Goal: Task Accomplishment & Management: Use online tool/utility

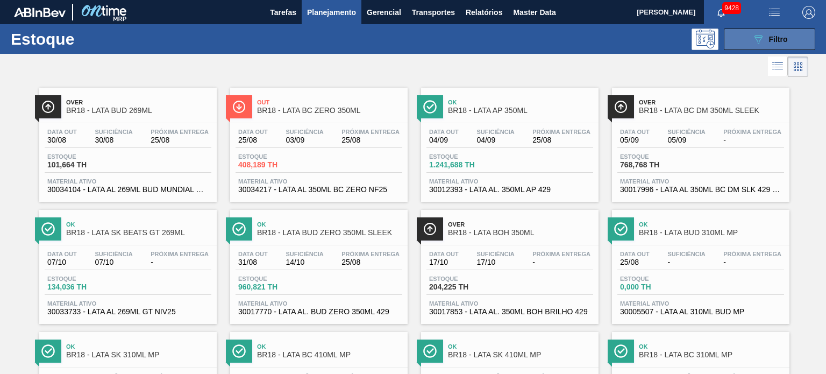
click at [769, 40] on span "Filtro" at bounding box center [778, 39] width 19 height 9
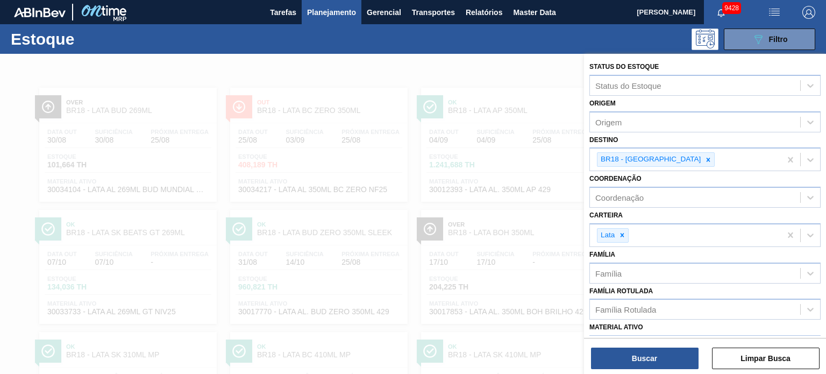
drag, startPoint x: 624, startPoint y: 232, endPoint x: 635, endPoint y: 216, distance: 20.0
click at [624, 233] on icon at bounding box center [622, 235] width 4 height 4
click at [704, 161] on icon at bounding box center [708, 160] width 8 height 8
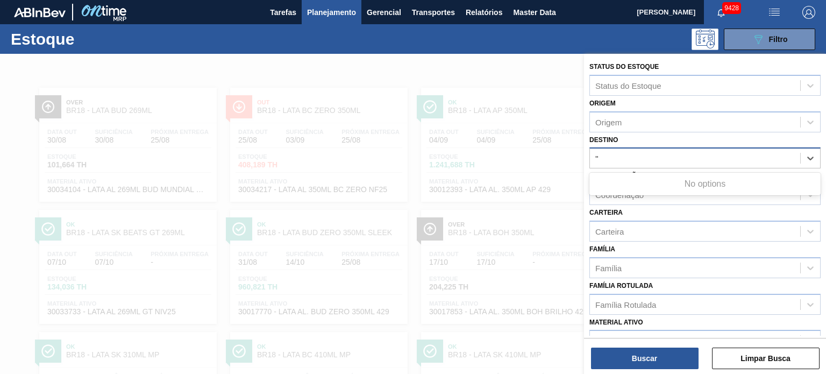
type input "'"
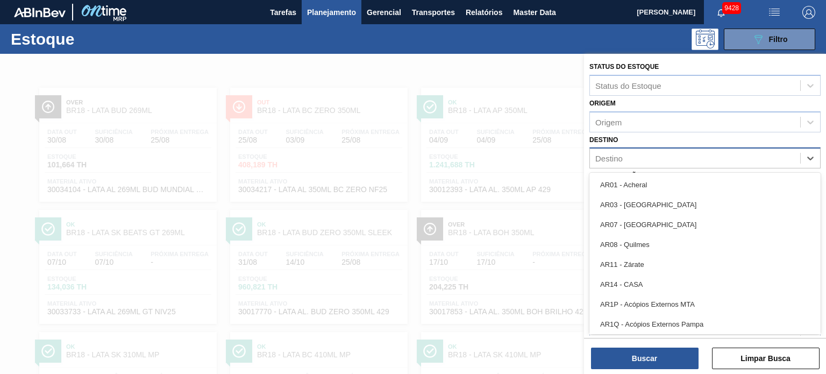
type input "11"
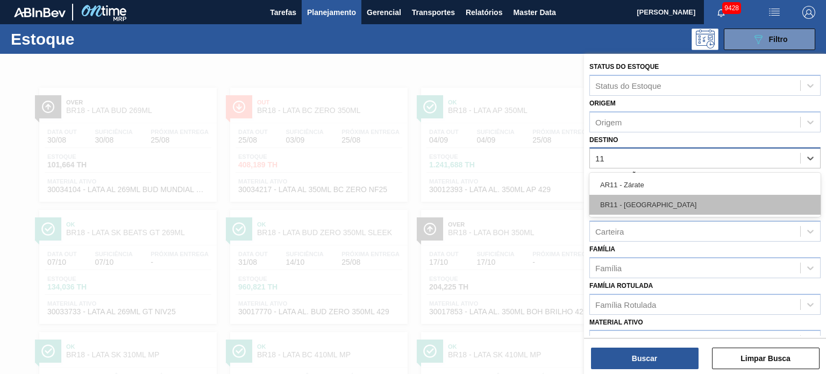
click at [664, 195] on div "BR11 - São Luís" at bounding box center [704, 205] width 231 height 20
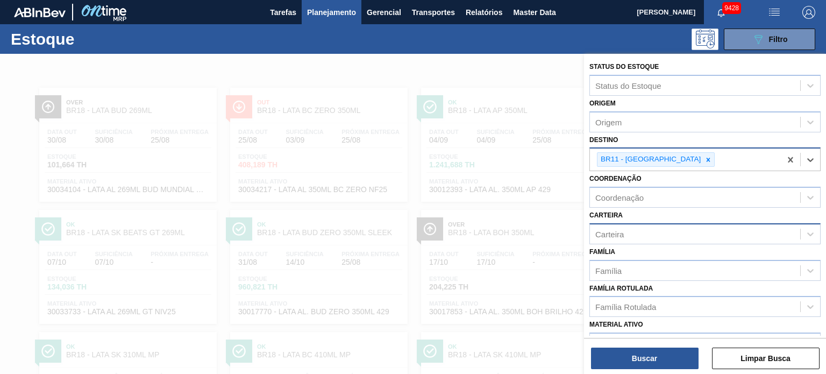
click at [644, 240] on div "Carteira" at bounding box center [695, 234] width 210 height 16
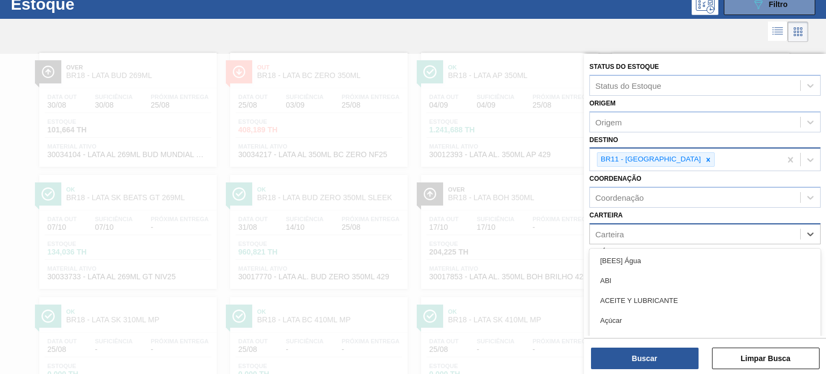
scroll to position [38, 0]
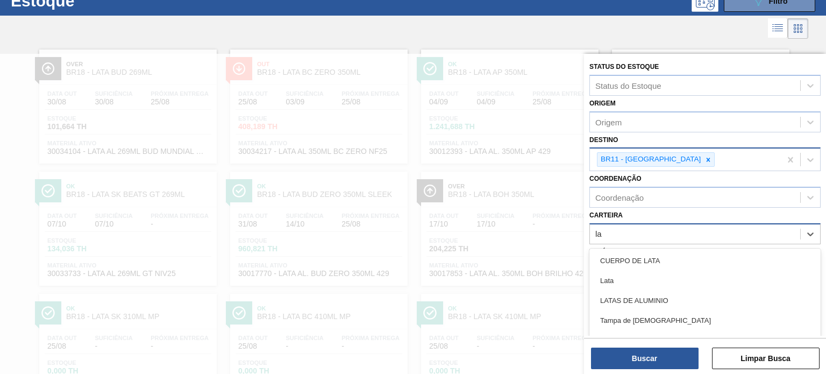
type input "l"
type input "tampa"
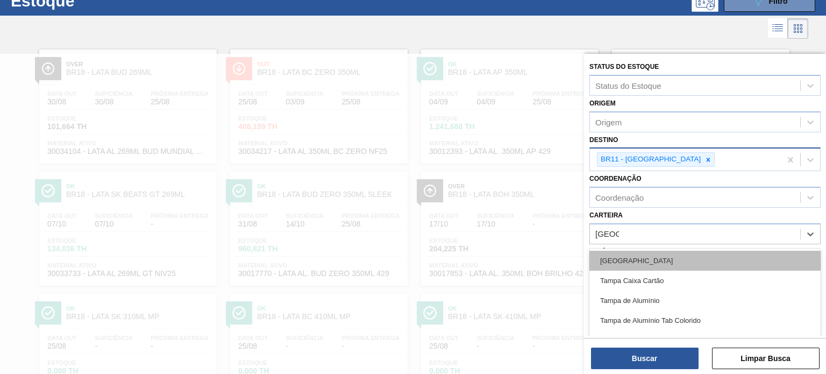
click at [643, 253] on div "Tampa" at bounding box center [704, 260] width 231 height 20
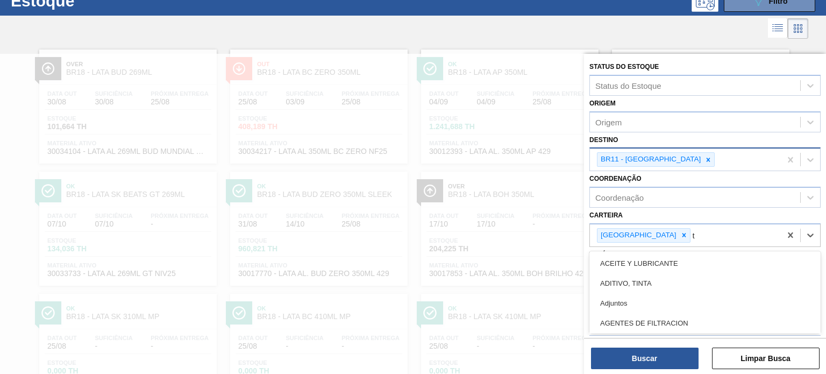
scroll to position [79, 0]
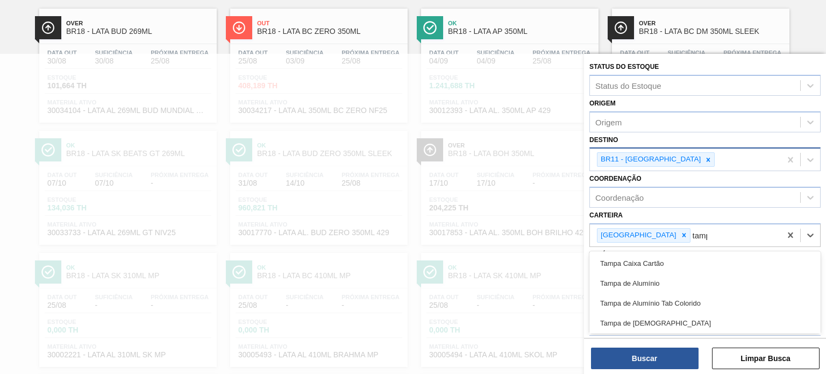
type input "tampa"
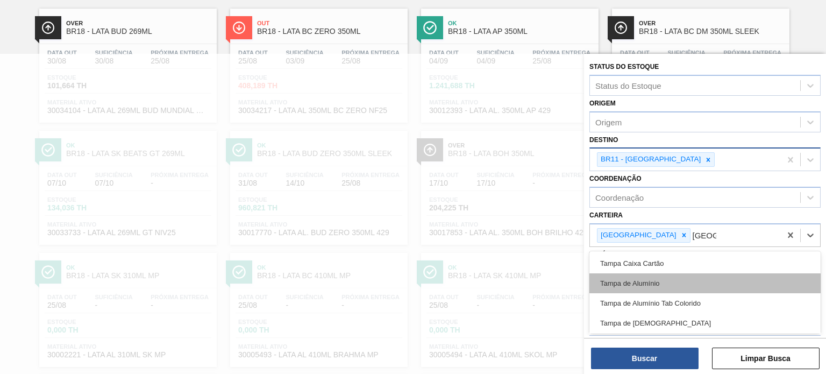
click at [648, 276] on div "Tampa de Alumínio" at bounding box center [704, 283] width 231 height 20
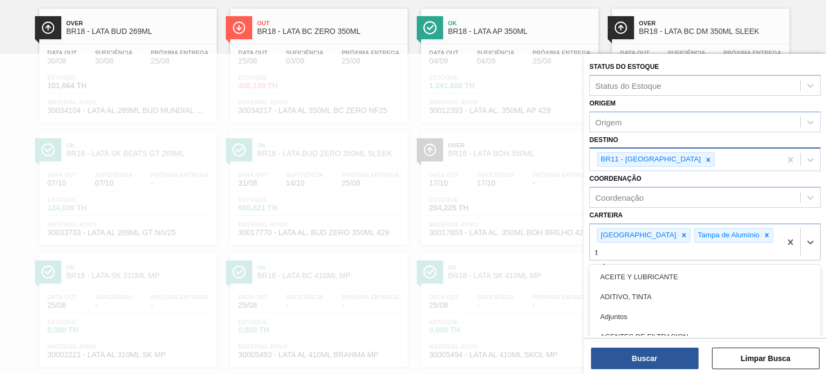
scroll to position [120, 0]
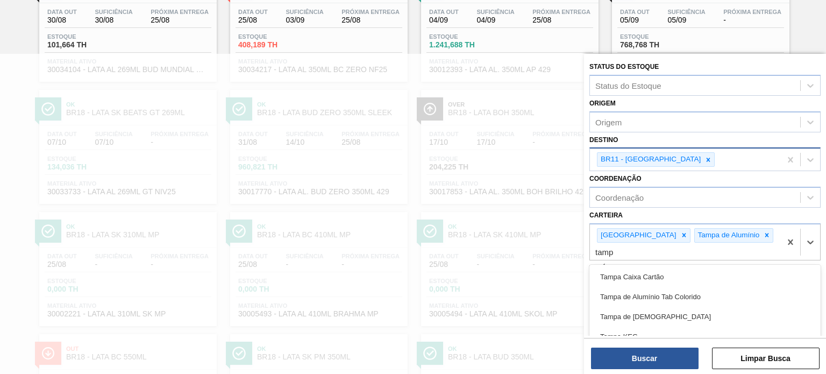
type input "tampa"
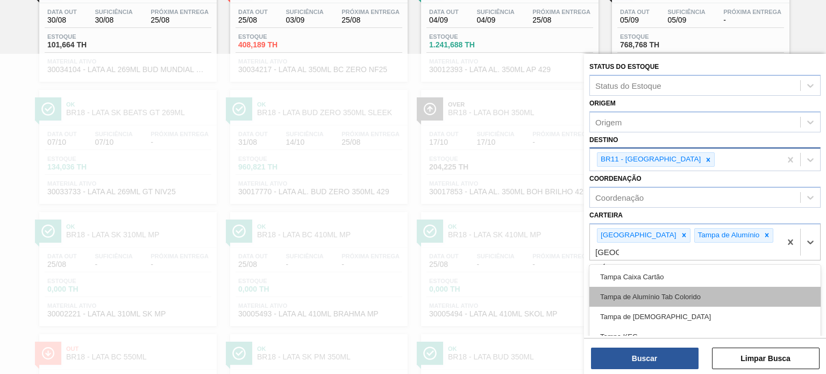
click at [648, 287] on div "Tampa de Alumínio Tab Colorido" at bounding box center [704, 297] width 231 height 20
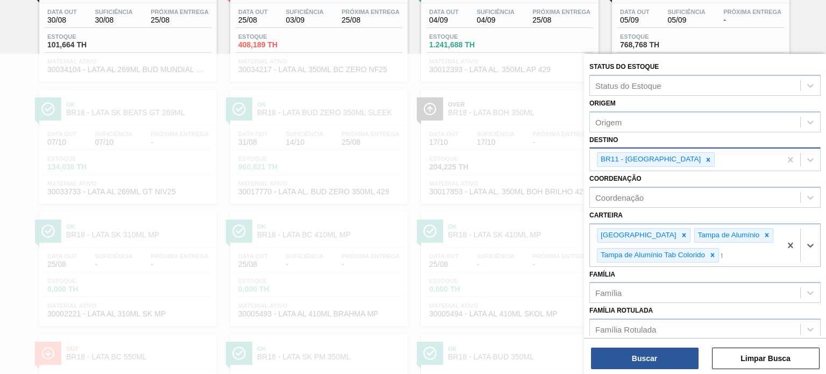
scroll to position [181, 0]
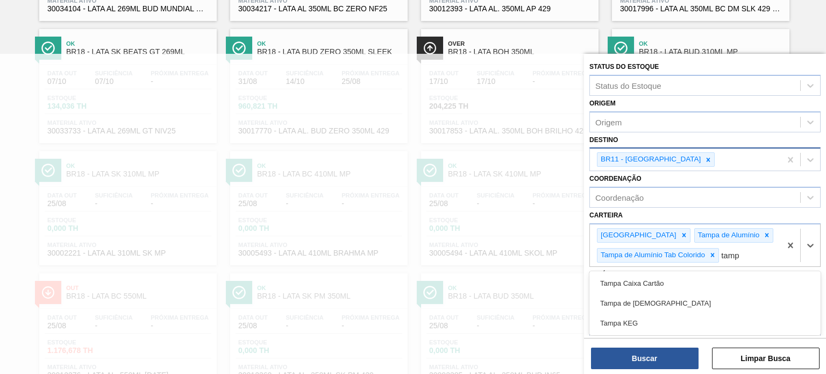
type input "tampa"
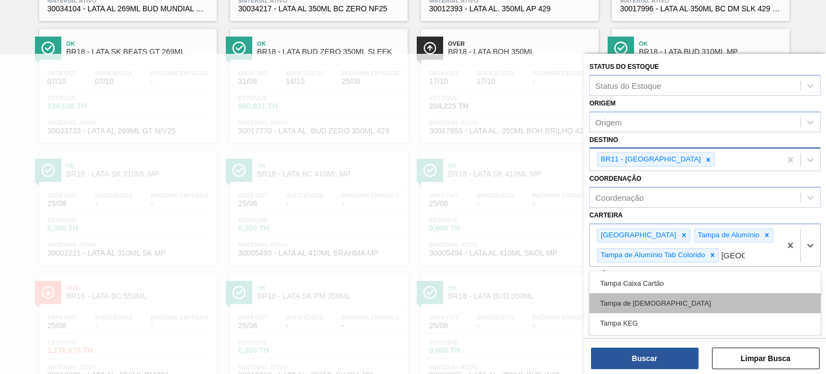
click at [645, 293] on div "Tampa de Lata" at bounding box center [704, 303] width 231 height 20
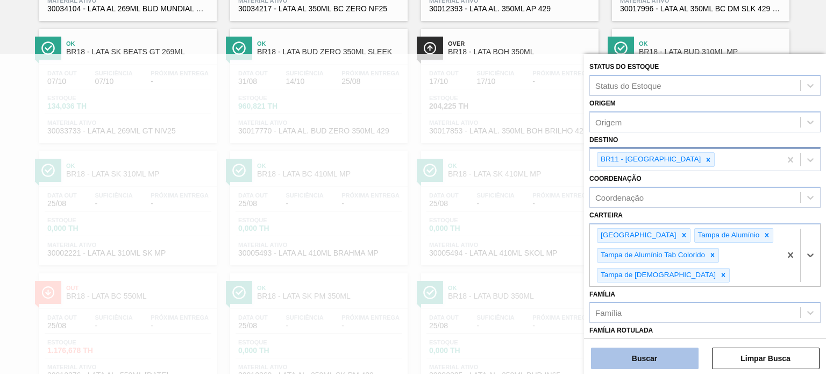
click at [650, 355] on button "Buscar" at bounding box center [645, 358] width 108 height 22
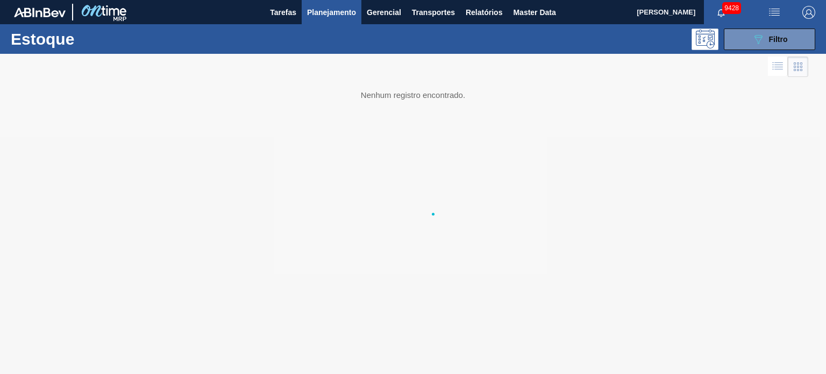
scroll to position [0, 0]
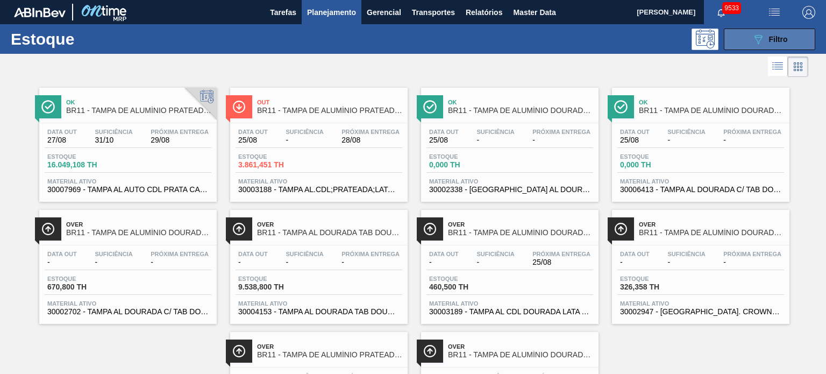
click at [757, 34] on icon "089F7B8B-B2A5-4AFE-B5C0-19BA573D28AC" at bounding box center [757, 39] width 13 height 13
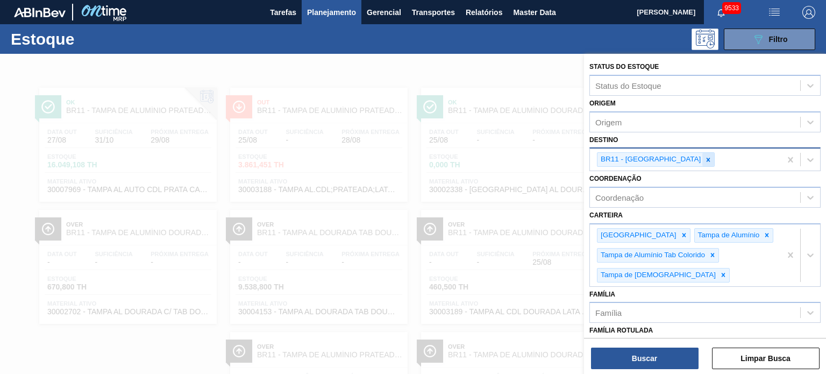
click at [704, 161] on icon at bounding box center [708, 160] width 8 height 8
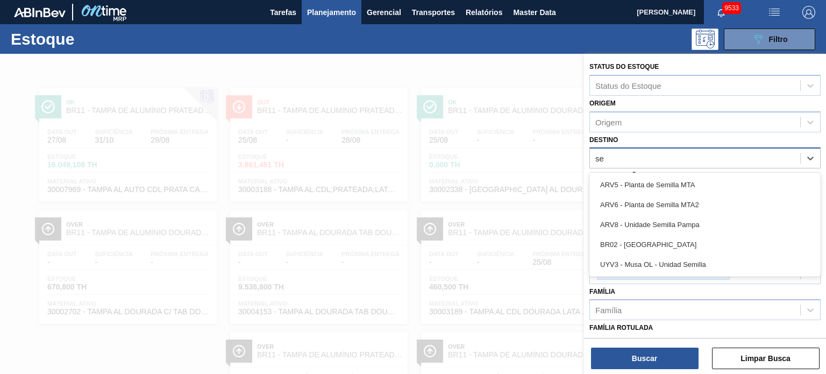
type input "ser"
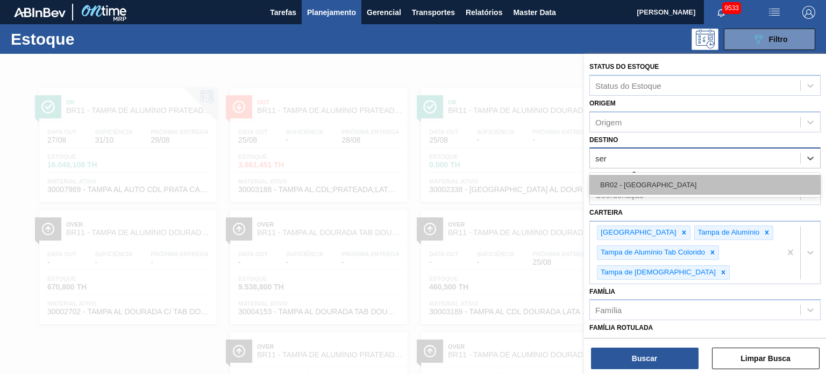
click at [629, 176] on div "BR02 - Sergipe" at bounding box center [704, 185] width 231 height 20
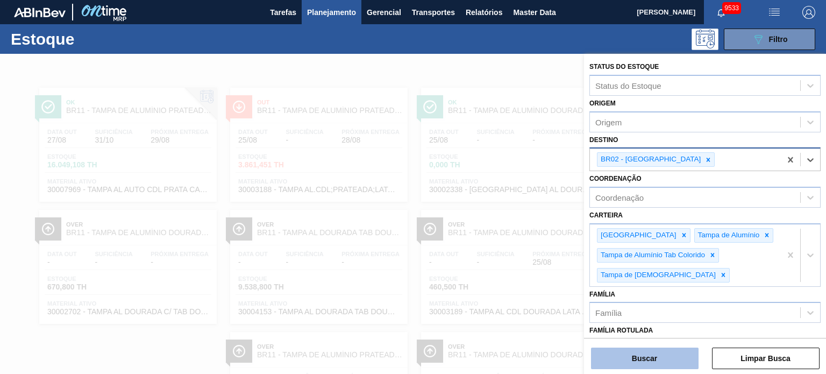
click at [636, 352] on button "Buscar" at bounding box center [645, 358] width 108 height 22
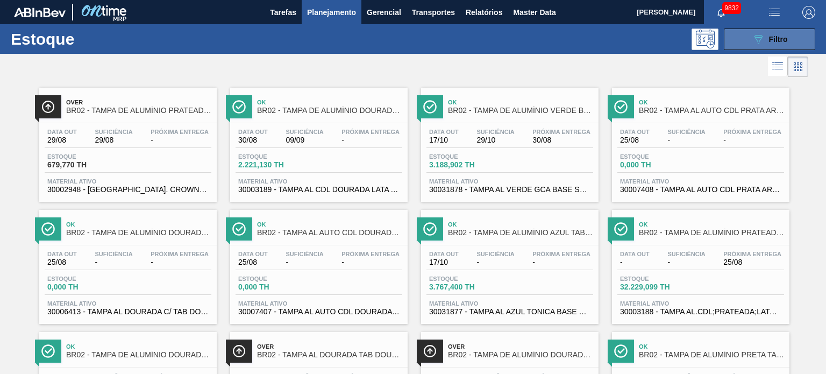
click at [783, 40] on span "Filtro" at bounding box center [778, 39] width 19 height 9
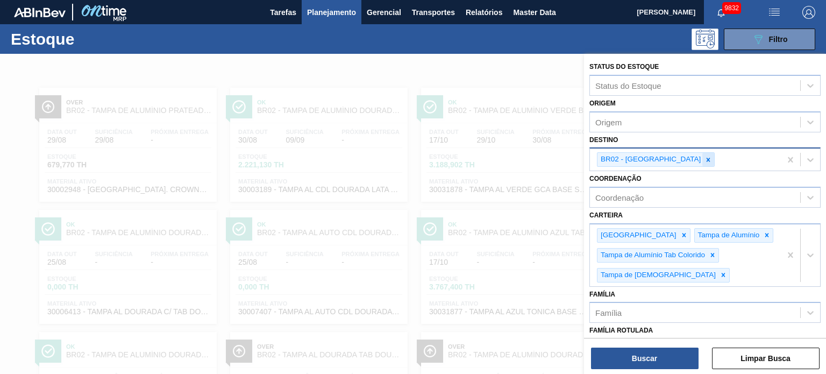
click at [702, 163] on div at bounding box center [708, 159] width 12 height 13
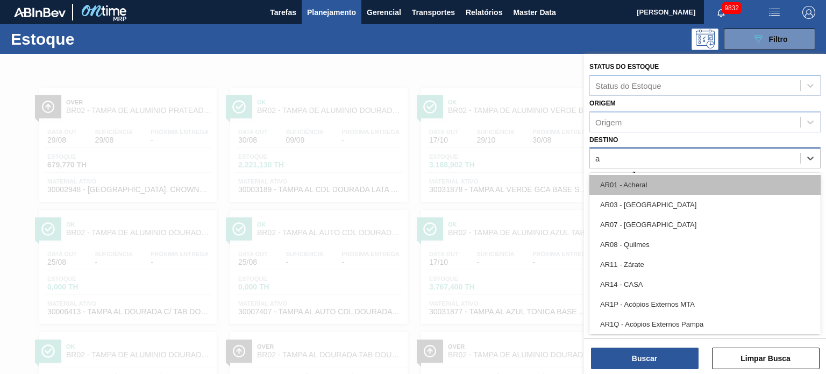
type input "aq"
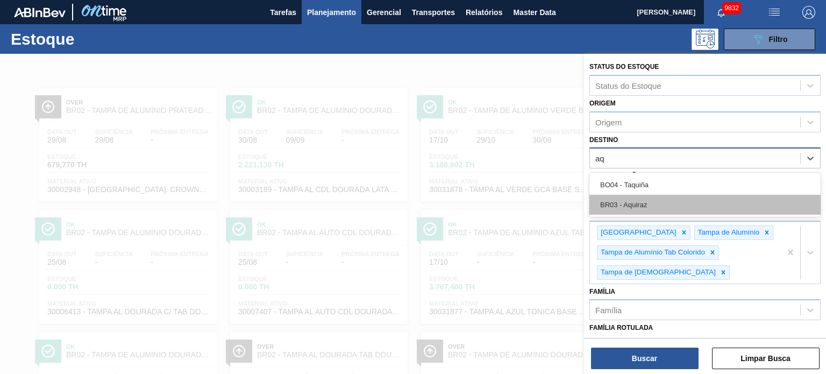
click at [634, 198] on div "BR03 - Aquiraz" at bounding box center [704, 205] width 231 height 20
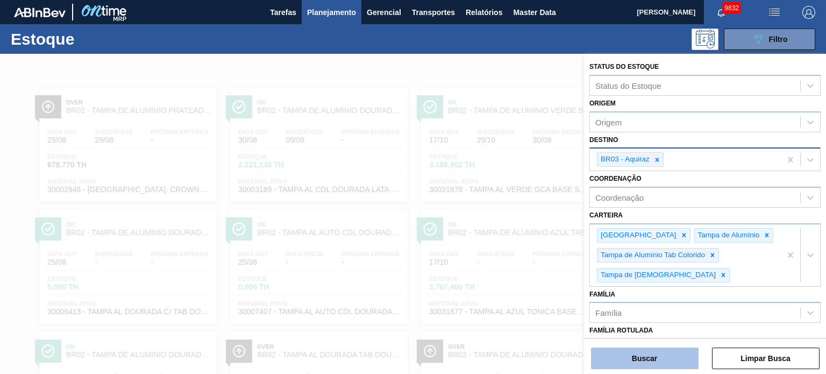
click at [644, 355] on button "Buscar" at bounding box center [645, 358] width 108 height 22
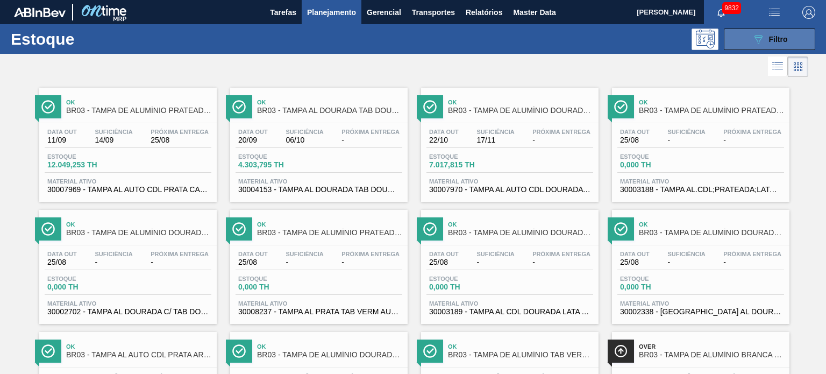
click at [755, 48] on button "089F7B8B-B2A5-4AFE-B5C0-19BA573D28AC Filtro" at bounding box center [769, 39] width 91 height 22
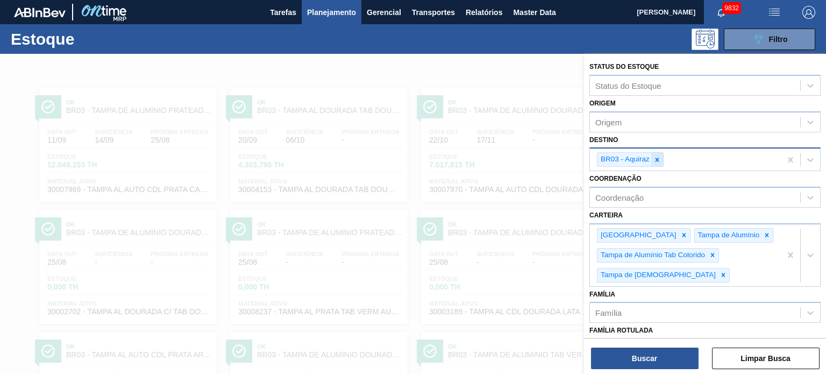
click at [654, 160] on icon at bounding box center [657, 160] width 8 height 8
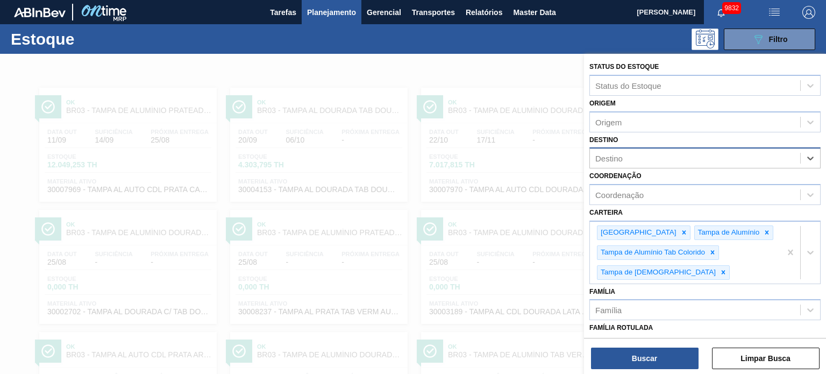
type input "e"
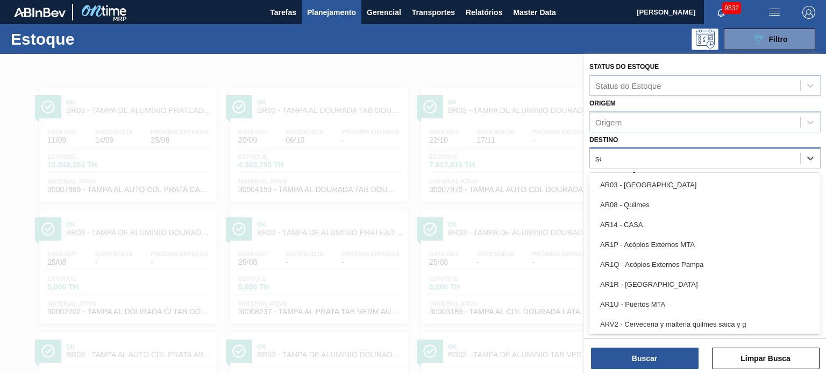
type input "ser"
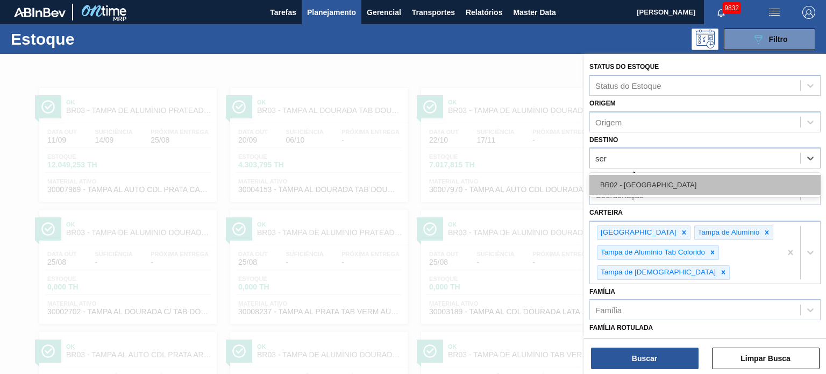
click at [648, 178] on div "BR02 - [GEOGRAPHIC_DATA]" at bounding box center [704, 185] width 231 height 20
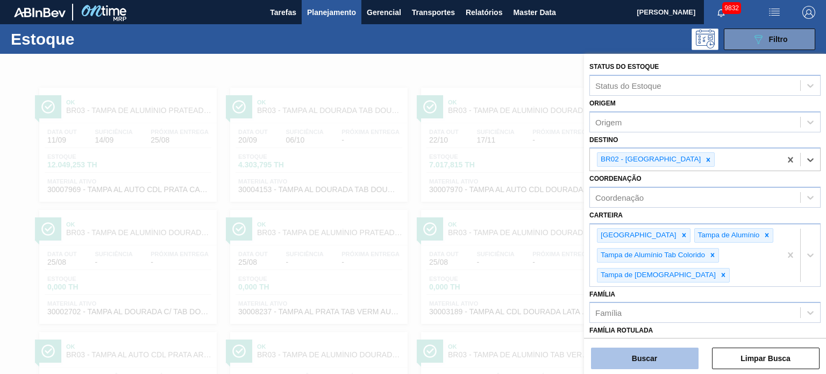
click at [663, 357] on button "Buscar" at bounding box center [645, 358] width 108 height 22
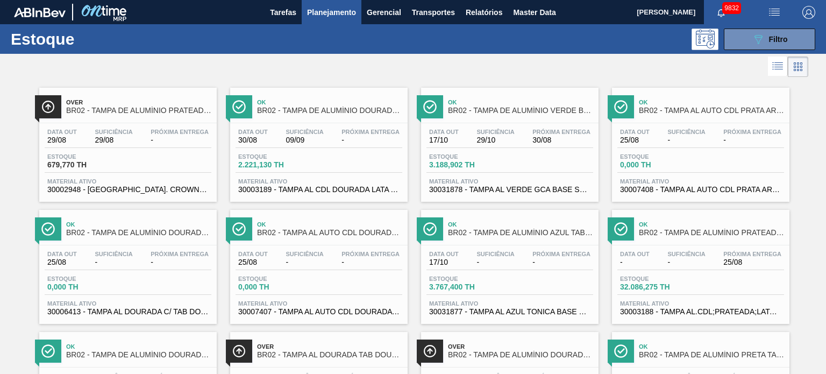
drag, startPoint x: 677, startPoint y: 108, endPoint x: 0, endPoint y: 161, distance: 679.3
click at [0, 161] on div "Over BR02 - TAMPA DE ALUMÍNIO PRATEADA CROWN ISE Data out 29/08 Suficiência 29/…" at bounding box center [413, 324] width 826 height 488
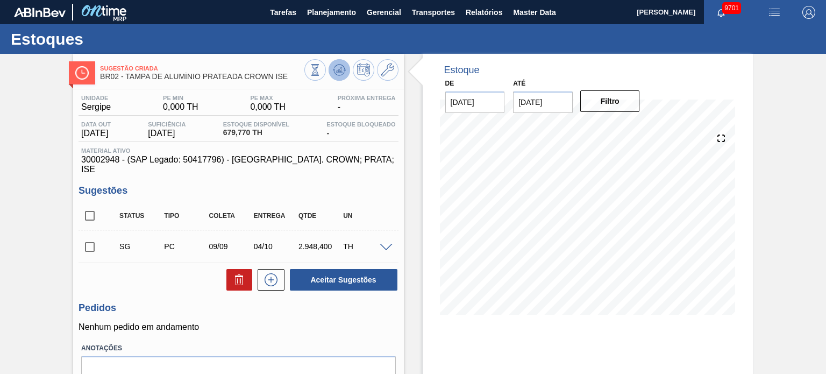
click at [333, 75] on icon at bounding box center [339, 69] width 13 height 13
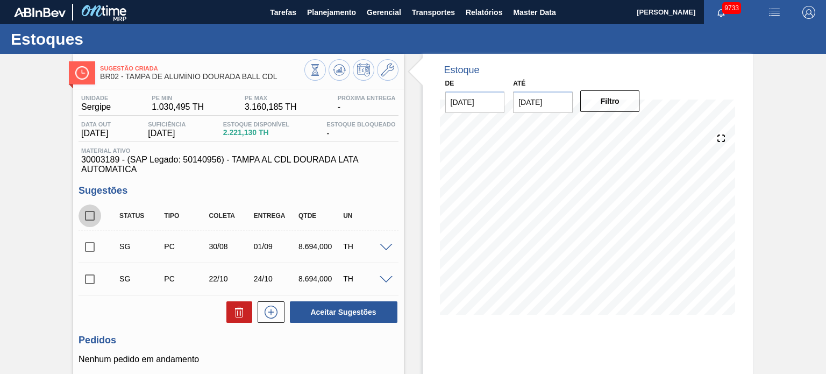
click at [90, 218] on input "checkbox" at bounding box center [89, 215] width 23 height 23
checkbox input "true"
click at [234, 312] on icon at bounding box center [239, 311] width 13 height 13
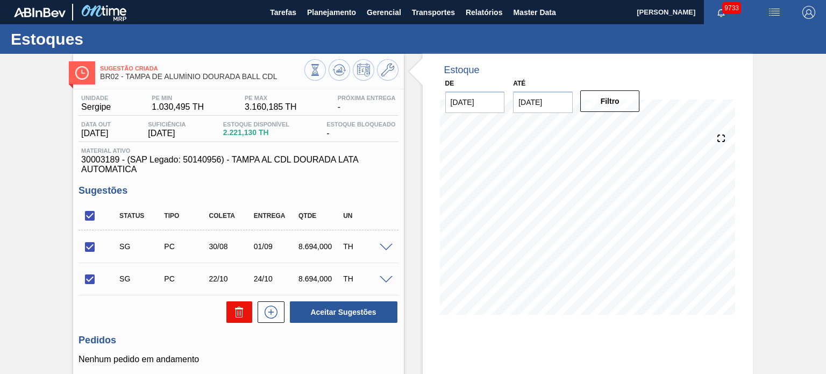
checkbox input "false"
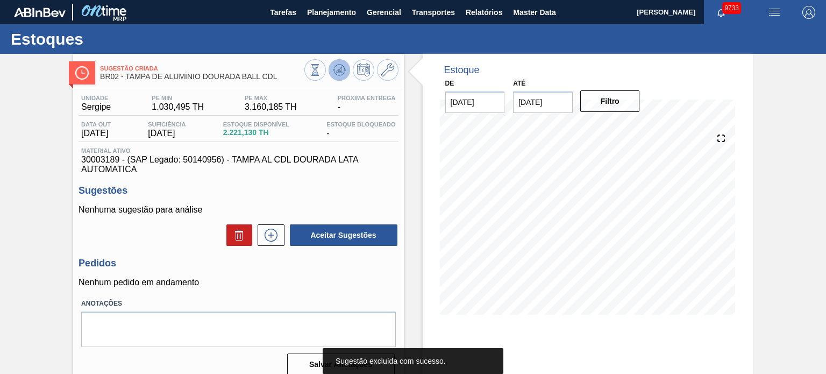
click at [336, 73] on icon at bounding box center [339, 69] width 13 height 13
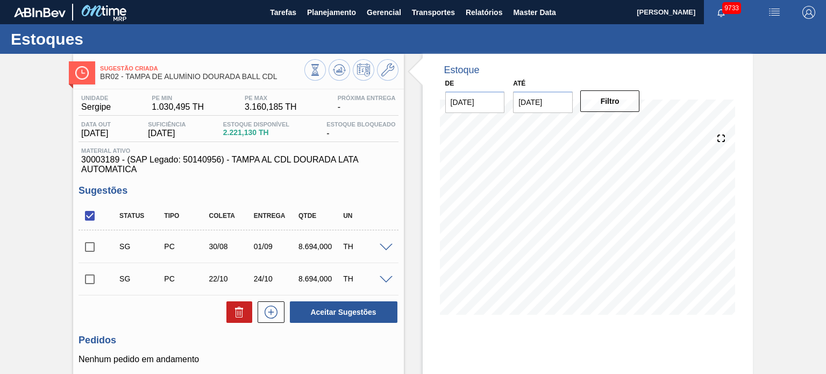
click at [90, 217] on input "checkbox" at bounding box center [89, 215] width 23 height 23
click at [87, 220] on input "checkbox" at bounding box center [89, 215] width 23 height 23
checkbox input "true"
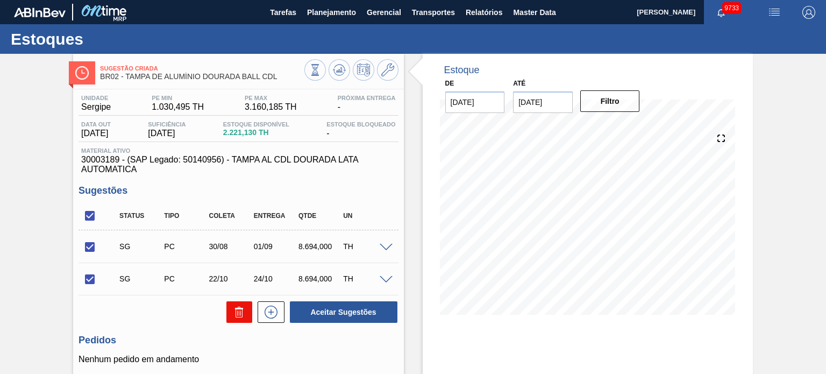
click at [237, 304] on button at bounding box center [239, 312] width 26 height 22
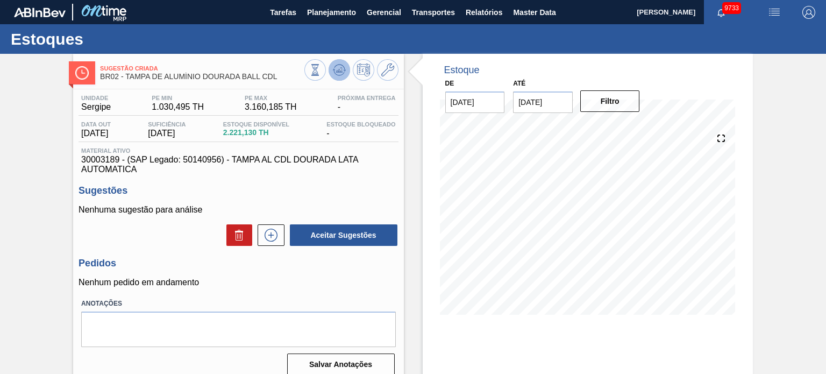
click at [338, 72] on icon at bounding box center [338, 69] width 7 height 5
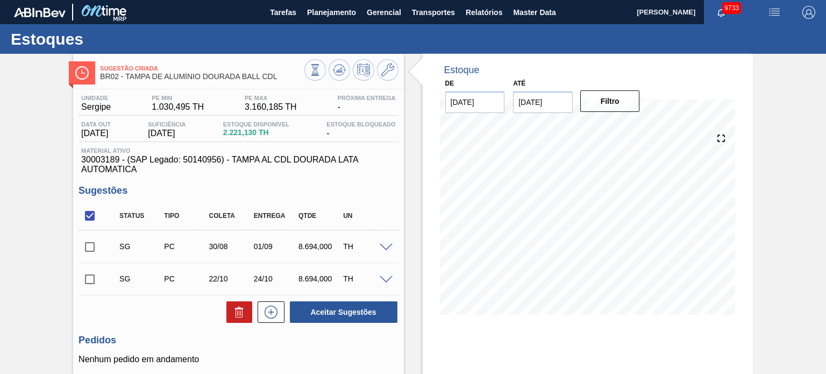
click at [90, 212] on input "checkbox" at bounding box center [89, 215] width 23 height 23
click at [88, 213] on input "checkbox" at bounding box center [89, 215] width 23 height 23
checkbox input "true"
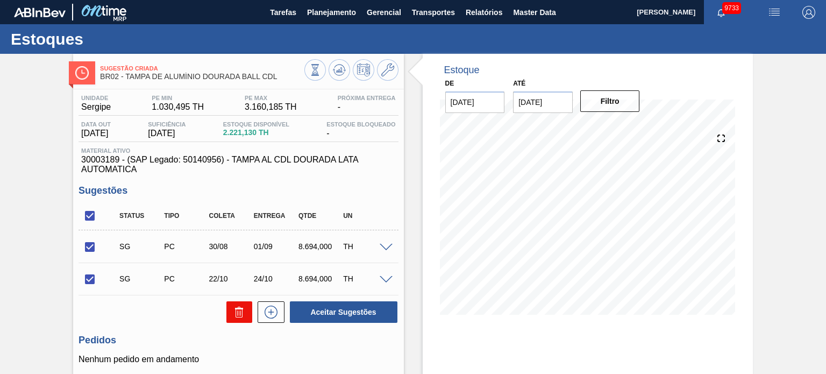
click at [230, 311] on button at bounding box center [239, 312] width 26 height 22
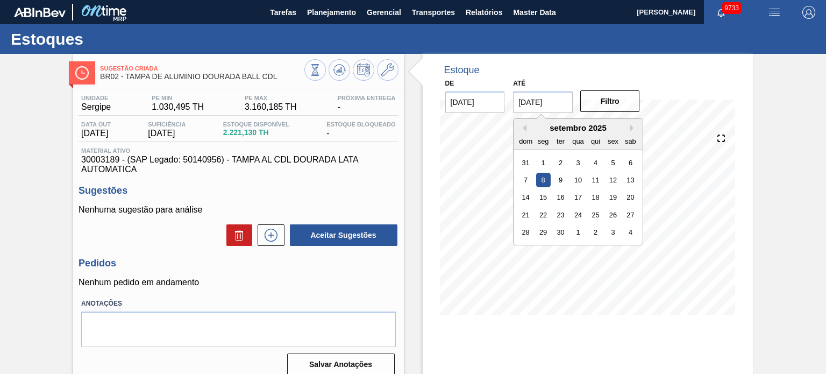
click at [558, 105] on input "08/09/2025" at bounding box center [543, 102] width 60 height 22
click at [563, 230] on div "30" at bounding box center [560, 232] width 15 height 15
type input "[DATE]"
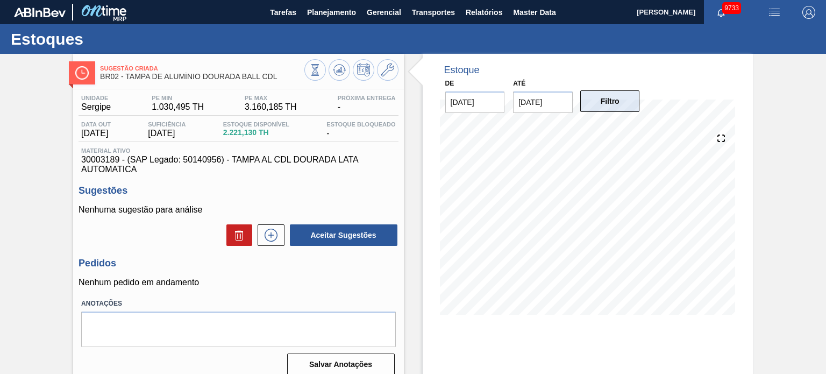
click at [611, 101] on button "Filtro" at bounding box center [610, 101] width 60 height 22
click at [337, 70] on icon at bounding box center [339, 69] width 13 height 13
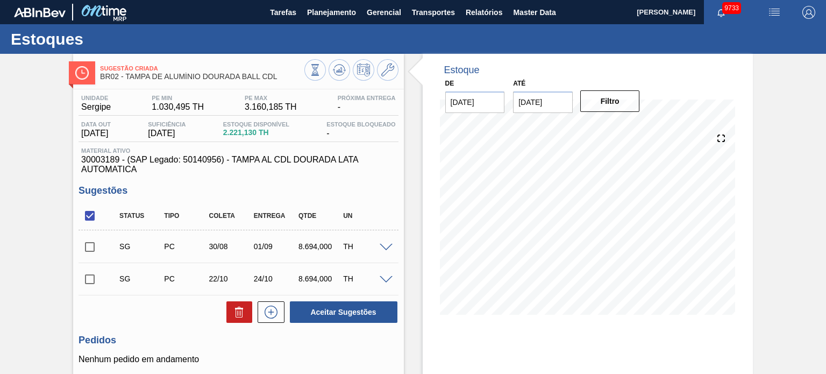
click at [89, 214] on input "checkbox" at bounding box center [89, 215] width 23 height 23
click at [91, 216] on input "checkbox" at bounding box center [89, 215] width 23 height 23
checkbox input "true"
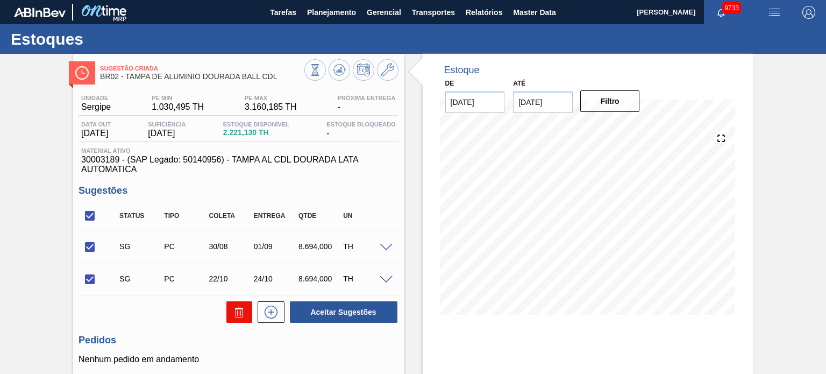
click at [237, 312] on icon at bounding box center [239, 311] width 13 height 13
click at [89, 217] on input "checkbox" at bounding box center [89, 215] width 23 height 23
checkbox input "true"
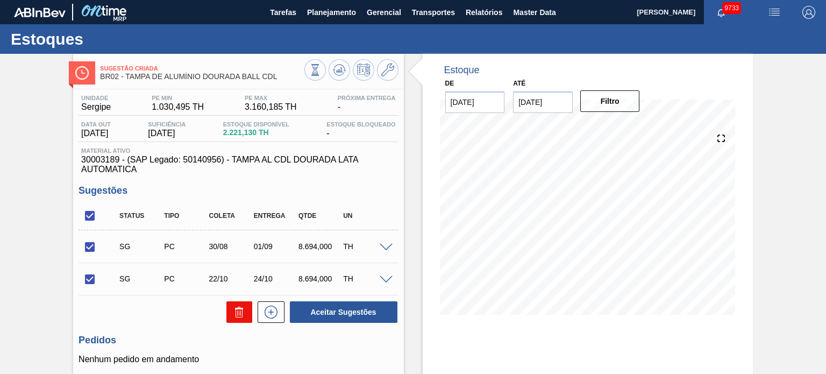
click at [235, 306] on icon at bounding box center [239, 311] width 13 height 13
checkbox input "false"
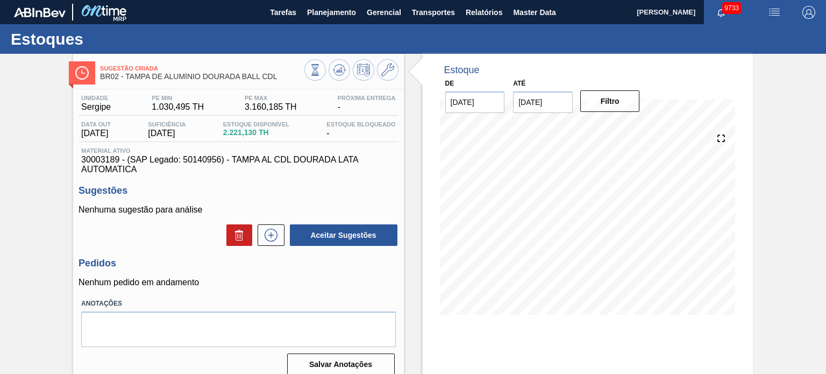
click at [421, 281] on div "Estoque De [DATE] Até [DATE] Filtro 10/09 Projeção de Estoque -1,493.17 [DOMAIN…" at bounding box center [578, 258] width 349 height 409
drag, startPoint x: 77, startPoint y: 157, endPoint x: 120, endPoint y: 160, distance: 43.1
click at [120, 160] on div "Unidade Sergipe PE MIN 1.030,495 TH PE MAX 3.160,185 TH Próxima Entrega - Data …" at bounding box center [238, 233] width 330 height 289
copy span "30003189"
drag, startPoint x: 127, startPoint y: 77, endPoint x: 297, endPoint y: 81, distance: 169.9
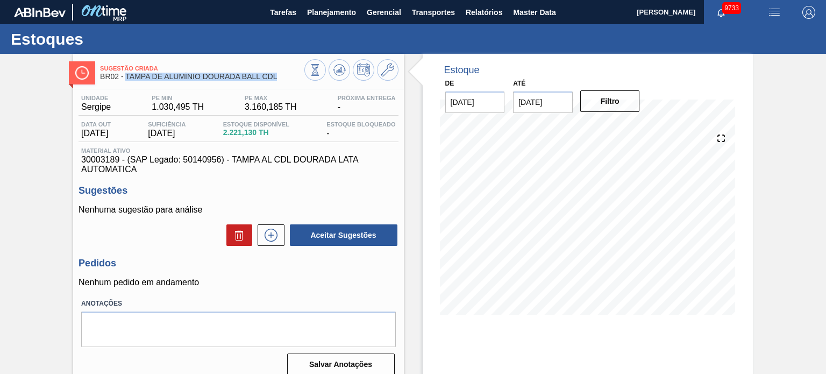
click at [297, 81] on div "Sugestão Criada BR02 - TAMPA DE ALUMÍNIO DOURADA BALL CDL" at bounding box center [202, 73] width 204 height 24
copy span "TAMPA DE ALUMÍNIO DOURADA BALL CDL"
click at [778, 268] on div "Sugestão Criada BR02 - TAMPA DE ALUMÍNIO DOURADA BALL CDL Unidade Sergipe PE MI…" at bounding box center [413, 258] width 826 height 409
click at [334, 70] on icon at bounding box center [339, 69] width 13 height 13
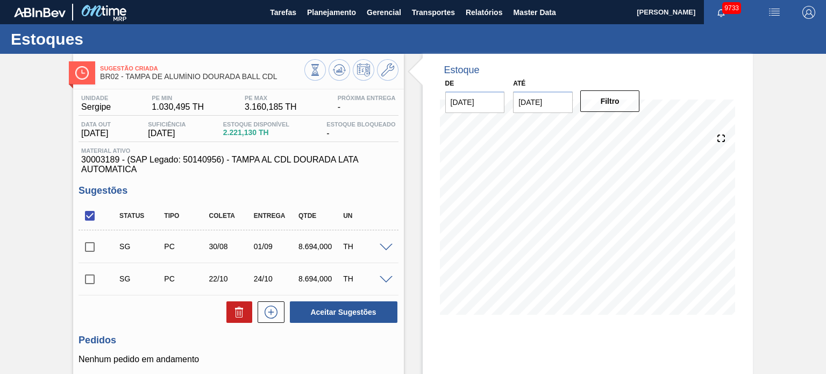
click at [385, 247] on span at bounding box center [385, 248] width 13 height 8
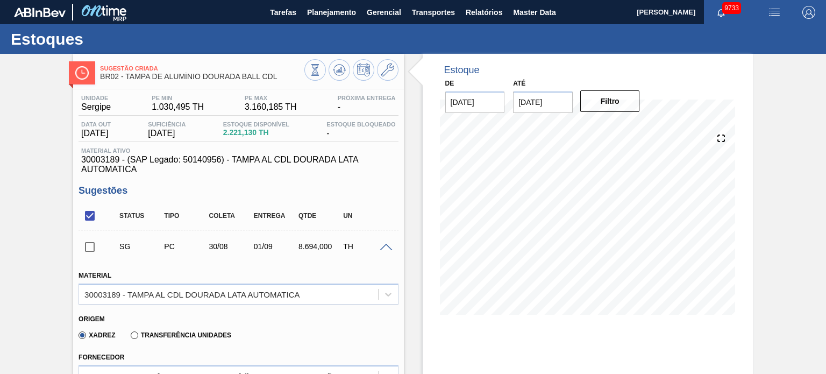
scroll to position [54, 0]
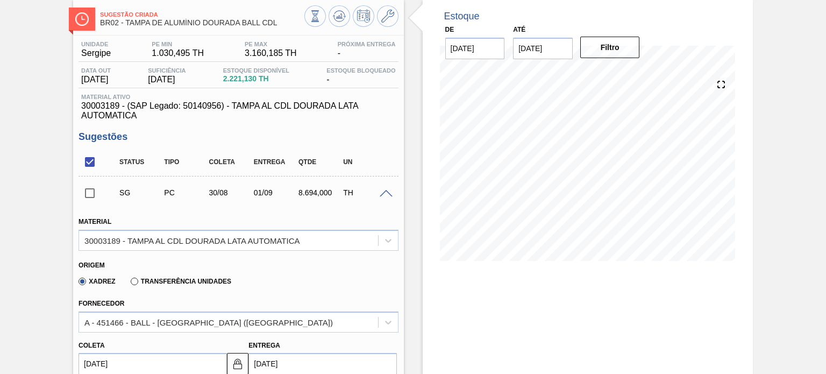
click at [387, 193] on span at bounding box center [385, 194] width 13 height 8
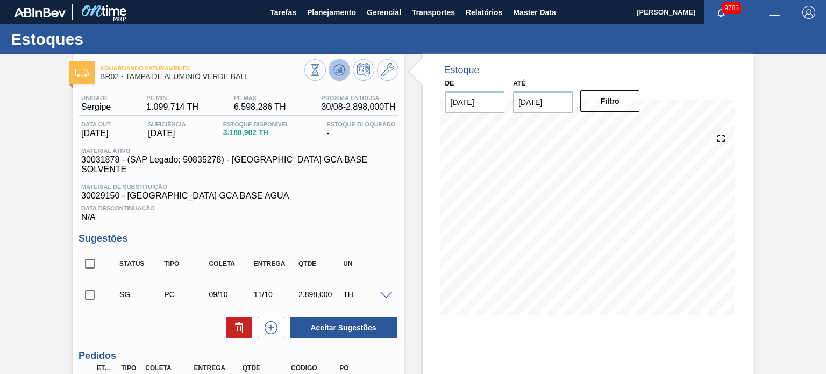
click at [338, 75] on icon at bounding box center [339, 69] width 13 height 13
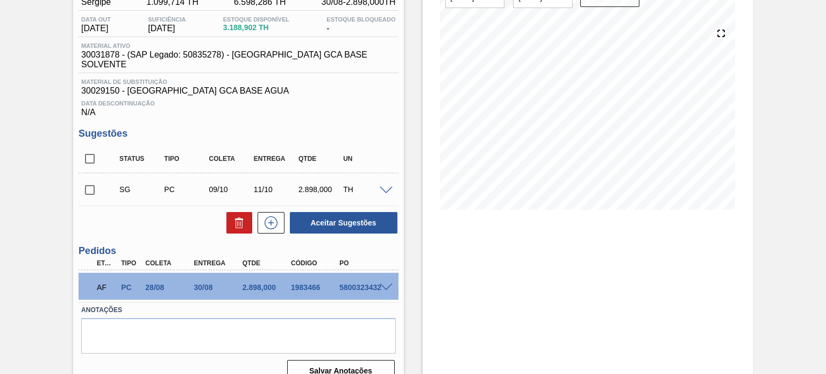
scroll to position [108, 0]
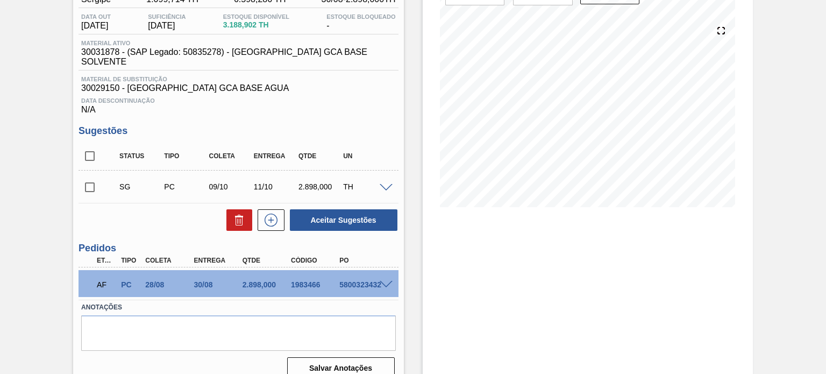
click at [380, 281] on span at bounding box center [385, 285] width 13 height 8
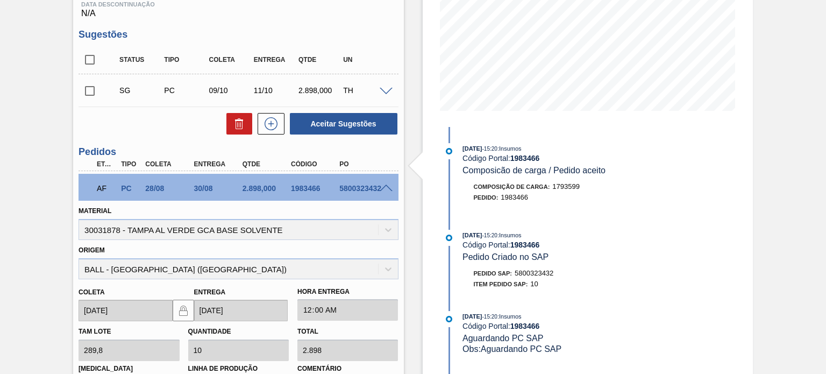
scroll to position [215, 0]
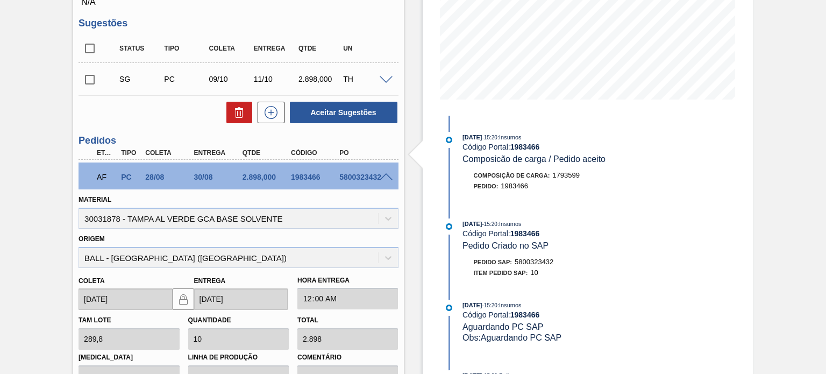
click at [383, 173] on div "5800323432" at bounding box center [362, 177] width 53 height 9
click at [383, 173] on span at bounding box center [385, 177] width 13 height 8
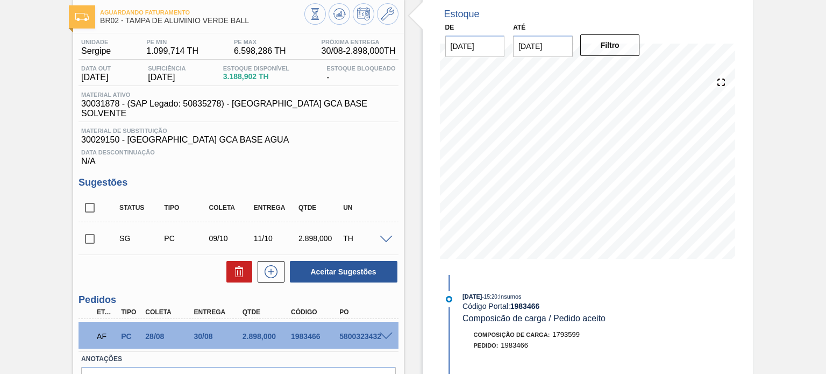
scroll to position [0, 0]
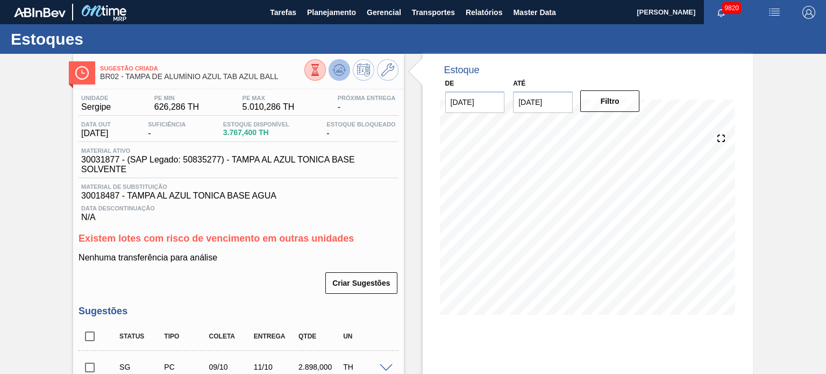
click at [338, 69] on icon at bounding box center [338, 70] width 1 height 3
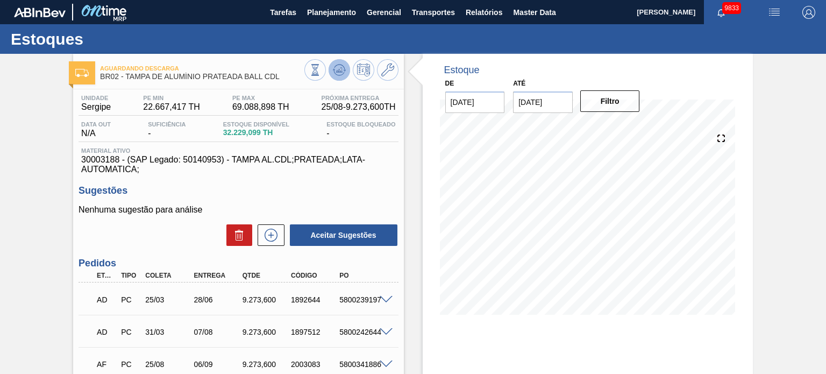
click at [342, 75] on icon at bounding box center [339, 69] width 13 height 13
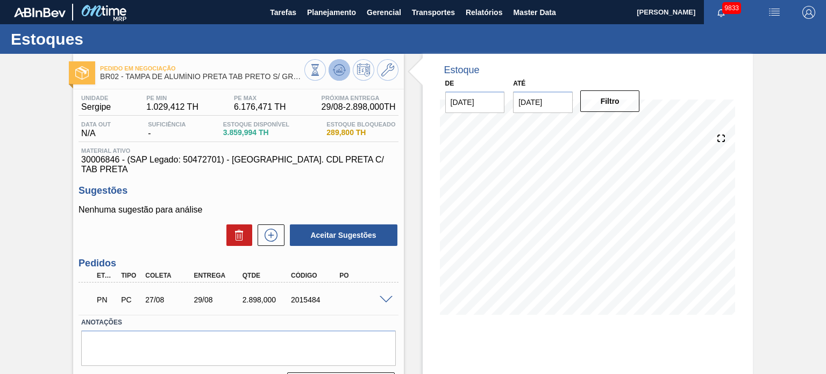
click at [348, 69] on button at bounding box center [339, 70] width 22 height 22
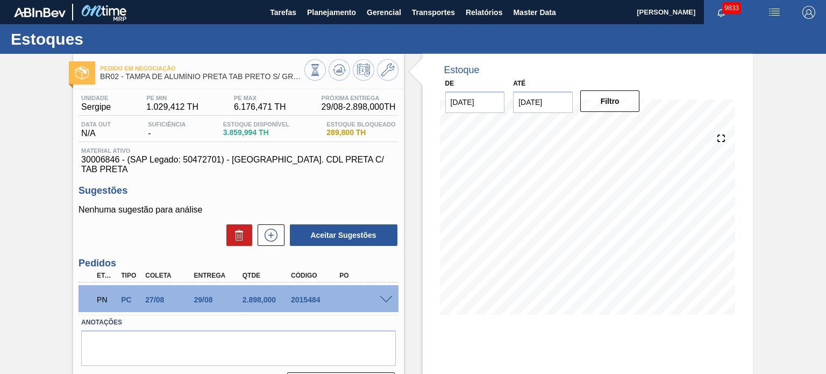
click at [381, 296] on span at bounding box center [385, 300] width 13 height 8
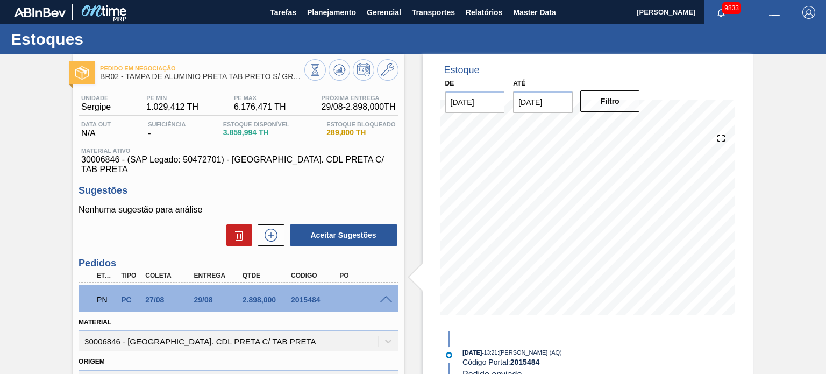
click at [385, 296] on span at bounding box center [385, 300] width 13 height 8
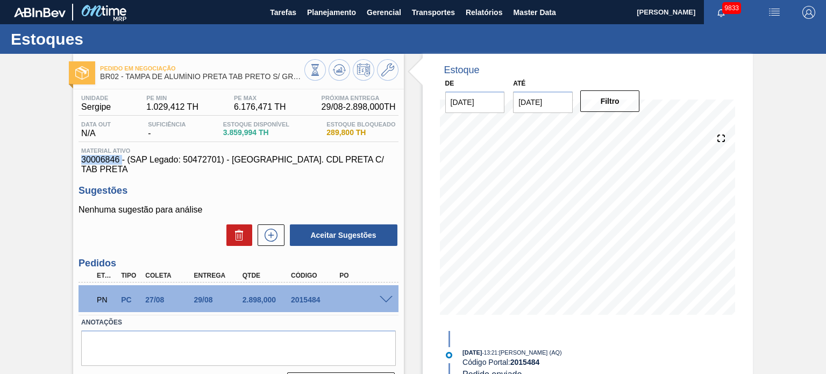
drag, startPoint x: 77, startPoint y: 160, endPoint x: 123, endPoint y: 162, distance: 45.7
click at [123, 162] on div "Unidade Sergipe PE MIN 1.029,412 TH PE MAX 6.176,471 TH Próxima Entrega 29/08 -…" at bounding box center [238, 243] width 330 height 308
click at [123, 162] on span "30006846 - (SAP Legado: 50472701) - TAMPA AL. CDL PRETA C/ TAB PRETA" at bounding box center [238, 164] width 314 height 19
drag, startPoint x: 74, startPoint y: 159, endPoint x: 101, endPoint y: 164, distance: 26.9
click at [101, 164] on div "Unidade Sergipe PE MIN 1.029,412 TH PE MAX 6.176,471 TH Próxima Entrega 29/08 -…" at bounding box center [238, 243] width 330 height 308
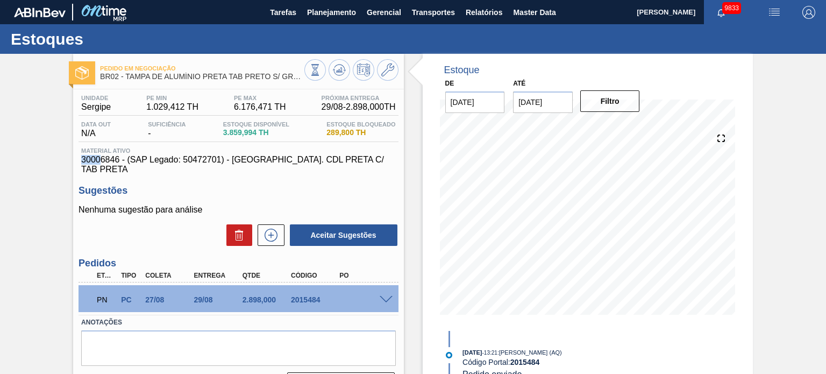
click at [101, 164] on span "30006846 - (SAP Legado: 50472701) - TAMPA AL. CDL PRETA C/ TAB PRETA" at bounding box center [238, 164] width 314 height 19
click at [49, 167] on div "Pedido em Negociação BR02 - TAMPA DE ALUMÍNIO PRETA TAB PRETO S/ GRAVAÇÃO Unida…" at bounding box center [413, 258] width 826 height 409
drag, startPoint x: 78, startPoint y: 161, endPoint x: 117, endPoint y: 160, distance: 39.3
click at [117, 160] on div "Material ativo 30006846 - (SAP Legado: 50472701) - TAMPA AL. CDL PRETA C/ TAB P…" at bounding box center [237, 160] width 319 height 27
copy span "30006846"
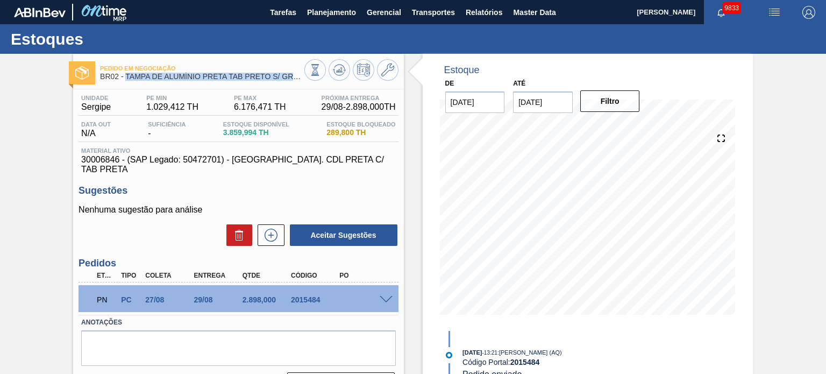
drag, startPoint x: 127, startPoint y: 77, endPoint x: 356, endPoint y: 82, distance: 229.0
click at [356, 82] on div "Pedido em Negociação BR02 - TAMPA DE ALUMÍNIO PRETA TAB PRETO S/ GRAVAÇÃO" at bounding box center [238, 71] width 330 height 24
copy div "TAMPA DE ALUMÍNIO PRETA TAB PRETO S/ GRAVAÇÃO"
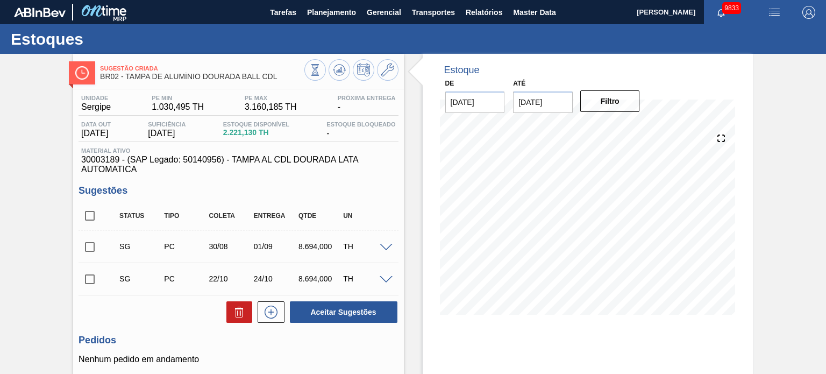
drag, startPoint x: 90, startPoint y: 218, endPoint x: 114, endPoint y: 247, distance: 37.8
click at [90, 218] on input "checkbox" at bounding box center [89, 215] width 23 height 23
checkbox input "true"
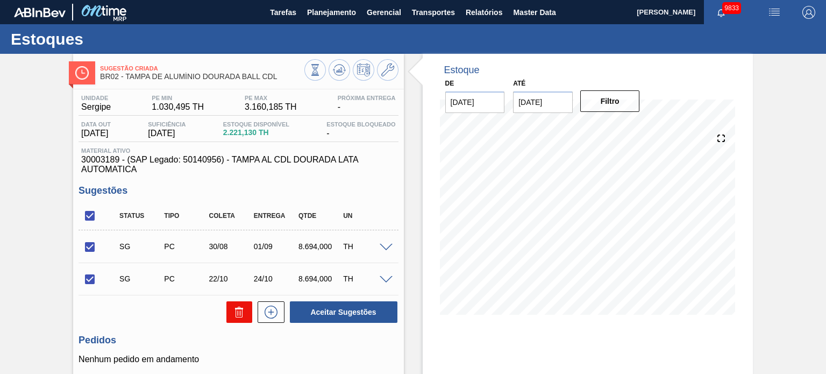
click at [239, 310] on icon at bounding box center [239, 311] width 13 height 13
checkbox input "false"
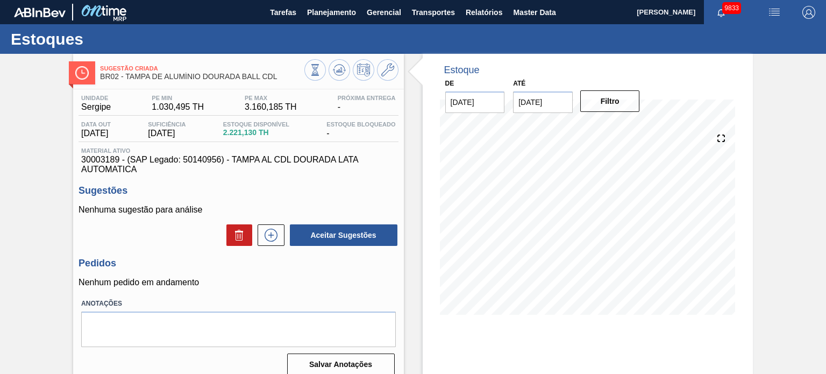
click at [821, 190] on div "Sugestão Criada BR02 - TAMPA DE ALUMÍNIO DOURADA BALL CDL Unidade Sergipe PE MI…" at bounding box center [413, 258] width 826 height 409
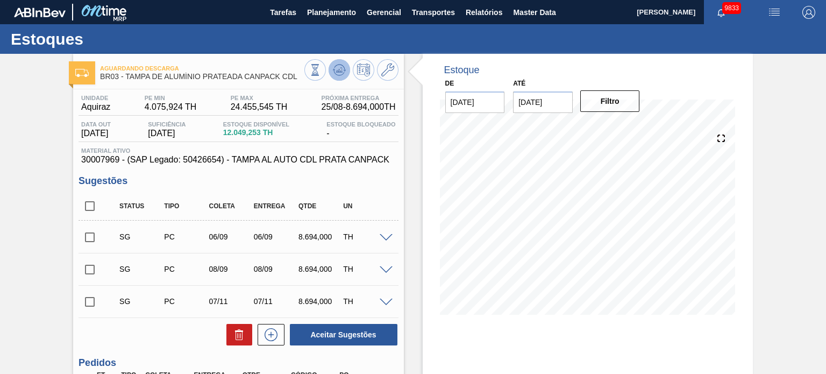
click at [331, 64] on button at bounding box center [339, 70] width 22 height 22
drag, startPoint x: 89, startPoint y: 206, endPoint x: 94, endPoint y: 211, distance: 6.5
click at [89, 207] on input "checkbox" at bounding box center [89, 206] width 23 height 23
checkbox input "true"
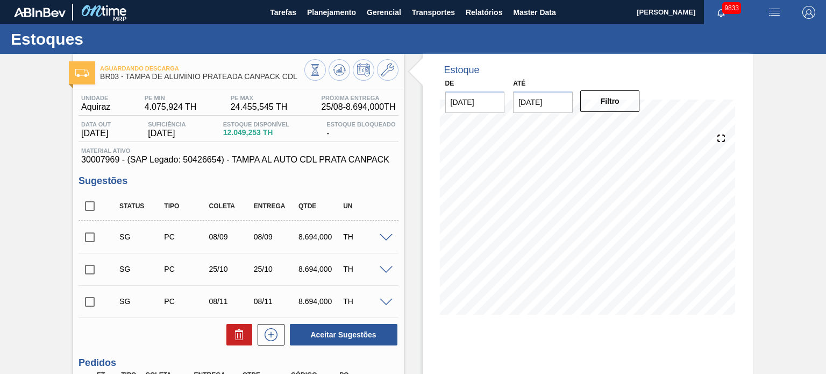
checkbox input "true"
click at [241, 333] on icon at bounding box center [239, 334] width 13 height 13
checkbox input "false"
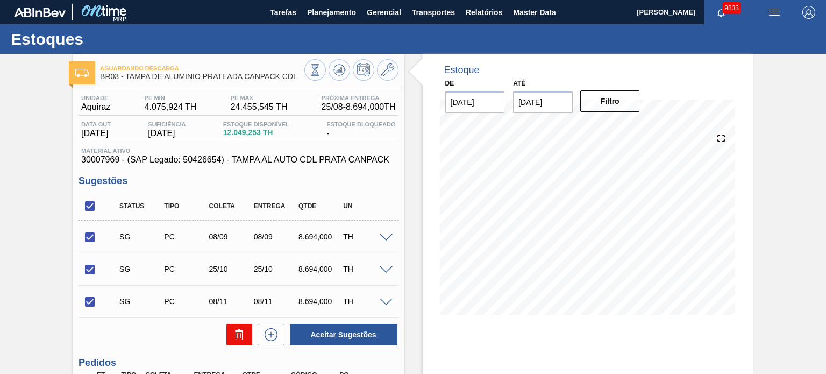
checkbox input "false"
click at [84, 206] on input "checkbox" at bounding box center [89, 206] width 23 height 23
checkbox input "true"
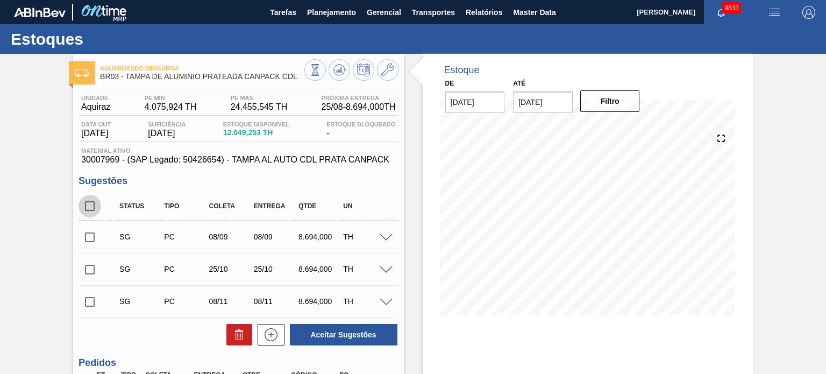
checkbox input "true"
click at [236, 333] on icon at bounding box center [239, 334] width 13 height 13
checkbox input "false"
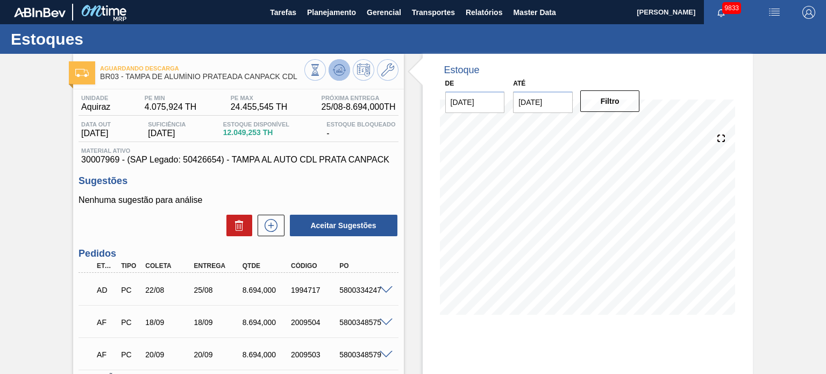
click at [338, 66] on icon at bounding box center [339, 69] width 13 height 13
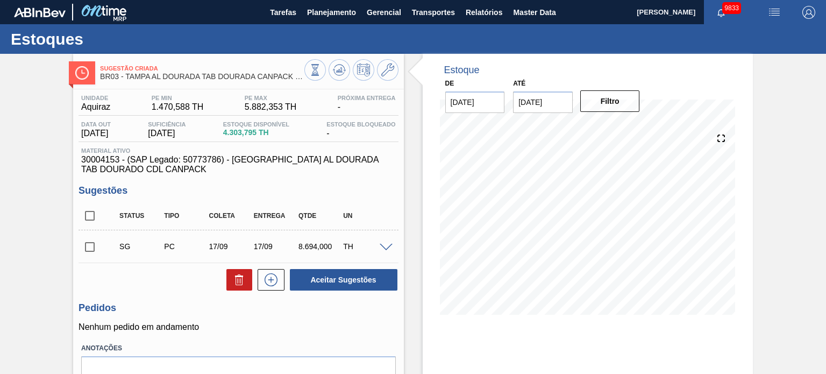
click at [89, 214] on input "checkbox" at bounding box center [89, 215] width 23 height 23
checkbox input "true"
click at [238, 277] on icon at bounding box center [239, 279] width 13 height 13
checkbox input "false"
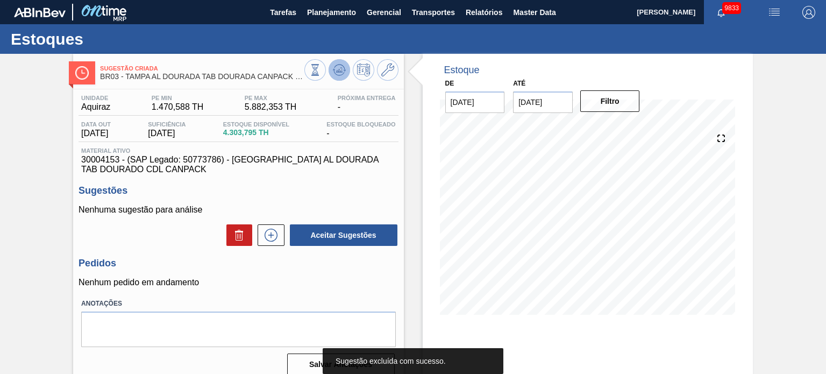
click at [336, 70] on icon at bounding box center [336, 71] width 1 height 2
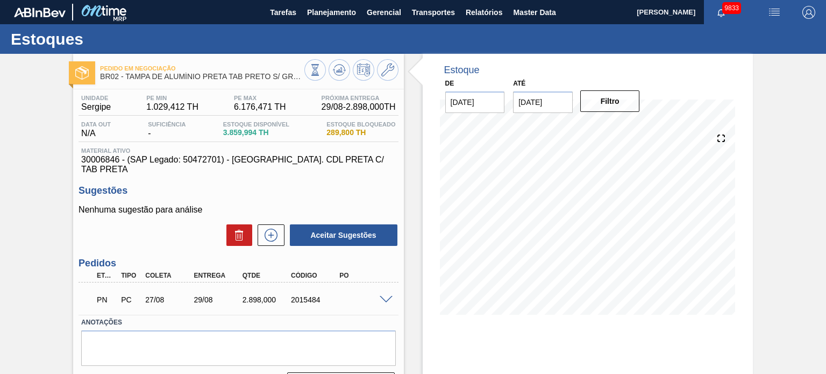
click at [382, 296] on span at bounding box center [385, 300] width 13 height 8
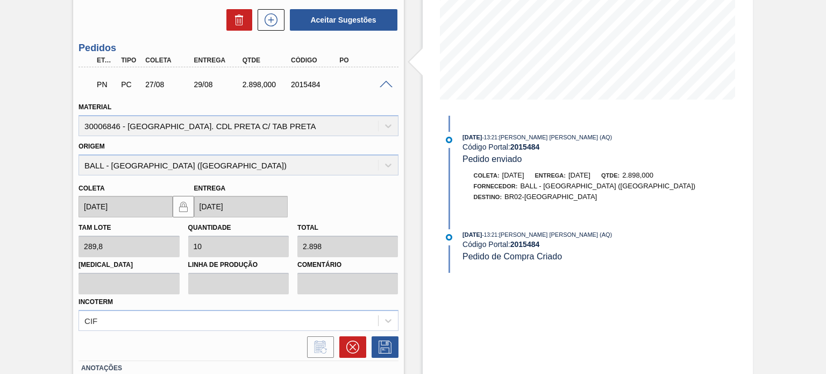
scroll to position [108, 0]
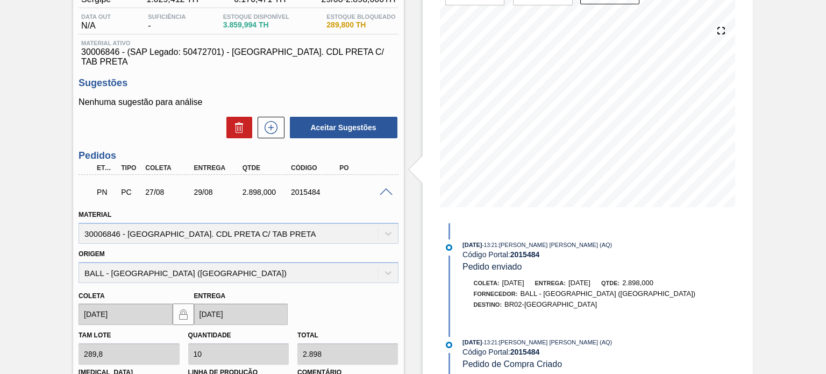
click at [392, 187] on div at bounding box center [388, 191] width 22 height 8
click at [386, 188] on span at bounding box center [385, 192] width 13 height 8
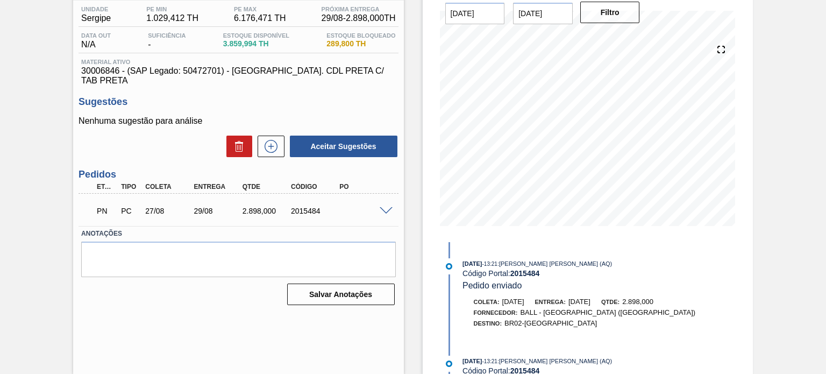
scroll to position [88, 0]
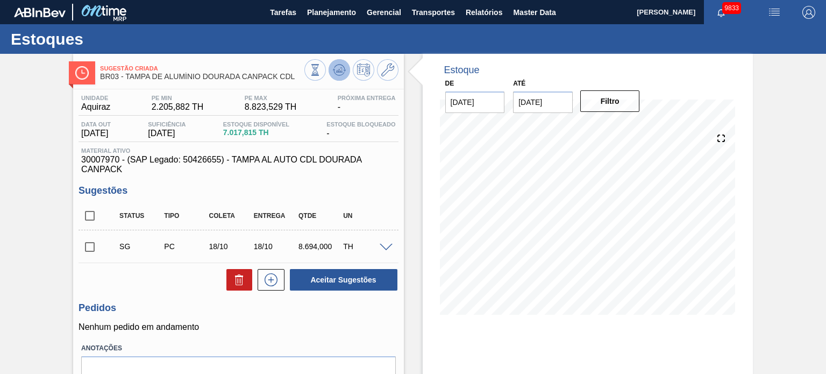
click at [336, 70] on icon at bounding box center [336, 71] width 1 height 2
click at [88, 211] on input "checkbox" at bounding box center [89, 215] width 23 height 23
checkbox input "true"
click at [238, 277] on icon at bounding box center [239, 276] width 8 height 2
checkbox input "false"
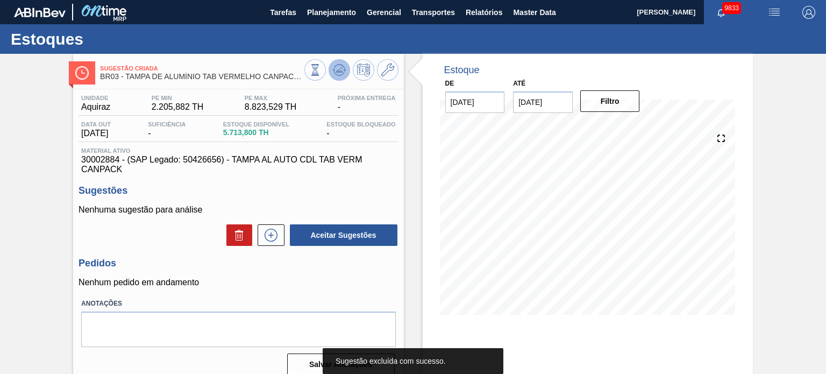
click at [341, 67] on icon at bounding box center [339, 69] width 13 height 13
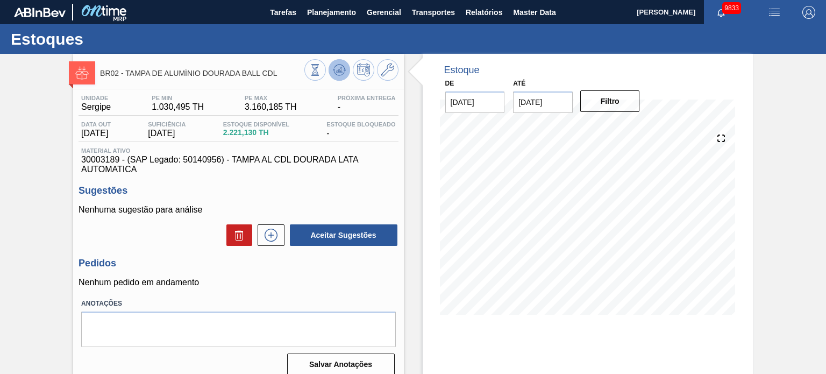
click at [339, 79] on button at bounding box center [339, 70] width 22 height 22
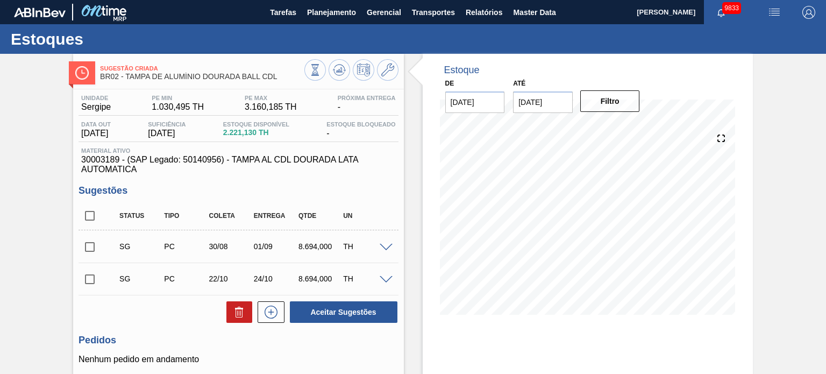
click at [384, 245] on span at bounding box center [385, 248] width 13 height 8
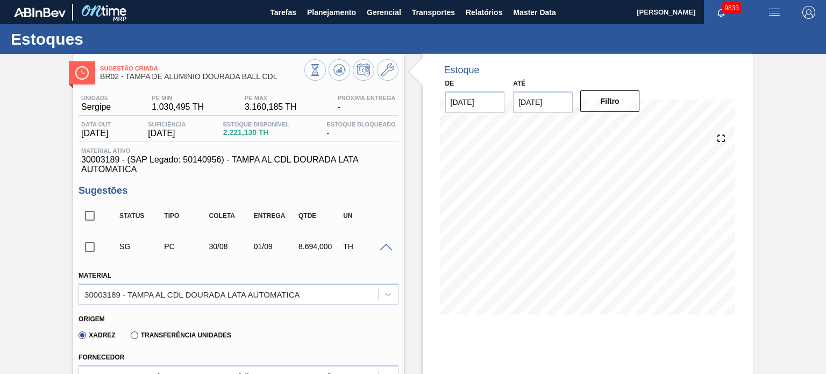
scroll to position [108, 0]
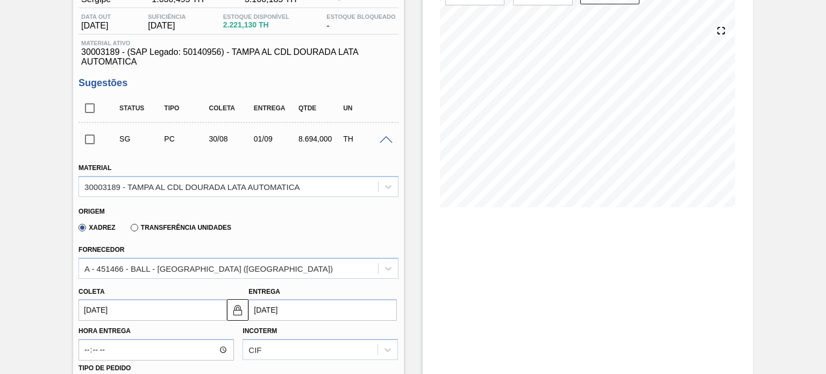
click at [384, 139] on span at bounding box center [385, 140] width 13 height 8
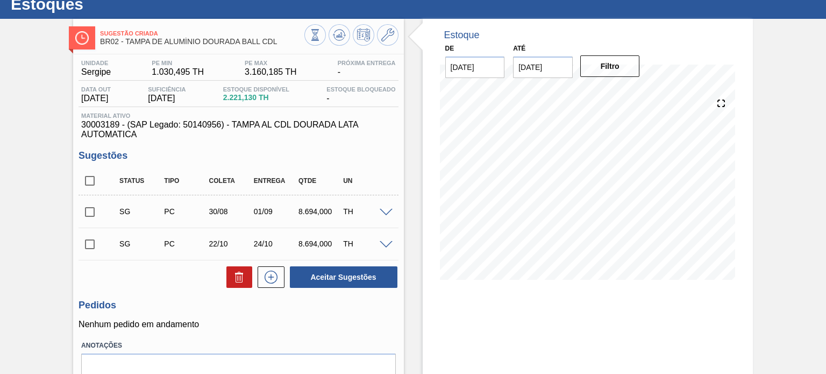
scroll to position [54, 0]
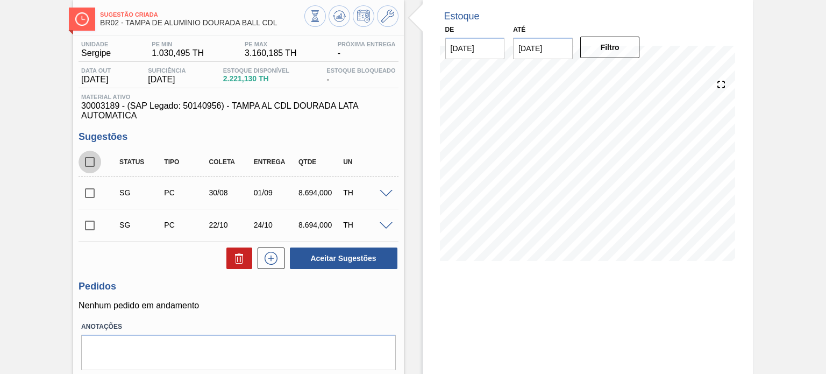
click at [86, 165] on input "checkbox" at bounding box center [89, 162] width 23 height 23
checkbox input "true"
click at [242, 259] on icon at bounding box center [239, 258] width 13 height 13
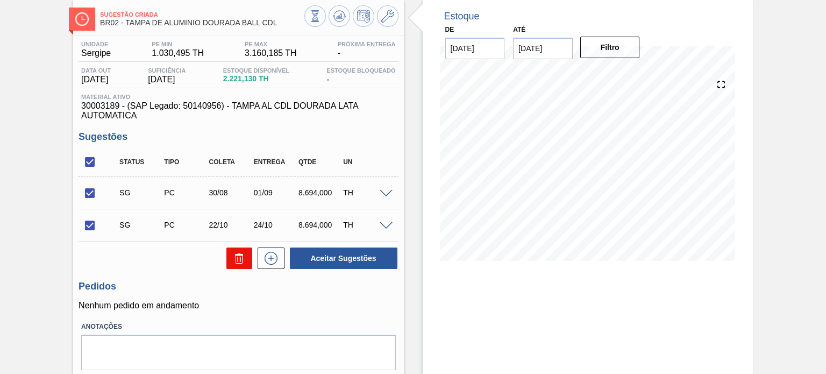
checkbox input "false"
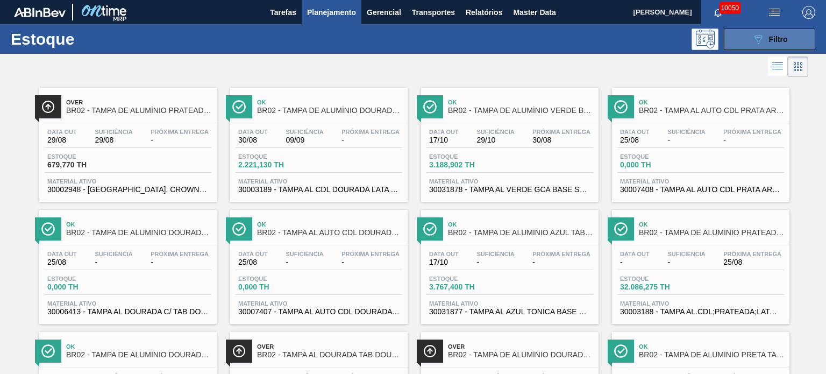
click at [759, 32] on button "089F7B8B-B2A5-4AFE-B5C0-19BA573D28AC Filtro" at bounding box center [769, 39] width 91 height 22
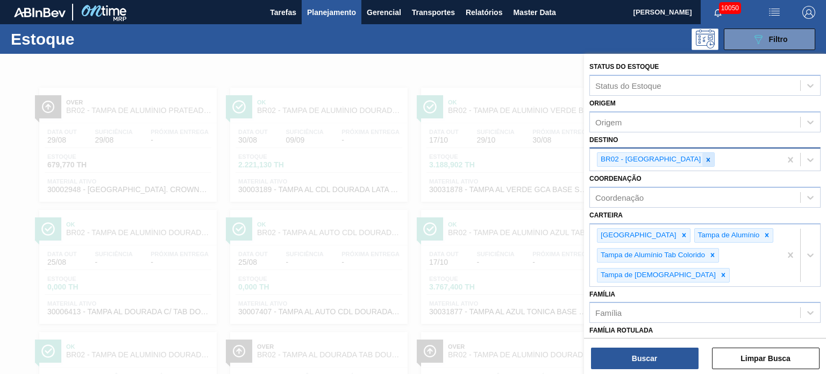
click at [702, 158] on div at bounding box center [708, 159] width 12 height 13
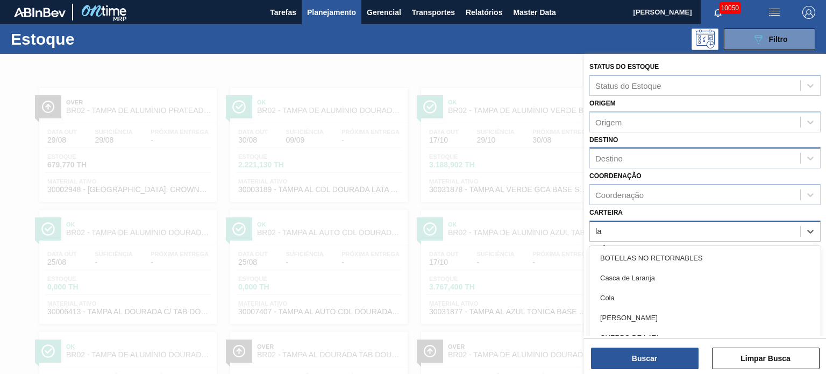
scroll to position [36, 0]
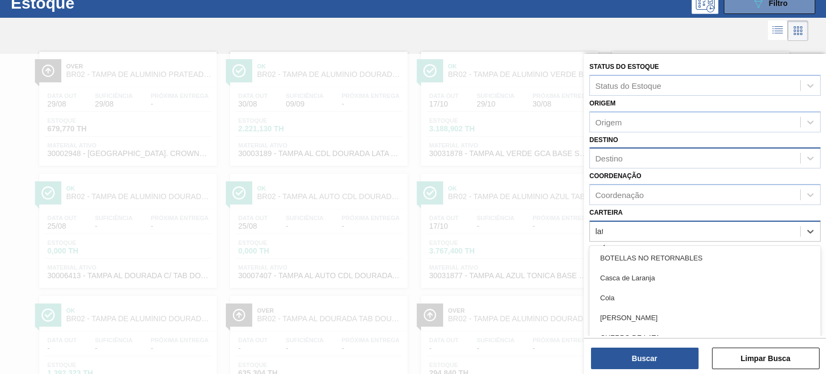
type input "lata"
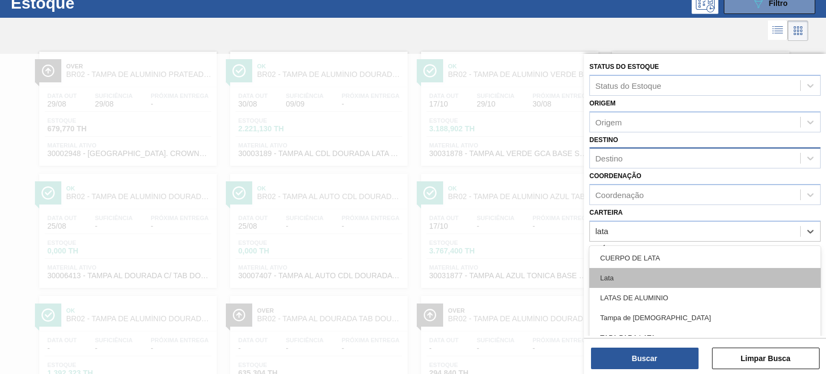
click at [654, 278] on div "Lata" at bounding box center [704, 278] width 231 height 20
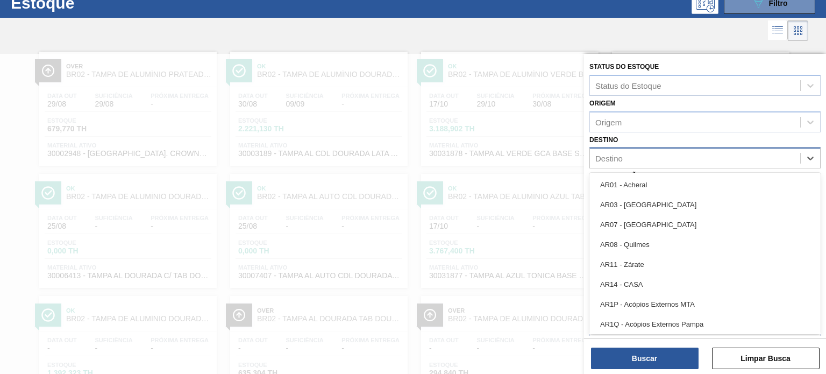
click at [641, 156] on div "Destino" at bounding box center [695, 159] width 210 height 16
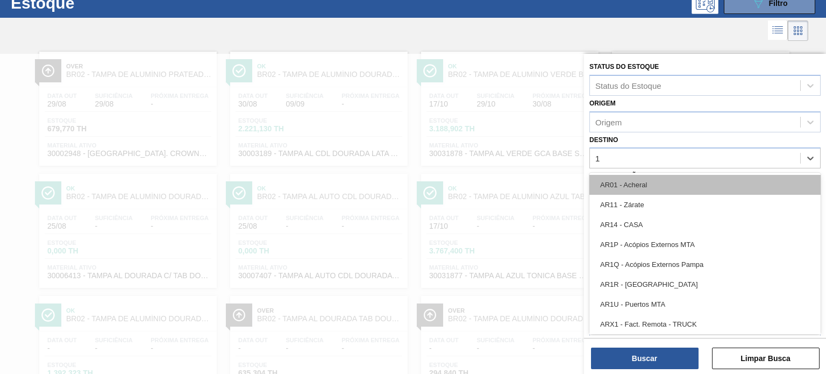
type input "11"
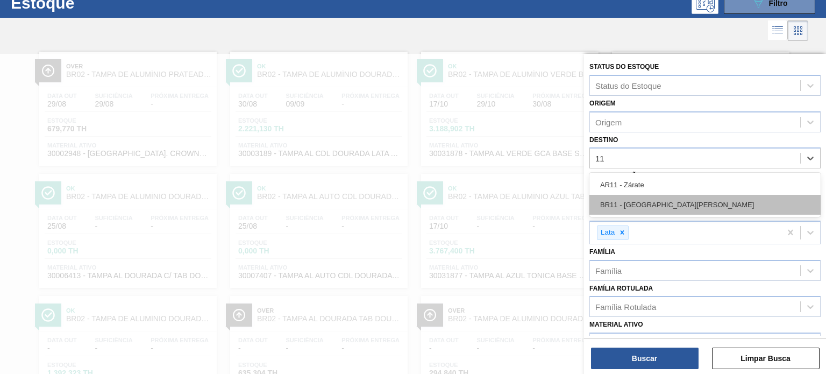
click at [643, 197] on div "BR11 - São Luís" at bounding box center [704, 205] width 231 height 20
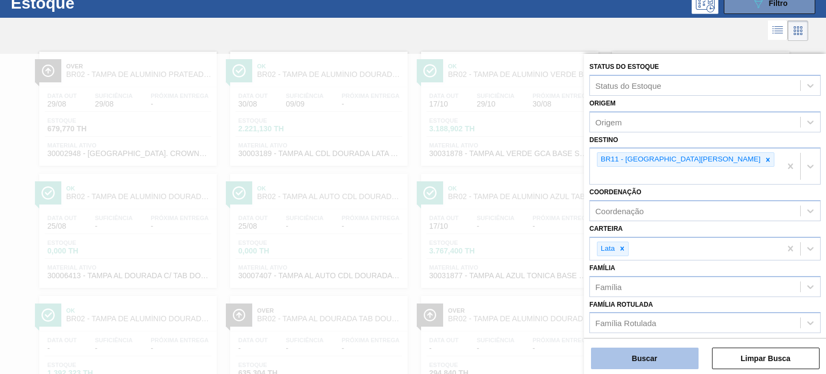
click at [643, 361] on button "Buscar" at bounding box center [645, 358] width 108 height 22
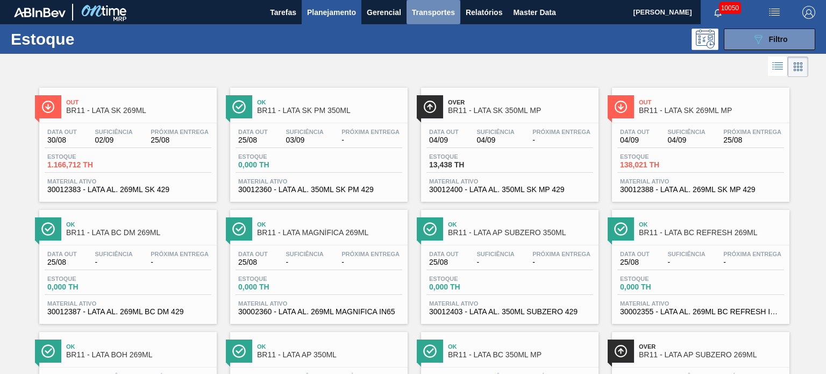
click at [426, 10] on span "Transportes" at bounding box center [433, 12] width 43 height 13
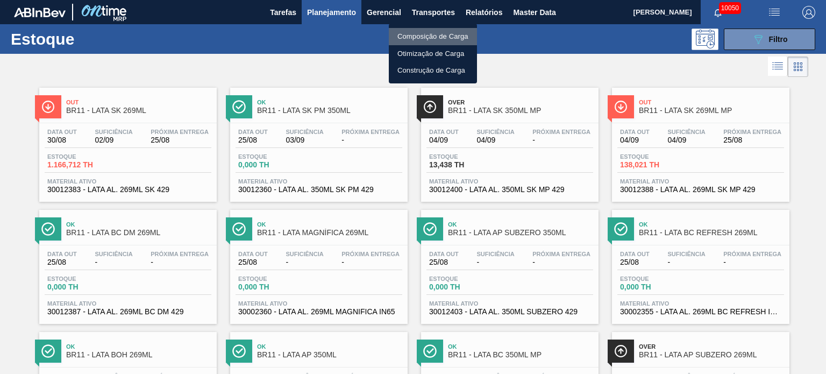
click at [423, 32] on li "Composição de Carga" at bounding box center [433, 36] width 88 height 17
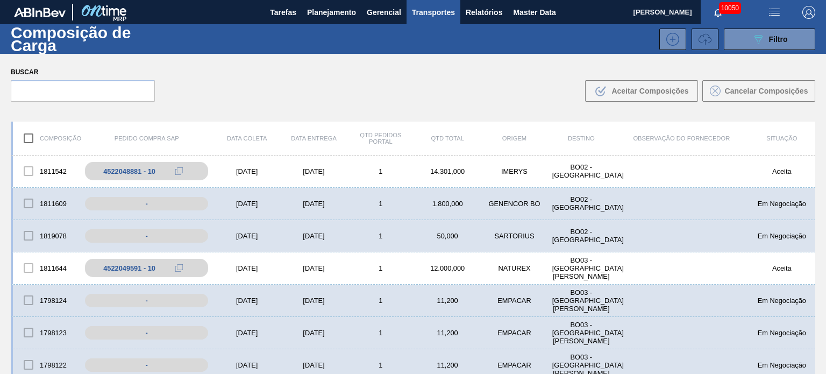
click at [704, 41] on icon at bounding box center [704, 39] width 13 height 13
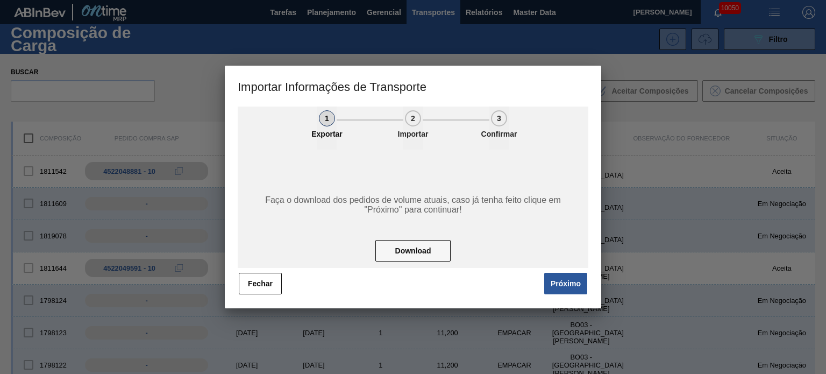
click at [563, 267] on div "Faça o download dos pedidos de volume atuais, caso já tenha feito clique em "Pr…" at bounding box center [413, 208] width 350 height 118
click at [567, 281] on button "Próximo" at bounding box center [565, 284] width 43 height 22
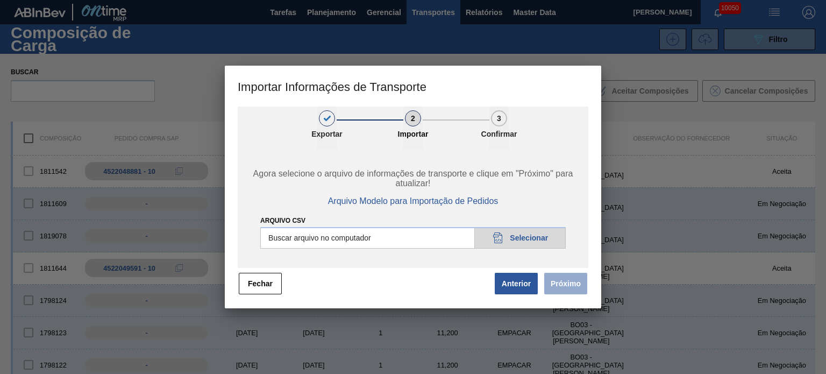
click at [539, 240] on input "Arquivo CSV" at bounding box center [412, 238] width 305 height 22
type input "C:\fakepath\IMP.csv"
click at [562, 292] on button "Próximo" at bounding box center [565, 284] width 43 height 22
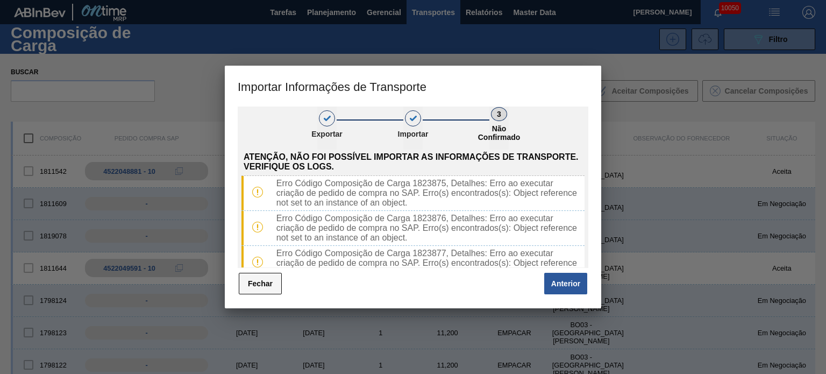
click at [269, 288] on button "Fechar" at bounding box center [260, 284] width 43 height 22
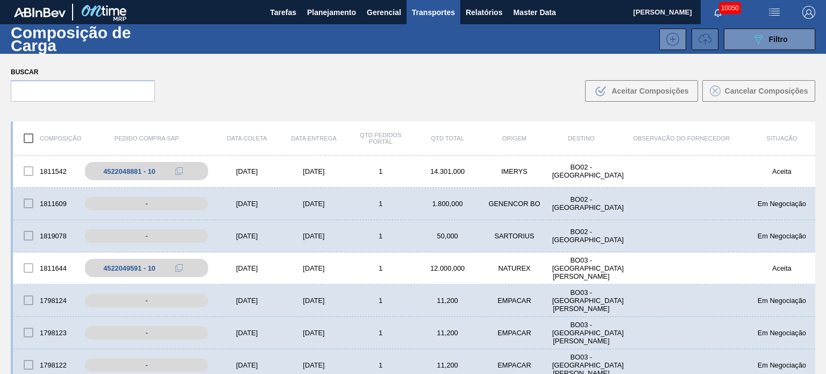
click at [695, 41] on button at bounding box center [704, 39] width 27 height 22
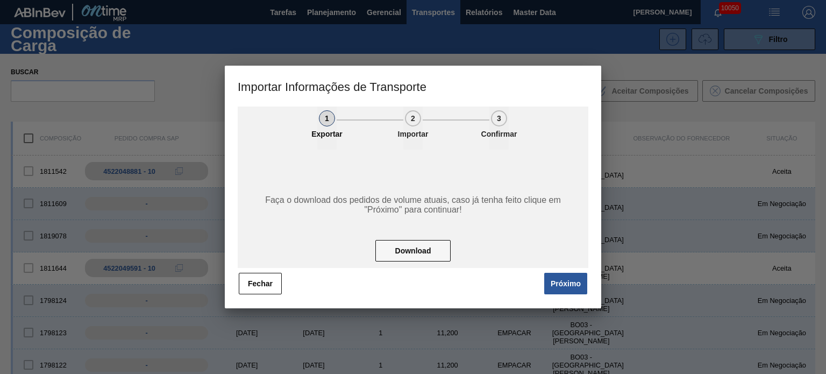
click at [574, 275] on button "Próximo" at bounding box center [565, 284] width 43 height 22
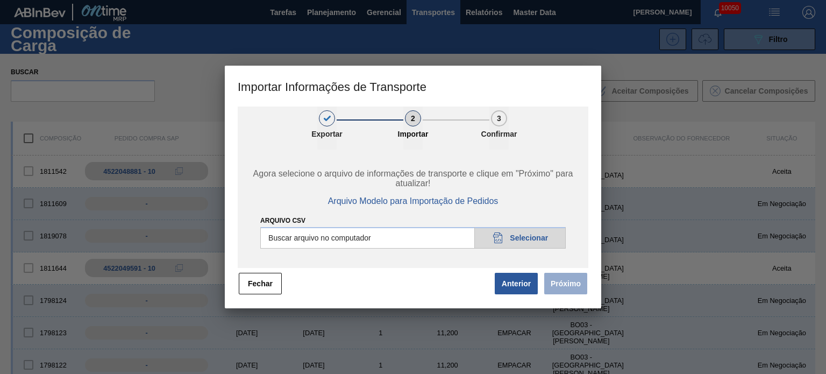
click at [534, 242] on input "Arquivo CSV" at bounding box center [412, 238] width 305 height 22
type input "C:\fakepath\IMP.csv"
click at [559, 284] on button "Próximo" at bounding box center [565, 284] width 43 height 22
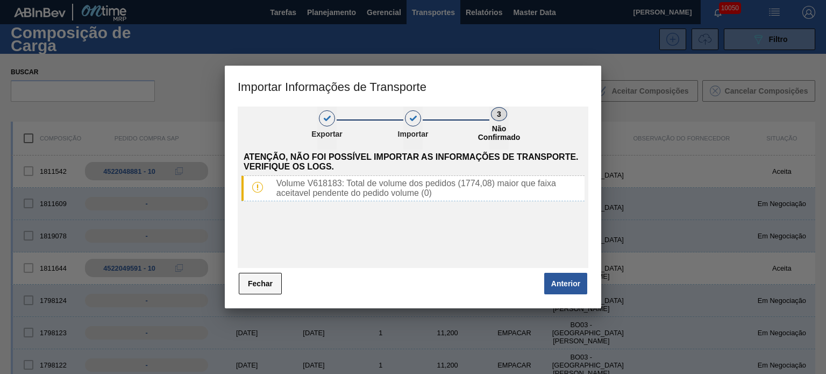
click at [259, 279] on button "Fechar" at bounding box center [260, 284] width 43 height 22
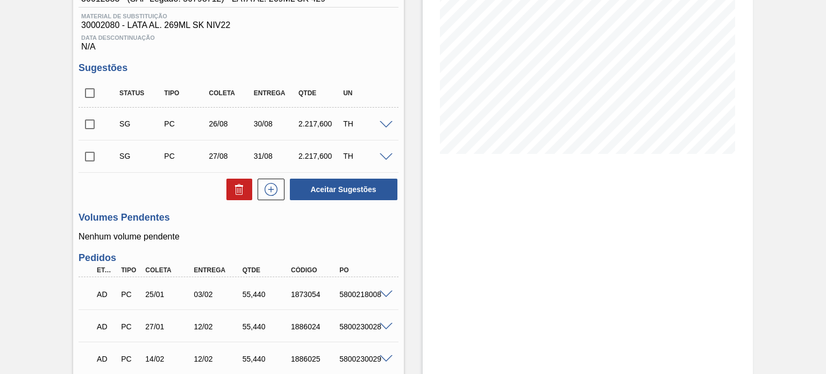
scroll to position [161, 0]
click at [378, 127] on div "TH" at bounding box center [364, 123] width 49 height 9
click at [381, 126] on span at bounding box center [385, 124] width 13 height 8
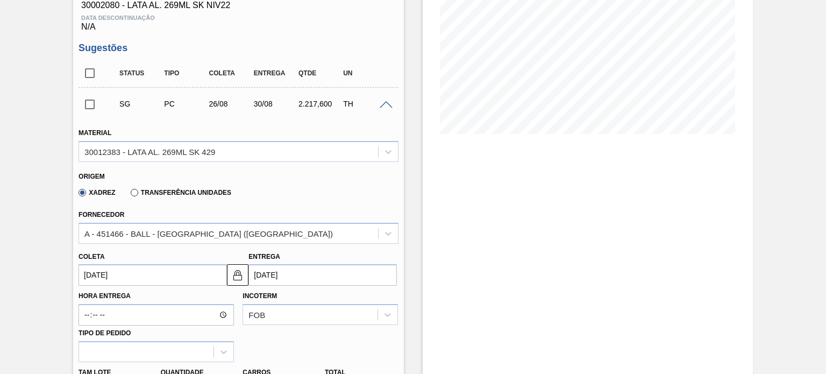
scroll to position [215, 0]
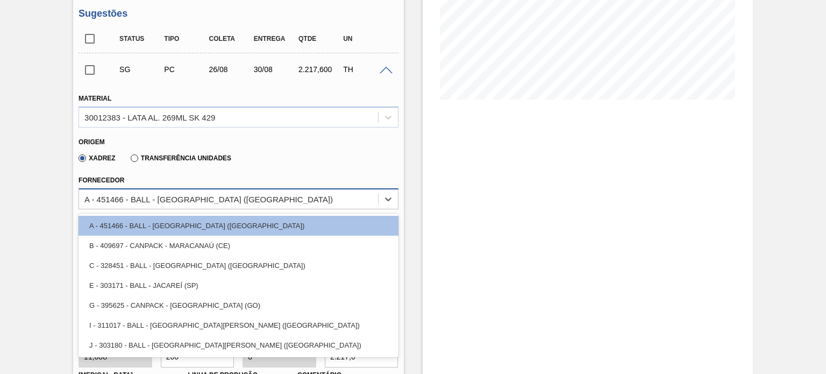
click at [210, 202] on div "A - 451466 - BALL - [GEOGRAPHIC_DATA] ([GEOGRAPHIC_DATA])" at bounding box center [228, 199] width 298 height 16
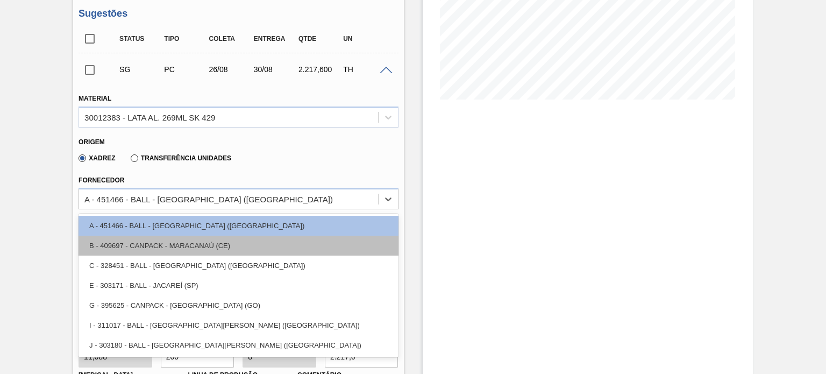
click at [208, 239] on div "B - 409697 - CANPACK - MARACANAÚ (CE)" at bounding box center [237, 245] width 319 height 20
type input "28/08/2025"
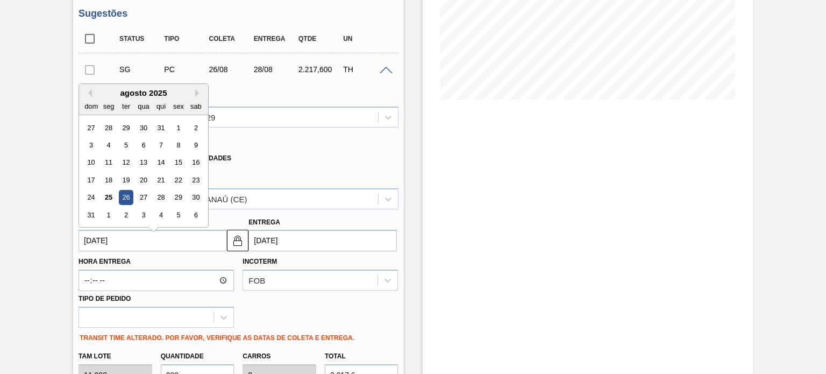
click at [151, 240] on input "[DATE]" at bounding box center [152, 241] width 148 height 22
click at [111, 189] on div "25" at bounding box center [109, 192] width 15 height 15
type input "25/08/2025"
type input "27/08/2025"
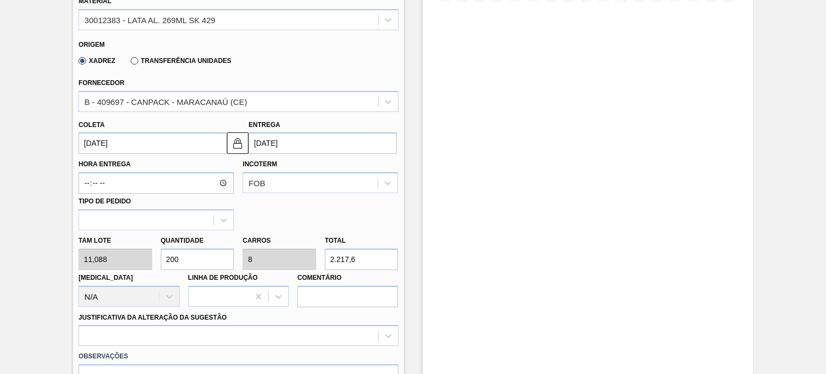
scroll to position [376, 0]
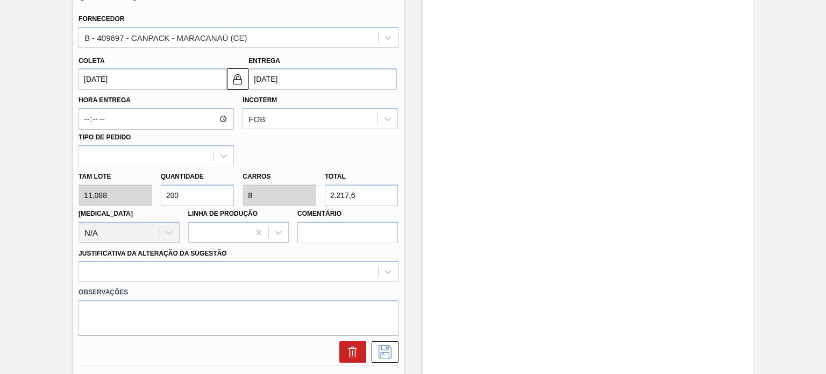
click at [125, 197] on div "Tam lote 11,088 Quantidade 200 Carros 8 Total 2.217,6 Doca N/A Linha de Produçã…" at bounding box center [238, 204] width 328 height 77
type input "1"
type input "0,04"
type input "11,088"
type input "15"
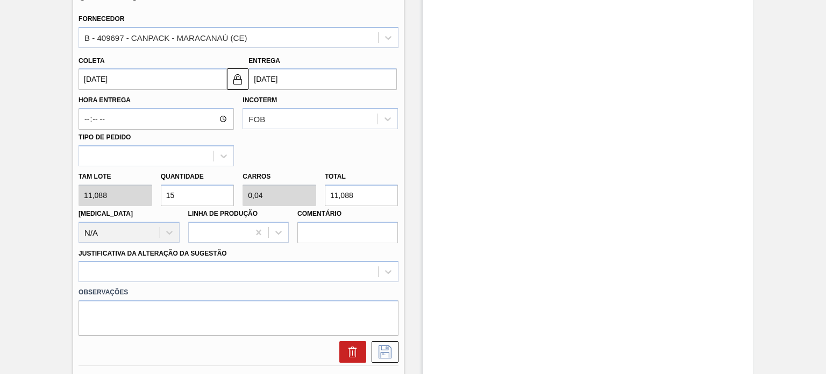
type input "0,6"
type input "166,32"
type input "150"
type input "6"
type input "1.663,2"
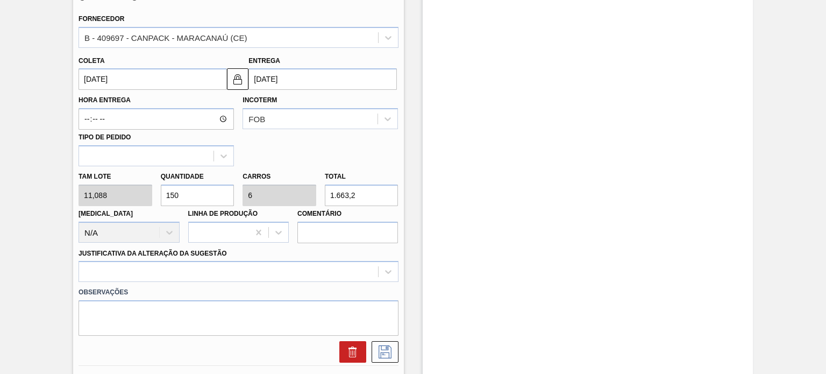
type input "15"
type input "0,6"
type input "166,32"
type input "1"
type input "0,04"
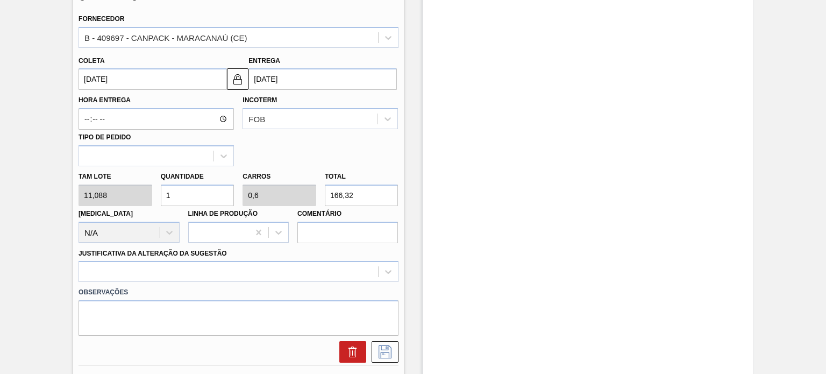
type input "11,088"
type input "16"
type input "0,64"
type input "177,408"
type input "160"
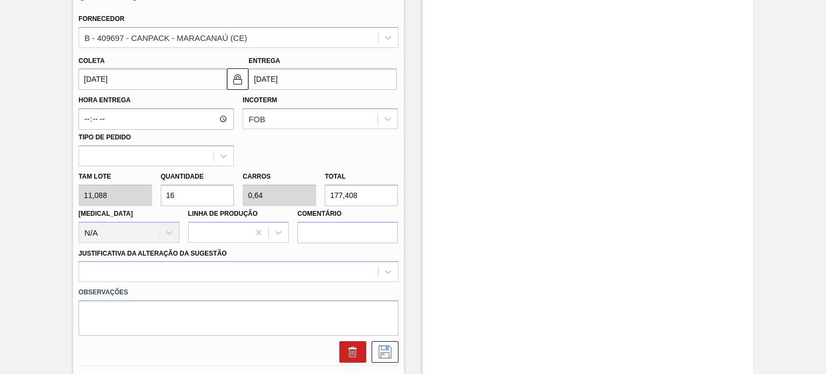
type input "6,4"
type input "1.774,08"
type input "160"
click at [239, 269] on div at bounding box center [237, 271] width 319 height 21
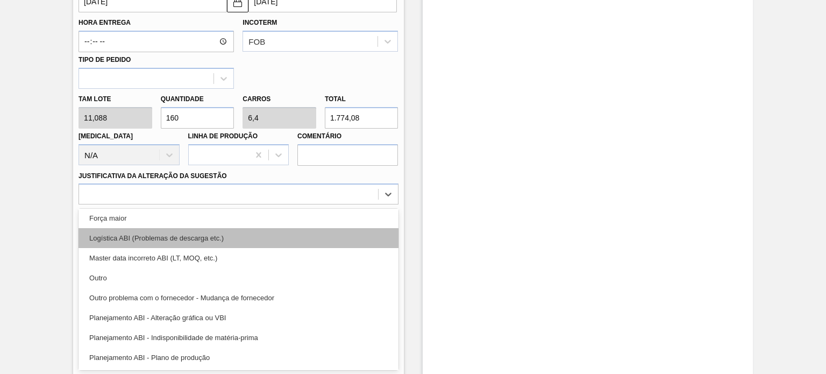
scroll to position [108, 0]
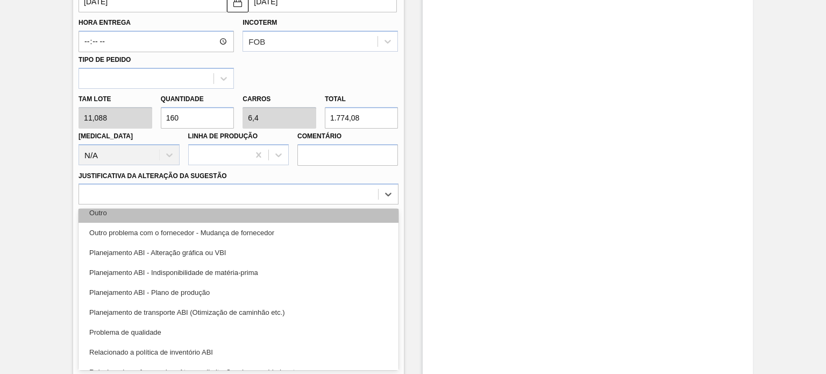
click at [215, 217] on div "Outro" at bounding box center [237, 213] width 319 height 20
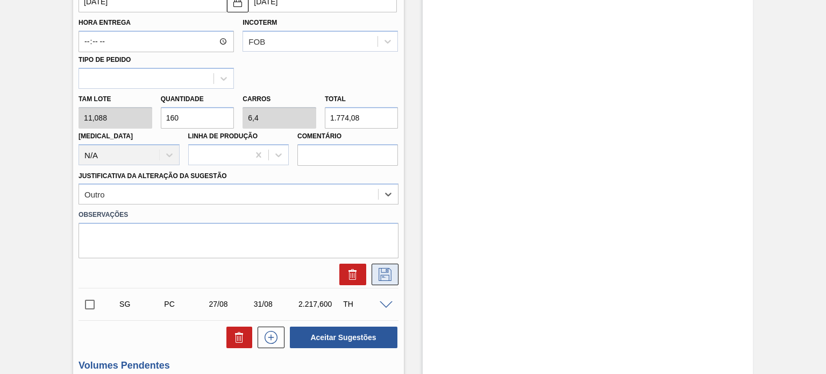
click at [376, 272] on icon at bounding box center [384, 274] width 17 height 13
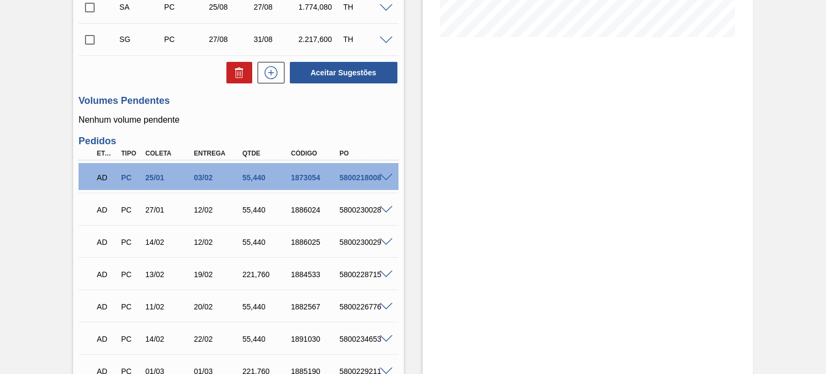
scroll to position [131, 0]
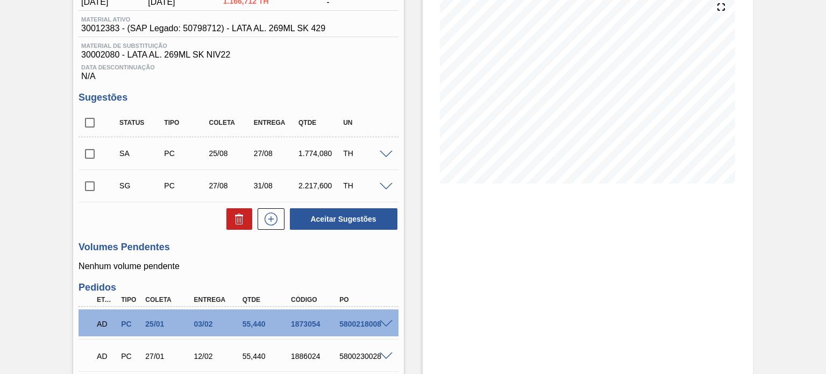
click at [88, 153] on input "checkbox" at bounding box center [89, 153] width 23 height 23
click at [385, 156] on span at bounding box center [385, 155] width 13 height 8
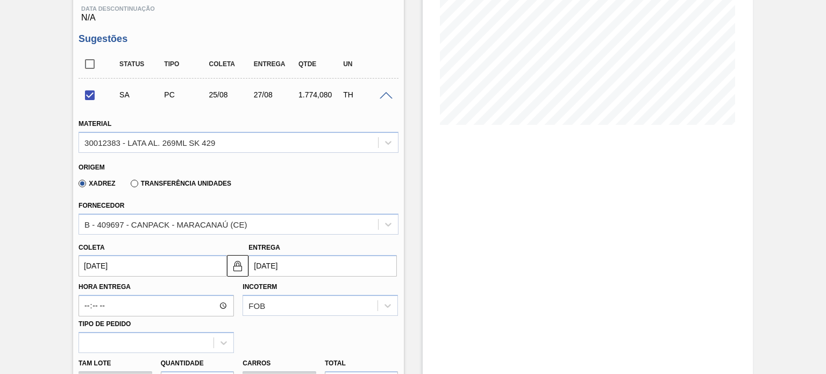
scroll to position [269, 0]
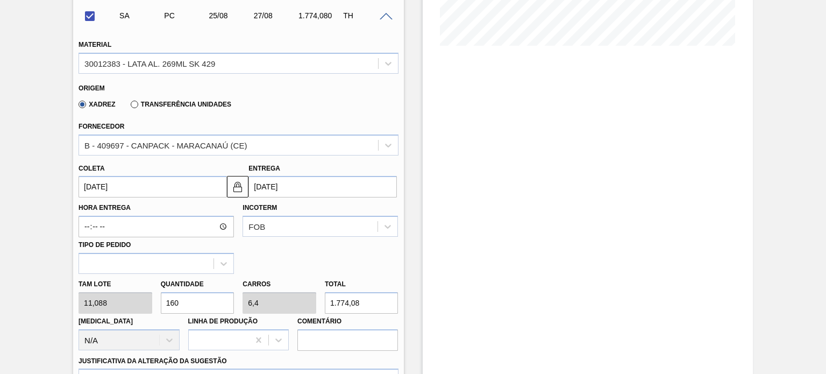
click at [385, 20] on span at bounding box center [385, 17] width 13 height 8
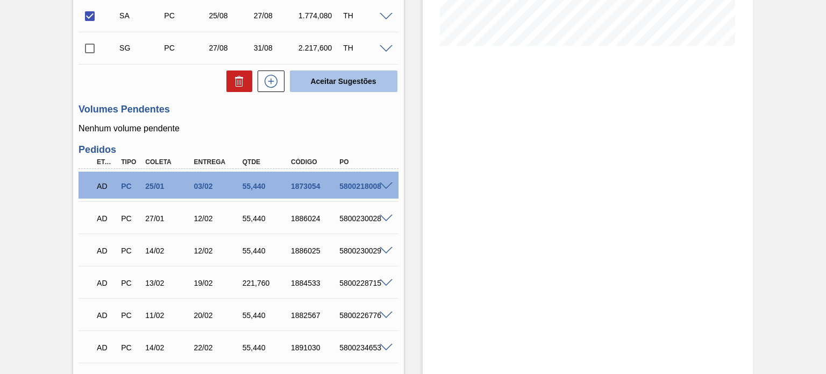
click at [326, 85] on button "Aceitar Sugestões" at bounding box center [344, 81] width 108 height 22
checkbox input "false"
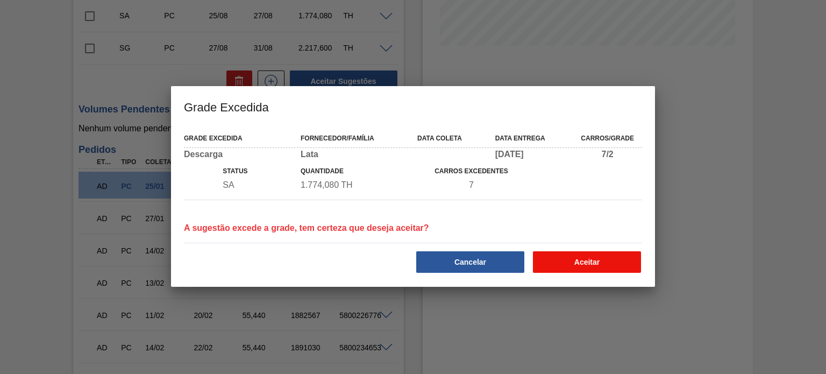
click at [574, 259] on button "Aceitar" at bounding box center [587, 262] width 108 height 22
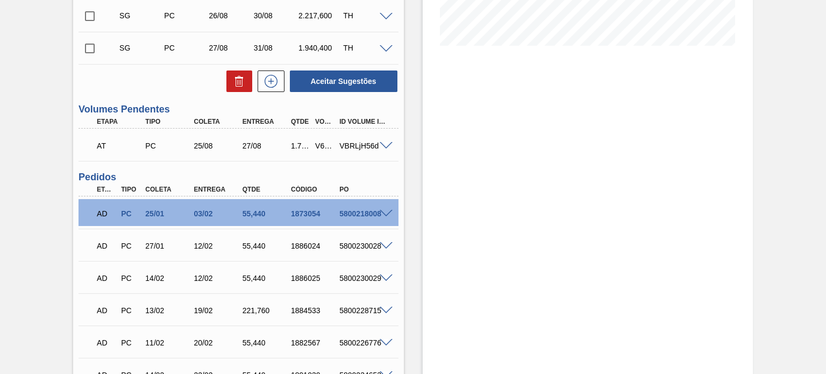
click at [321, 144] on div "V618183" at bounding box center [324, 145] width 24 height 9
copy div "V618183"
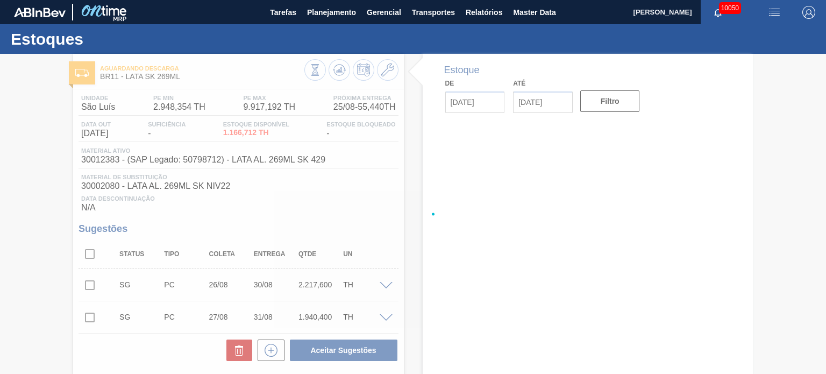
type input "[DATE]"
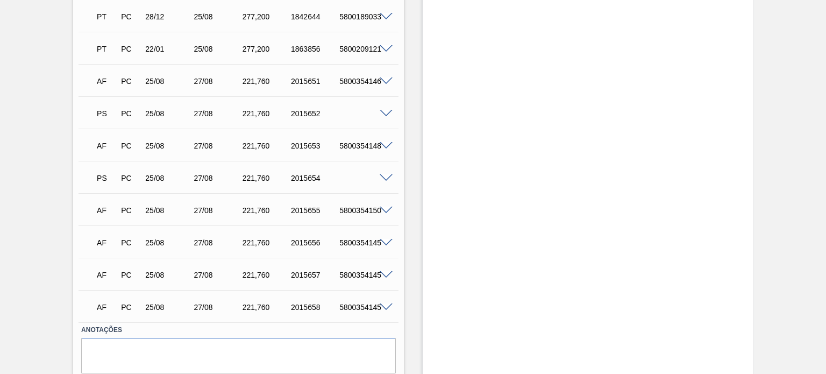
scroll to position [1152, 0]
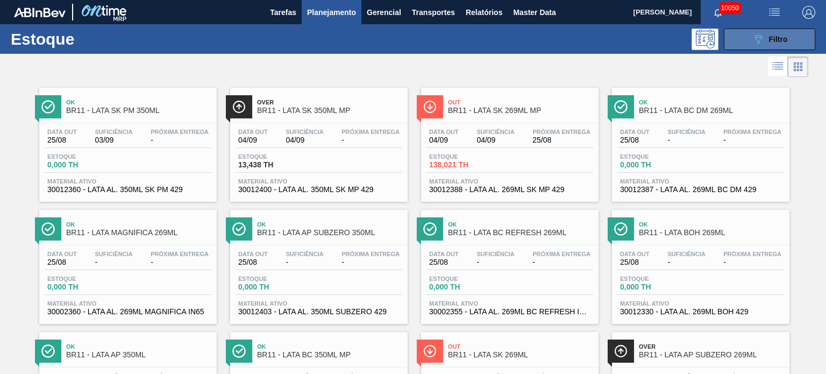
click at [757, 31] on button "089F7B8B-B2A5-4AFE-B5C0-19BA573D28AC Filtro" at bounding box center [769, 39] width 91 height 22
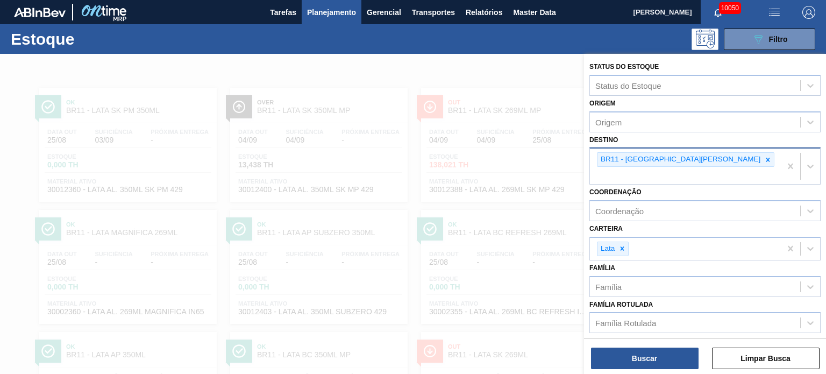
click at [660, 166] on div "BR11 - [GEOGRAPHIC_DATA][PERSON_NAME]" at bounding box center [685, 165] width 191 height 35
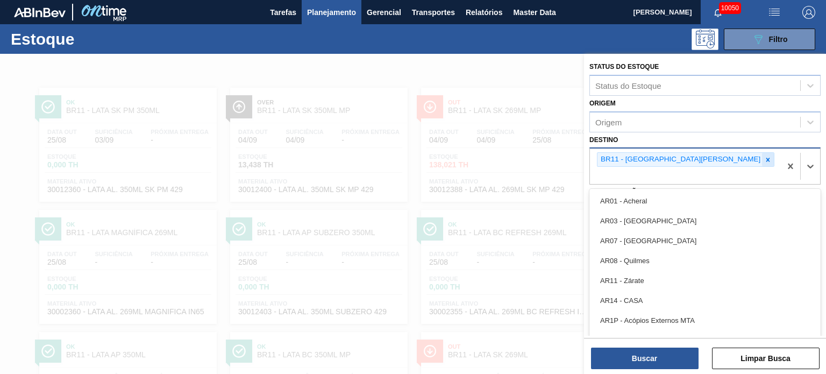
click at [764, 161] on icon at bounding box center [768, 160] width 8 height 8
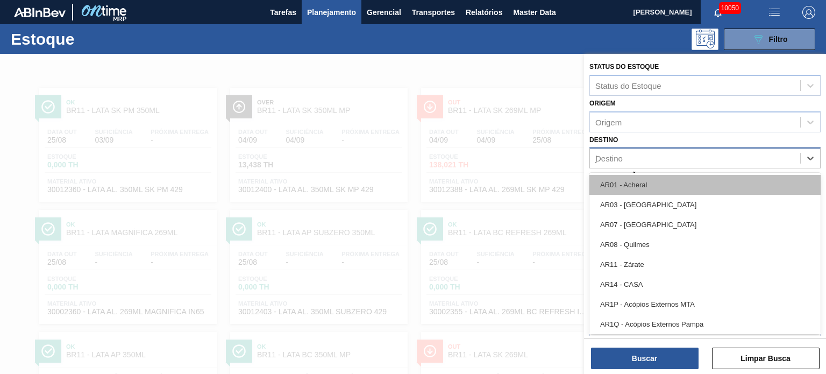
type input "ju"
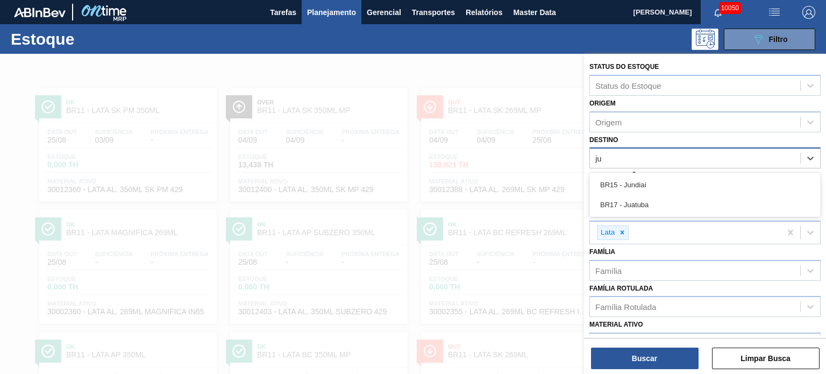
click at [656, 183] on div "BR15 - Jundiaí" at bounding box center [704, 185] width 231 height 20
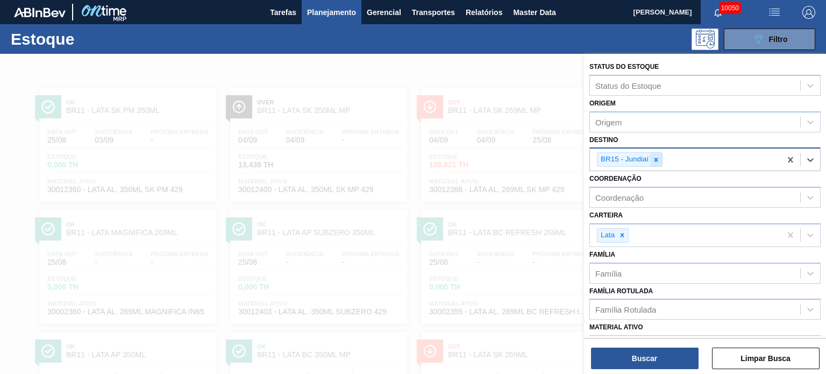
click at [654, 157] on icon at bounding box center [656, 159] width 4 height 4
type input "ju"
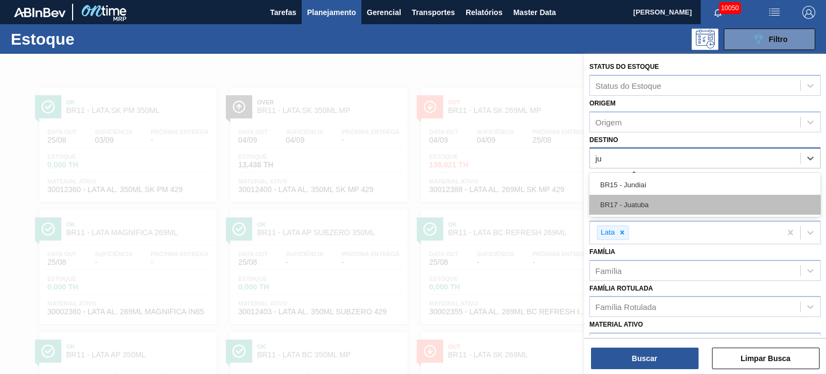
click at [664, 201] on div "BR17 - Juatuba" at bounding box center [704, 205] width 231 height 20
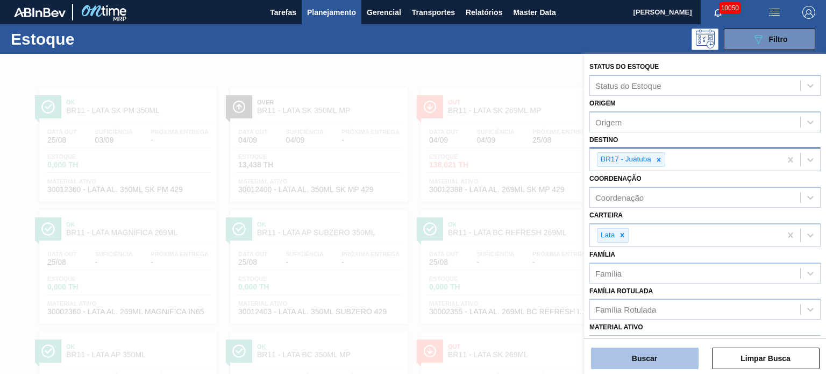
click at [652, 366] on button "Buscar" at bounding box center [645, 358] width 108 height 22
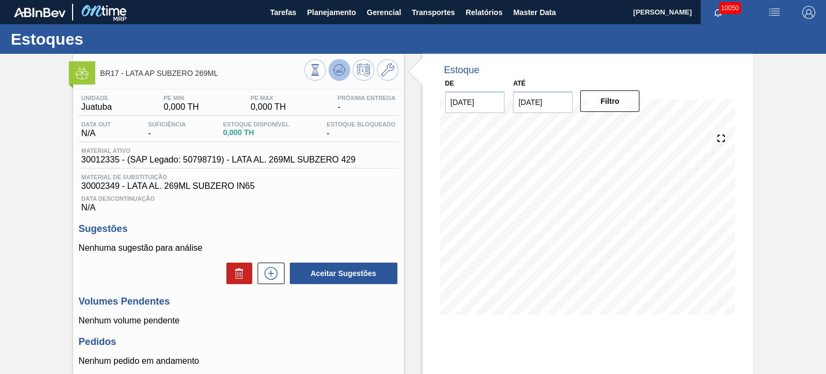
click at [340, 73] on icon at bounding box center [339, 69] width 13 height 13
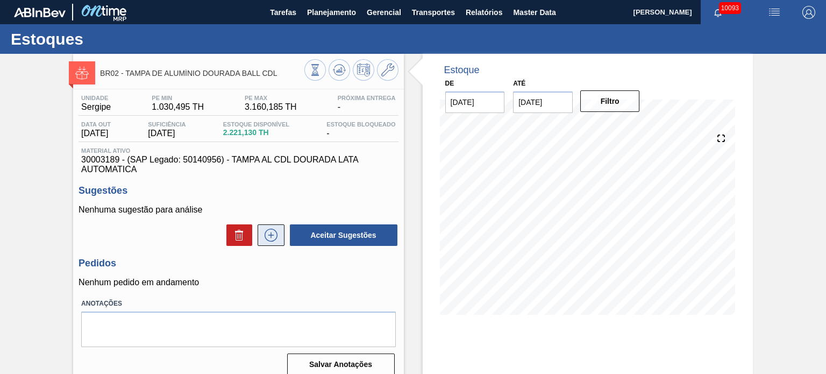
click at [274, 230] on icon at bounding box center [270, 234] width 17 height 13
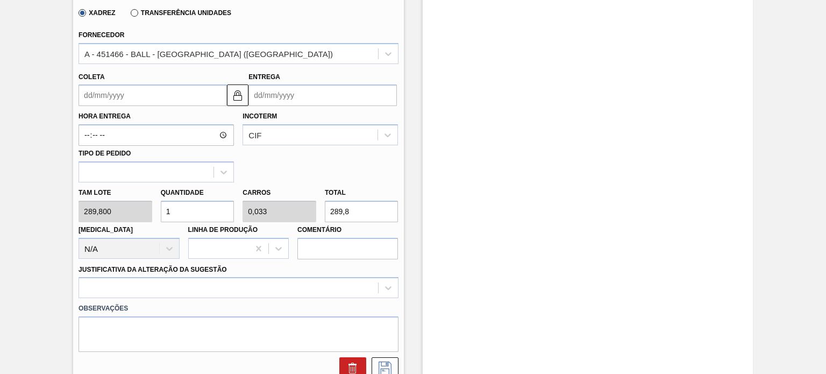
scroll to position [323, 0]
click at [292, 205] on div "Tam lote 289,800 Quantidade 1 Carros 0,033 Total 289,8 Doca N/A Linha de Produç…" at bounding box center [238, 220] width 328 height 77
type input "0,014"
type input "0"
type input "4"
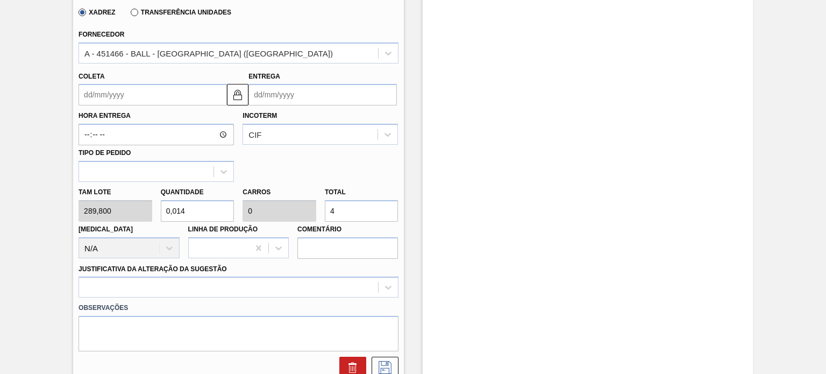
type input "0,145"
type input "0,005"
type input "42"
type input "1,48"
type input "0,049"
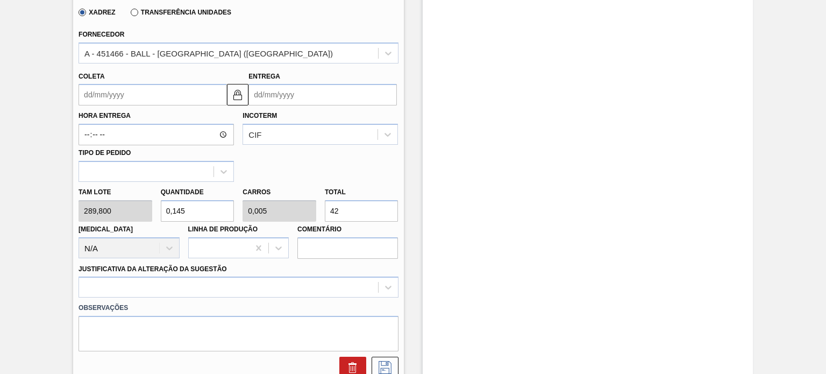
type input "429"
type input "14,814"
type input "0,494"
type input "4.293"
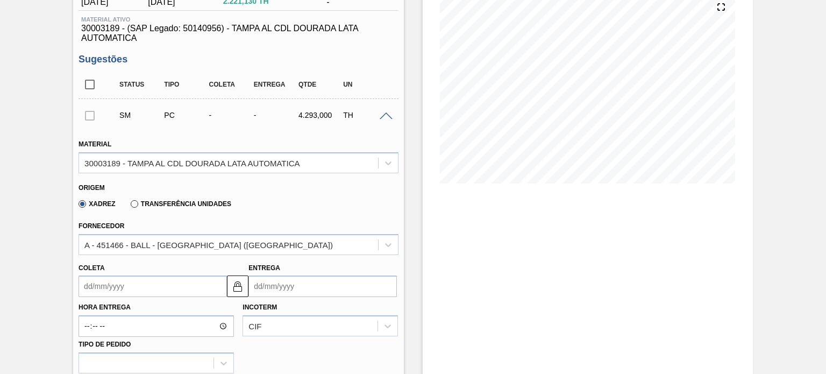
scroll to position [54, 0]
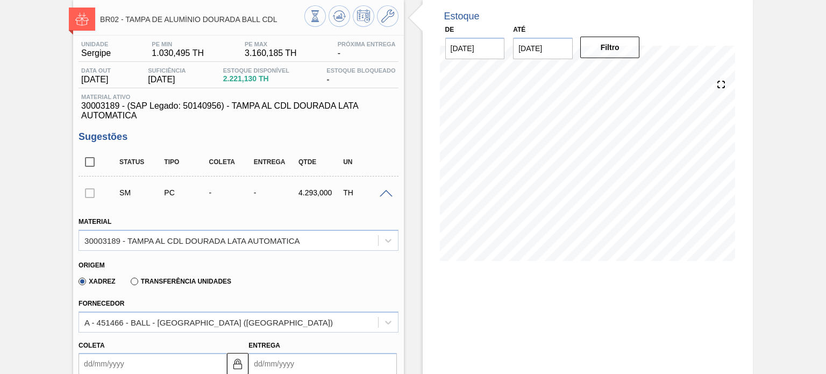
click at [379, 195] on span at bounding box center [385, 194] width 13 height 8
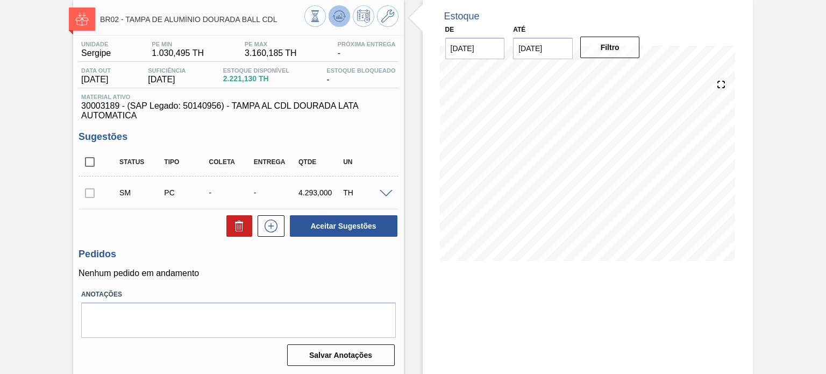
click at [340, 17] on icon at bounding box center [338, 15] width 7 height 5
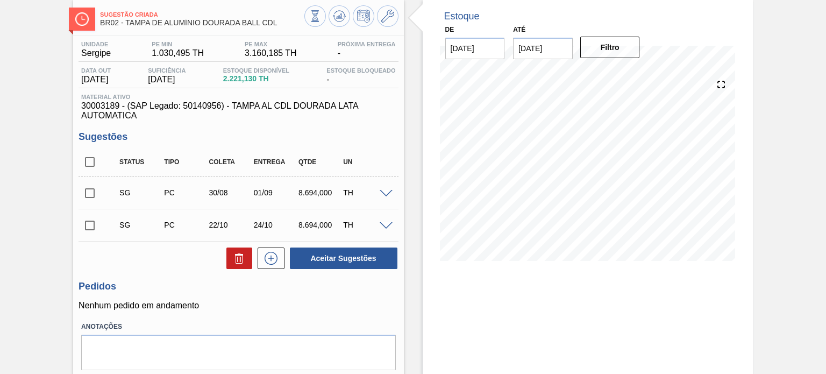
click at [385, 194] on span at bounding box center [385, 194] width 13 height 8
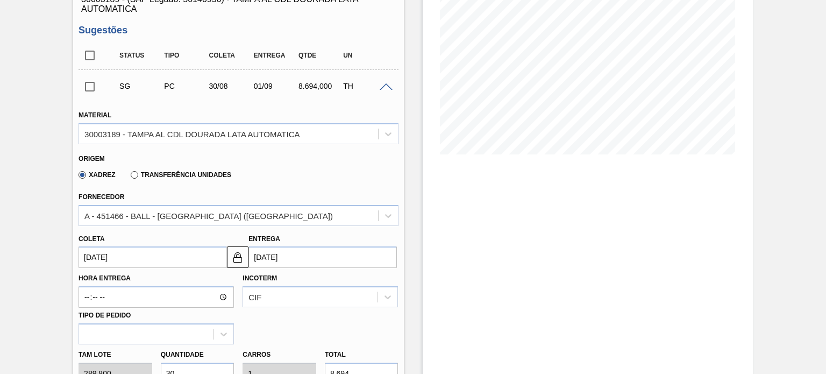
scroll to position [161, 0]
click at [155, 262] on input "[DATE]" at bounding box center [152, 256] width 148 height 22
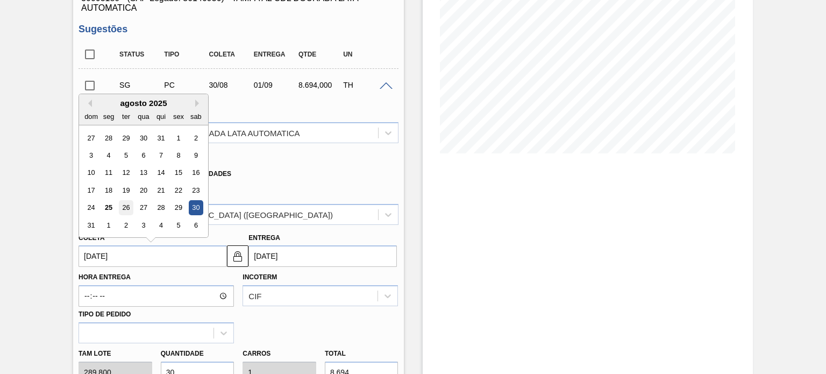
click at [131, 207] on div "26" at bounding box center [126, 208] width 15 height 15
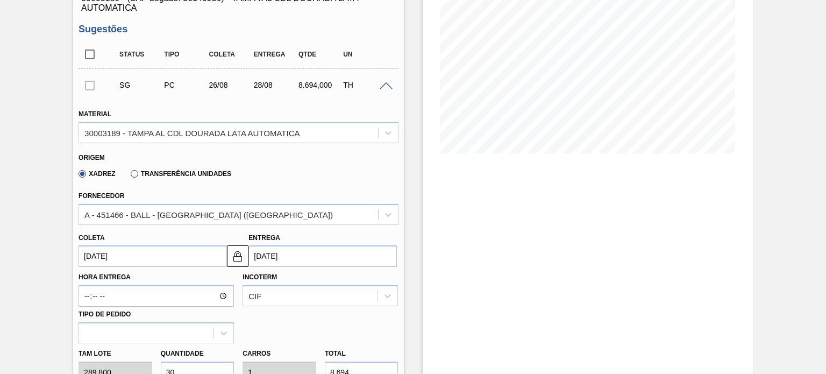
type input "[DATE]"
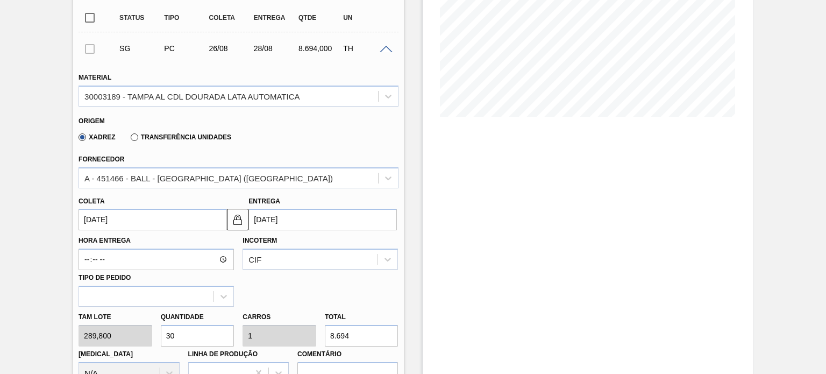
scroll to position [215, 0]
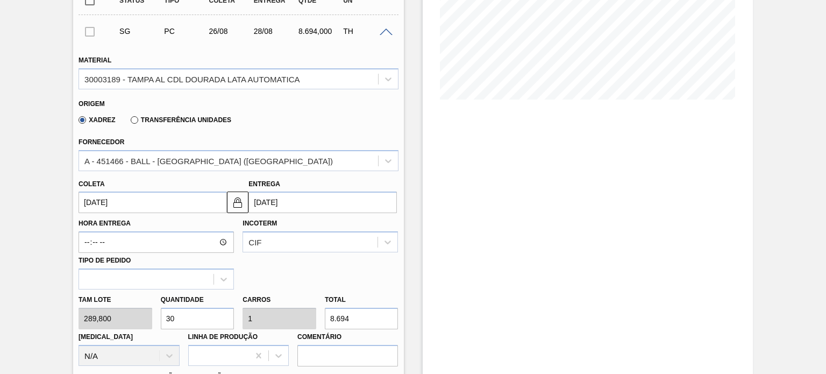
click at [147, 317] on div "Tam lote 289,800 Quantidade 30 Carros 1 Total 8.694 Doca N/A Linha de Produção …" at bounding box center [238, 327] width 328 height 77
type input "1"
type input "0,033"
type input "289,8"
type input "15"
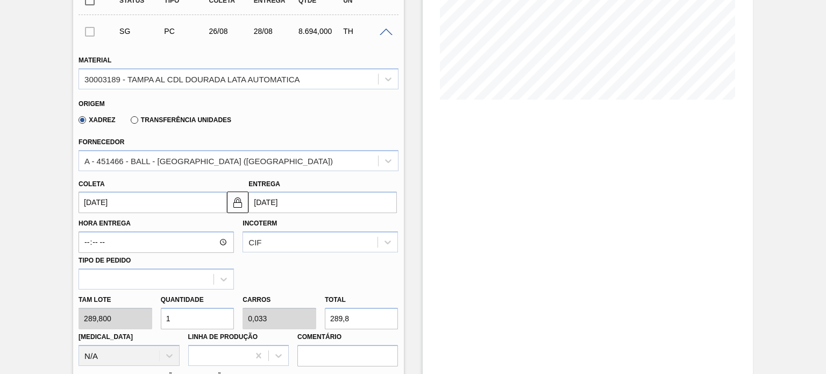
type input "0,5"
type input "4.347"
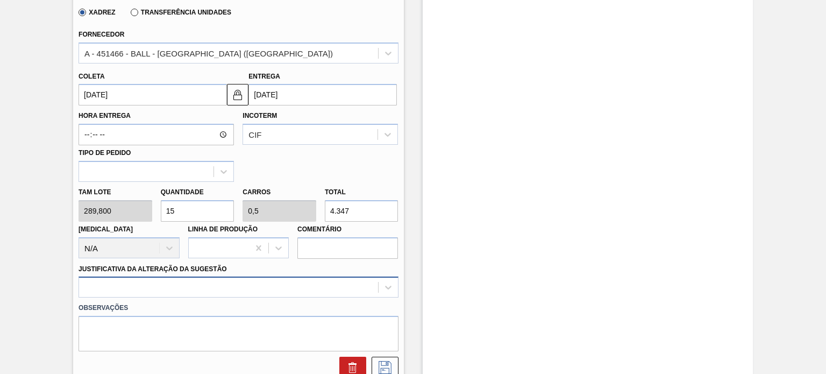
type input "15"
click at [307, 283] on div at bounding box center [237, 286] width 319 height 21
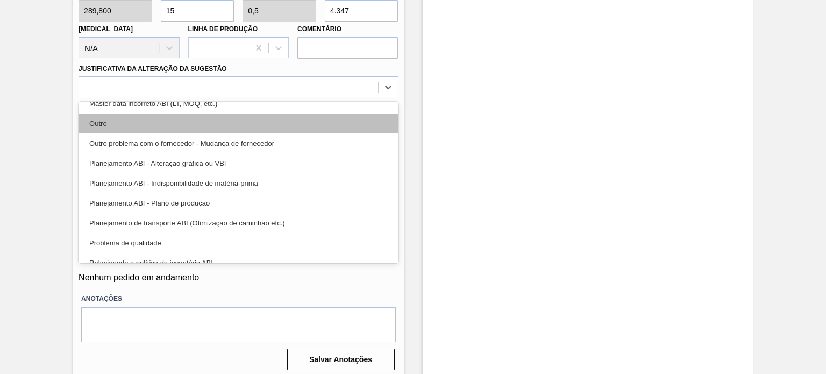
scroll to position [108, 0]
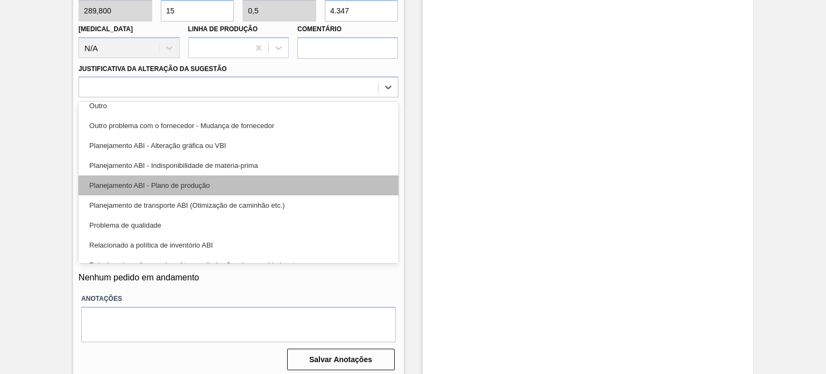
click at [295, 189] on div "Planejamento ABI - Plano de produção" at bounding box center [237, 185] width 319 height 20
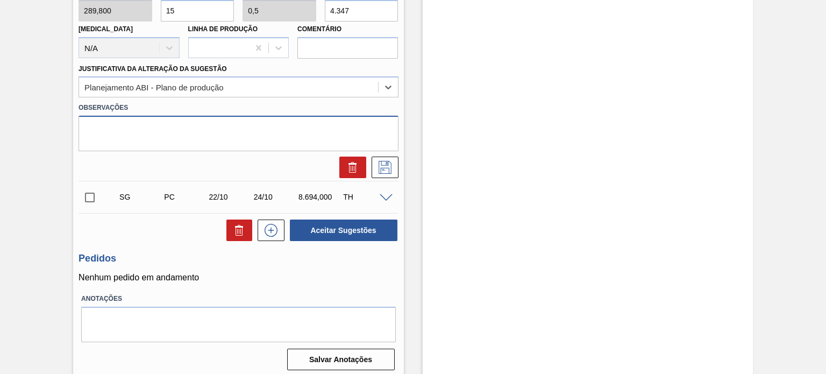
click at [215, 128] on textarea at bounding box center [237, 133] width 319 height 35
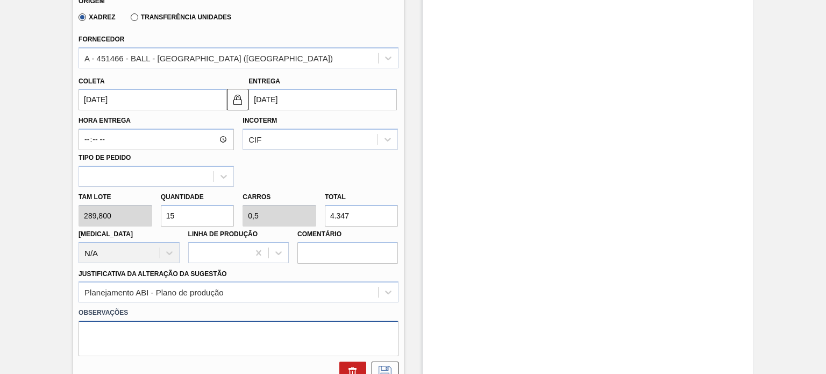
scroll to position [323, 0]
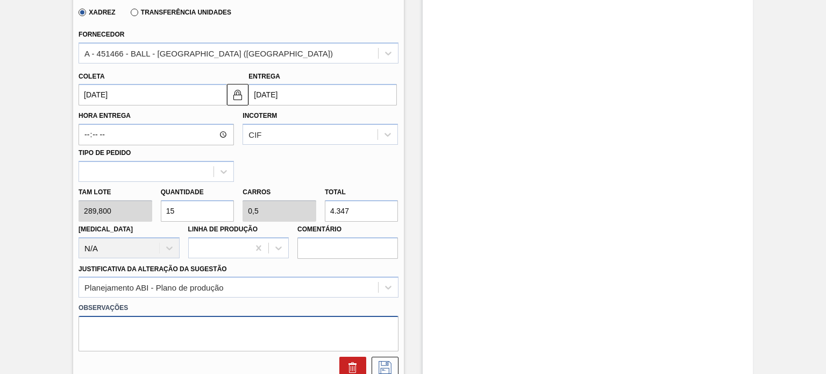
click at [281, 333] on textarea at bounding box center [237, 333] width 319 height 35
type textarea "Prog não aparecia"
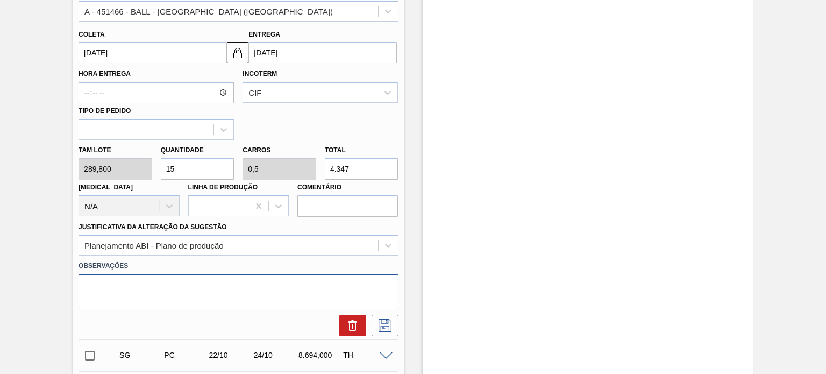
scroll to position [430, 0]
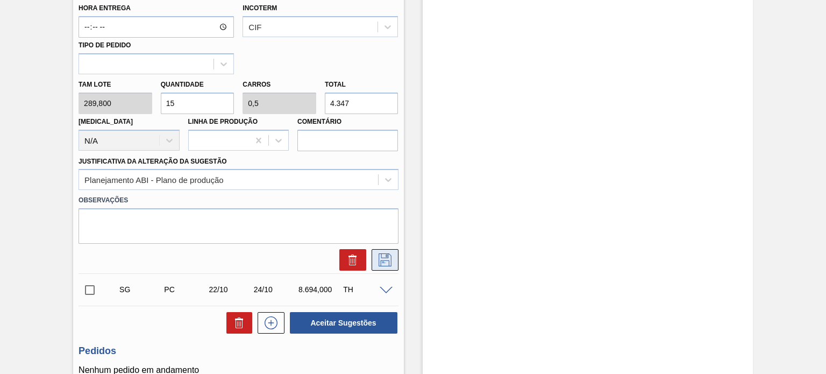
click at [383, 266] on button at bounding box center [384, 260] width 27 height 22
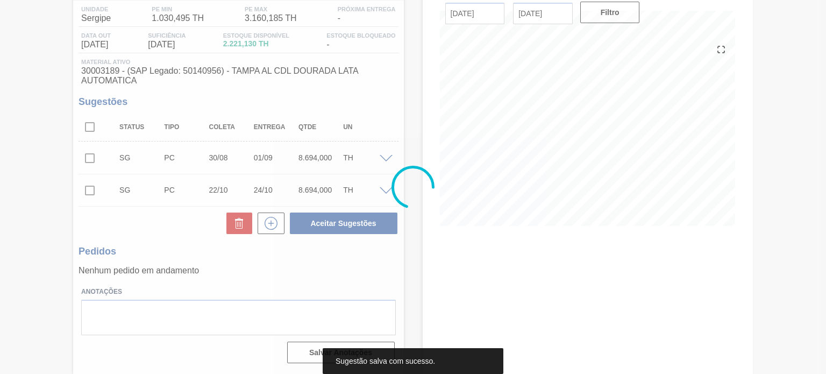
scroll to position [88, 0]
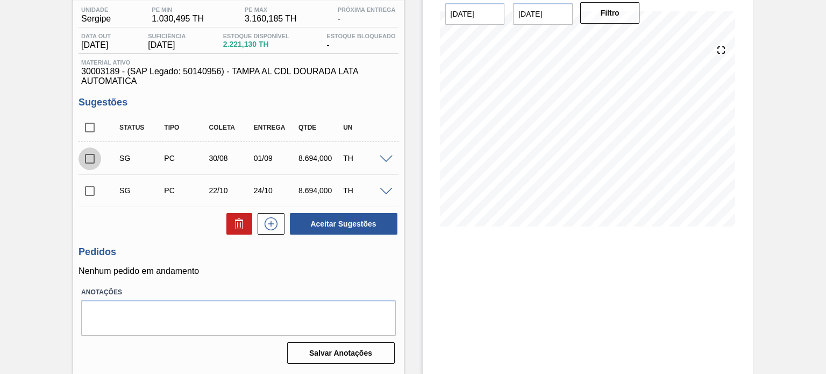
click at [90, 159] on input "checkbox" at bounding box center [89, 158] width 23 height 23
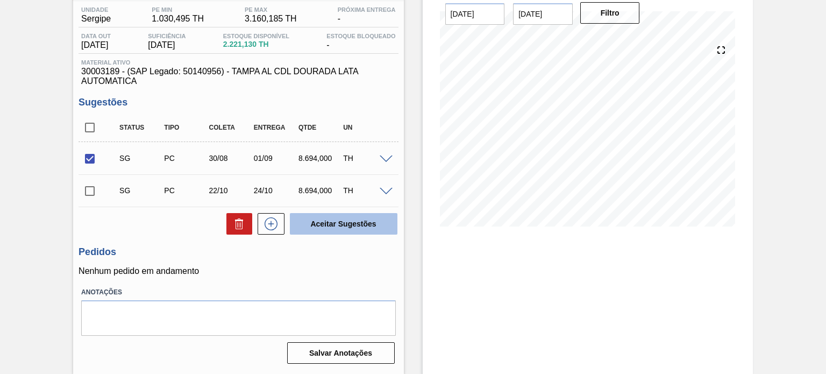
click at [307, 219] on button "Aceitar Sugestões" at bounding box center [344, 224] width 108 height 22
checkbox input "false"
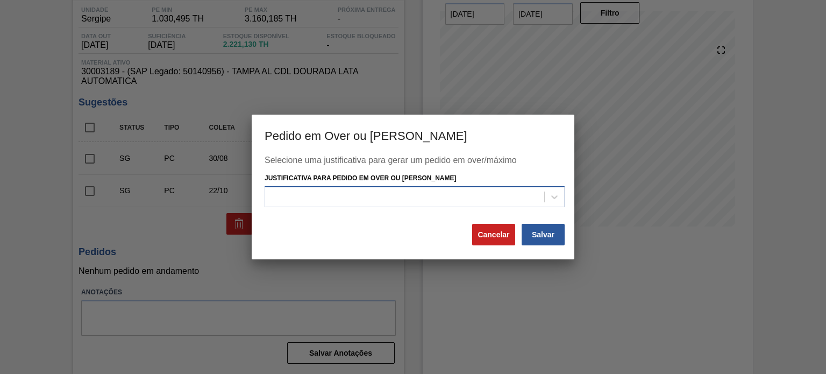
click at [422, 201] on div at bounding box center [404, 197] width 279 height 16
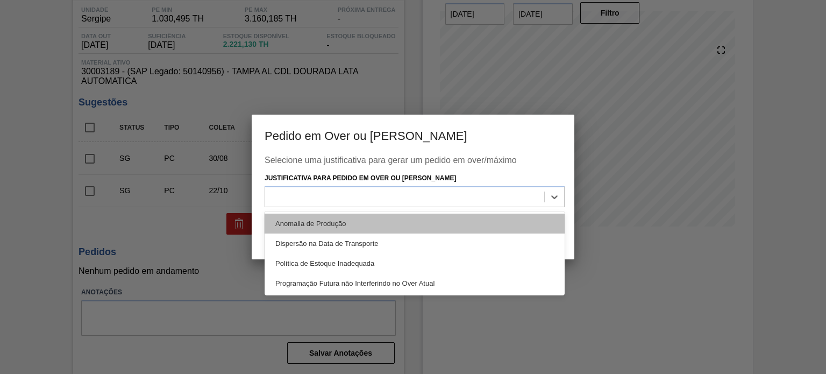
click at [353, 221] on div "Anomalia de Produção" at bounding box center [414, 223] width 300 height 20
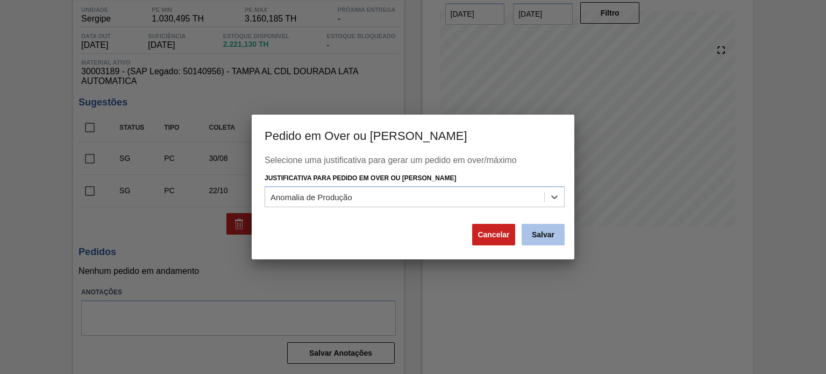
click at [535, 232] on button "Salvar" at bounding box center [542, 235] width 43 height 22
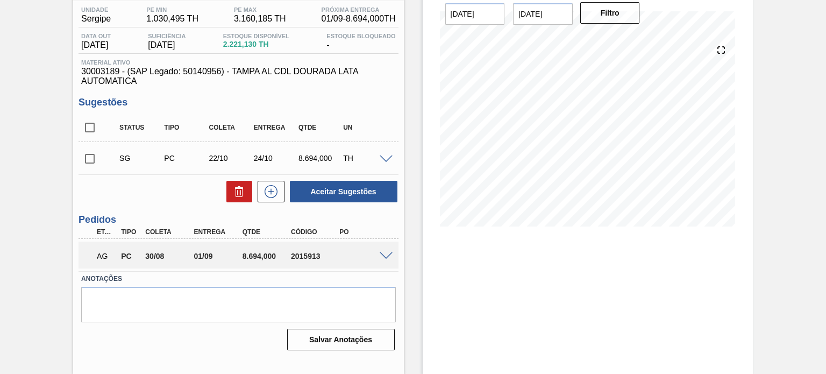
scroll to position [0, 0]
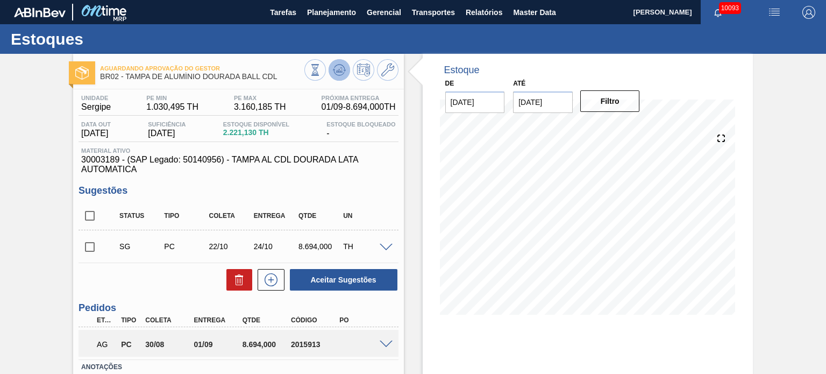
click at [340, 70] on icon at bounding box center [338, 69] width 7 height 5
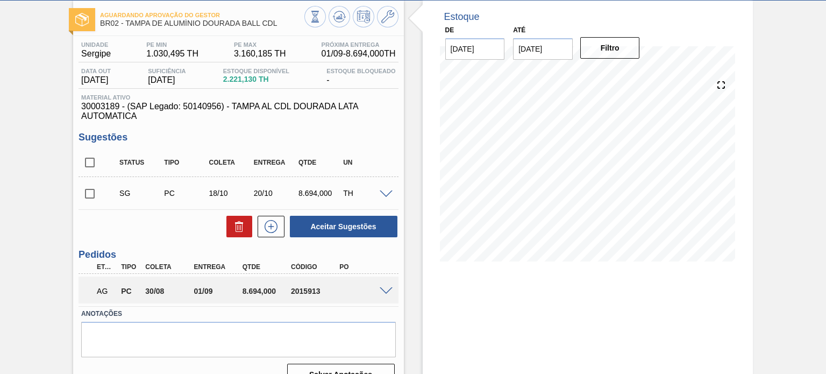
scroll to position [54, 0]
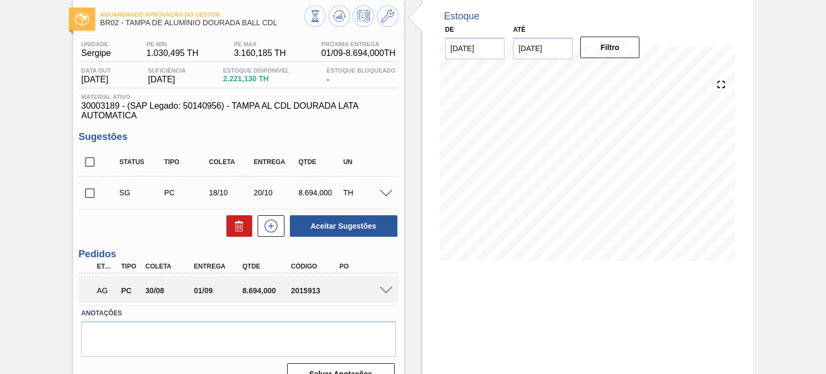
click at [389, 290] on span at bounding box center [385, 291] width 13 height 8
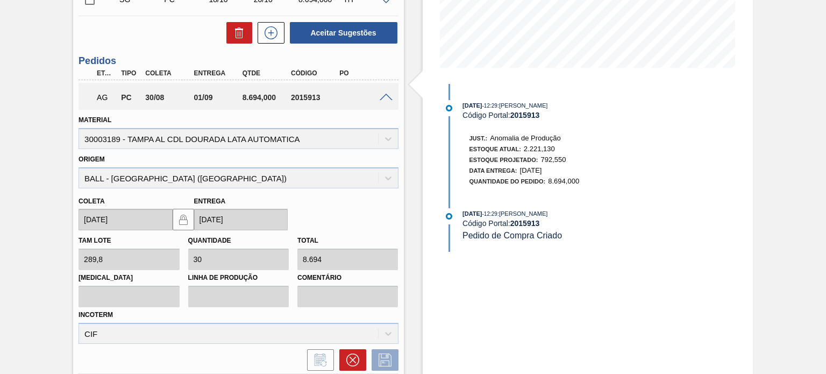
scroll to position [269, 0]
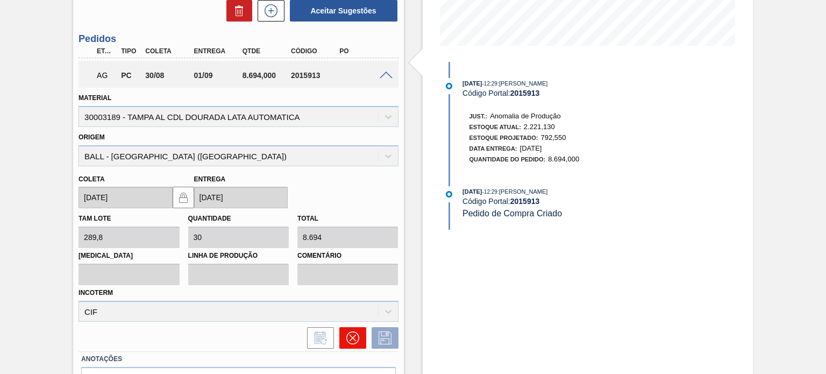
click at [346, 335] on icon at bounding box center [352, 337] width 13 height 13
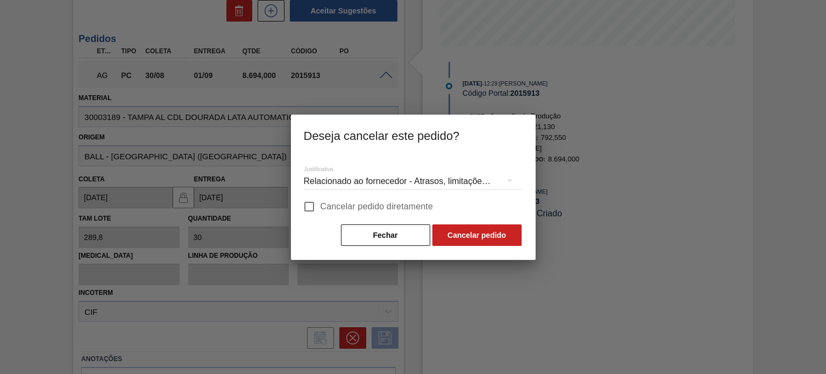
click at [312, 203] on input "Cancelar pedido diretamente" at bounding box center [309, 206] width 23 height 23
checkbox input "true"
click at [494, 239] on button "Cancelar pedido" at bounding box center [476, 235] width 89 height 22
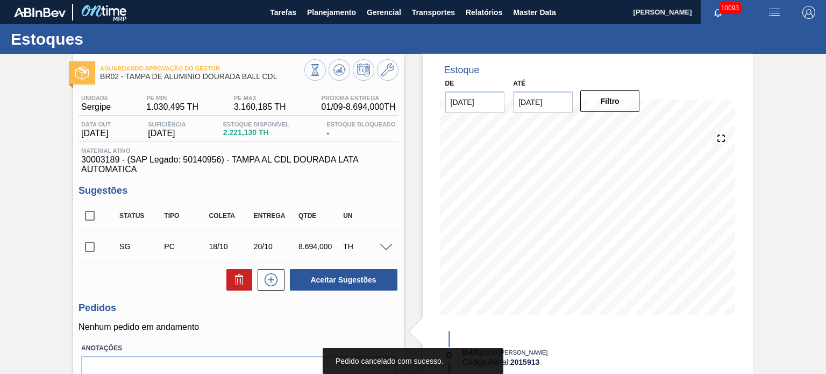
scroll to position [0, 0]
click at [337, 69] on icon at bounding box center [339, 69] width 13 height 13
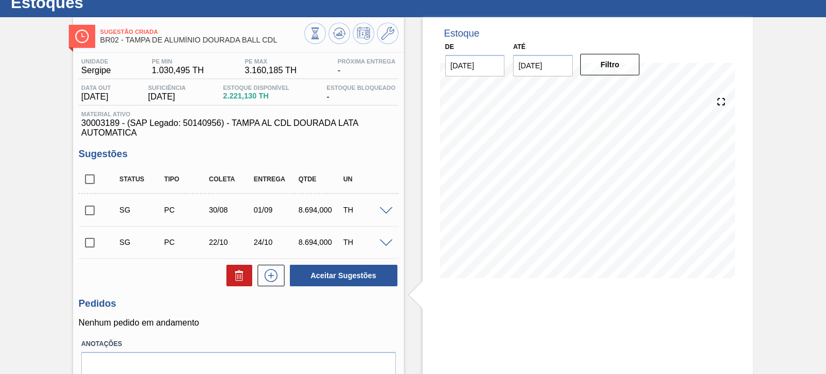
scroll to position [54, 0]
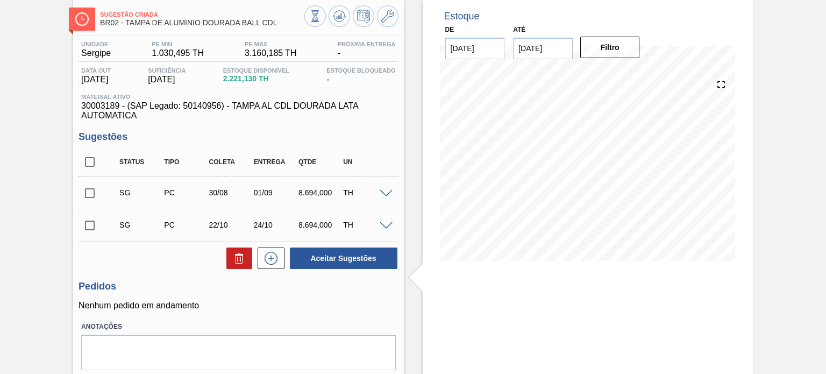
click at [384, 191] on span at bounding box center [385, 194] width 13 height 8
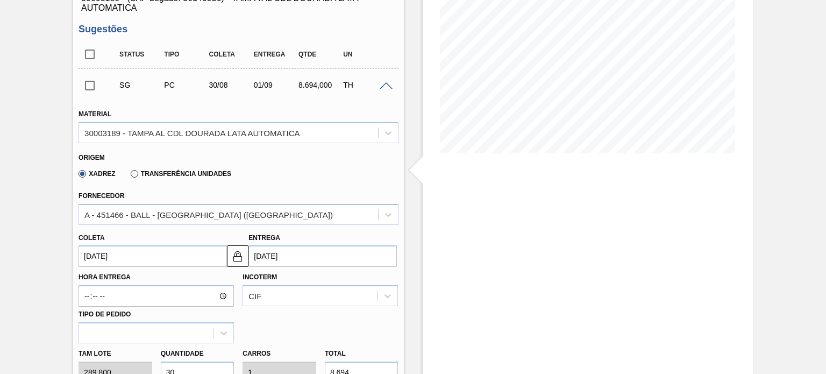
scroll to position [215, 0]
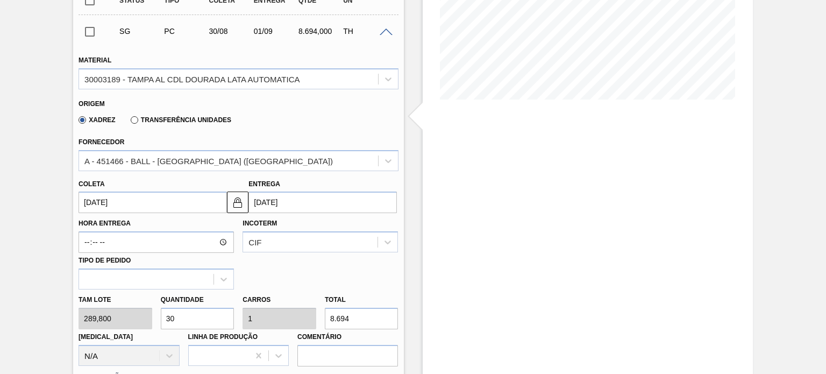
click at [111, 325] on div "Tam lote 289,800 Quantidade 30 Carros 1 Total 8.694 Doca N/A Linha de Produção …" at bounding box center [238, 327] width 328 height 77
type input "2"
type input "0,067"
type input "579,6"
type input "20"
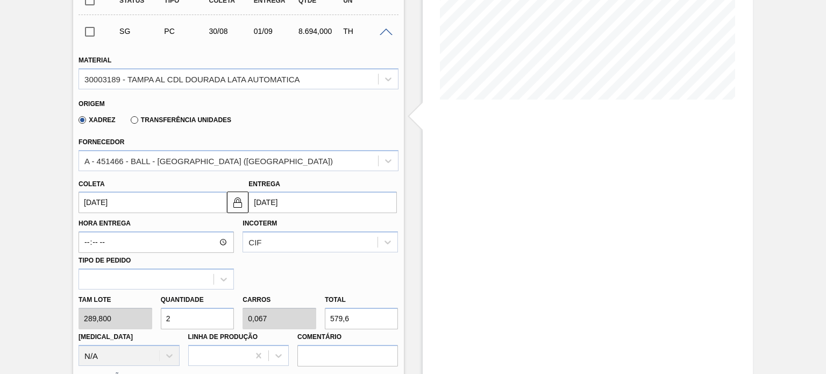
type input "0,667"
type input "5.796"
type input "20"
click at [464, 275] on div "Estoque De 25/08/2025 Até 30/09/2025 Filtro" at bounding box center [588, 263] width 330 height 848
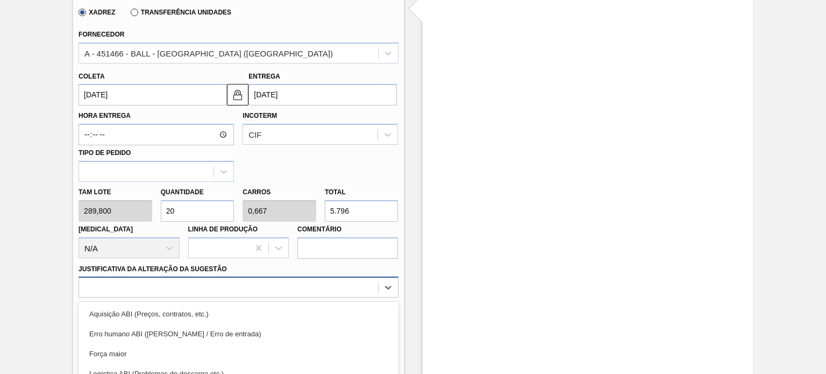
click at [232, 282] on div "option Logística ABI (Problemas de descarga etc.) focused, 4 of 18. 18 results …" at bounding box center [237, 286] width 319 height 21
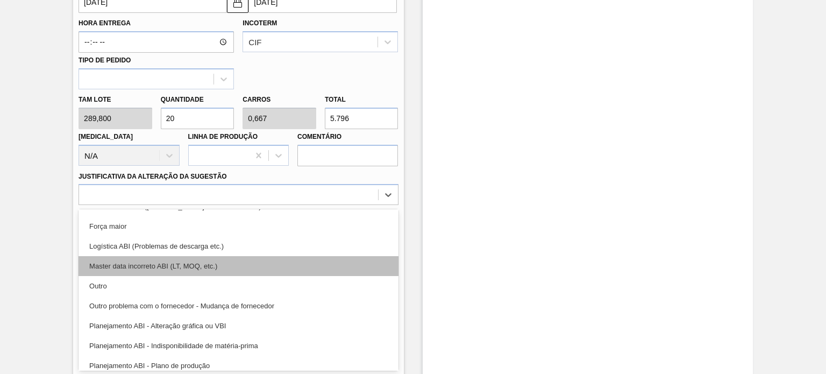
scroll to position [54, 0]
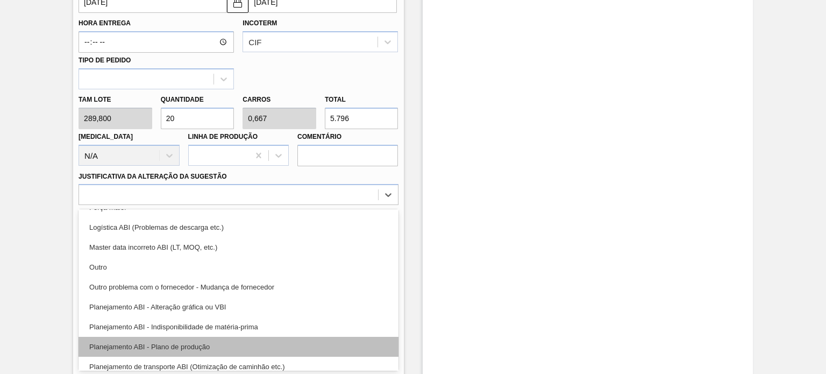
click at [211, 340] on div "Planejamento ABI - Plano de produção" at bounding box center [237, 346] width 319 height 20
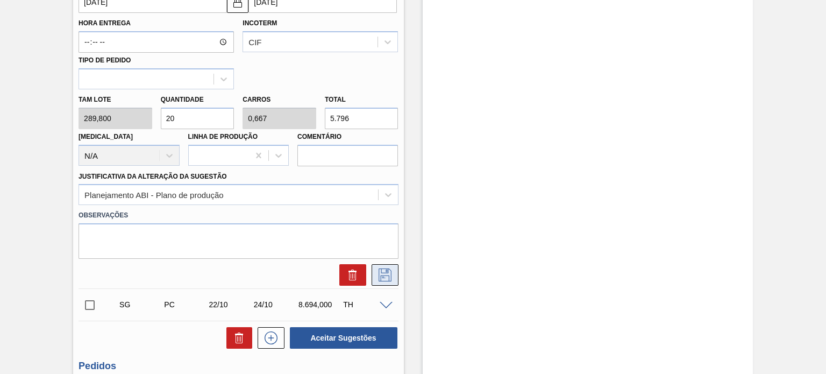
click at [385, 273] on icon at bounding box center [384, 274] width 17 height 13
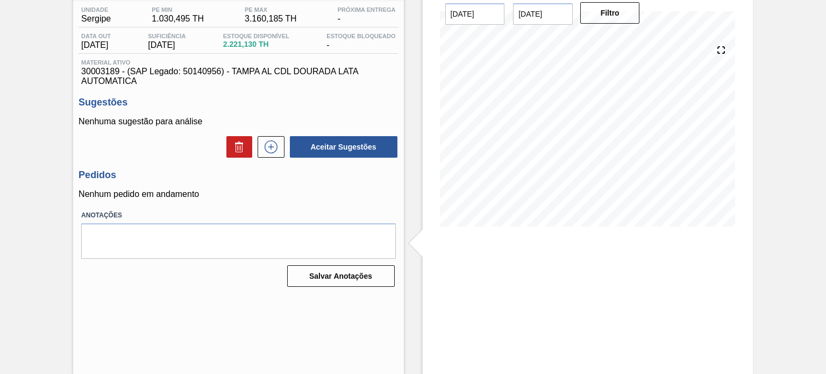
scroll to position [0, 0]
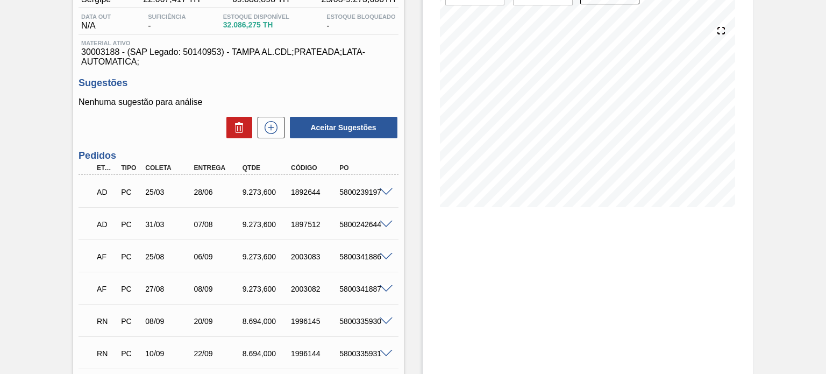
scroll to position [161, 0]
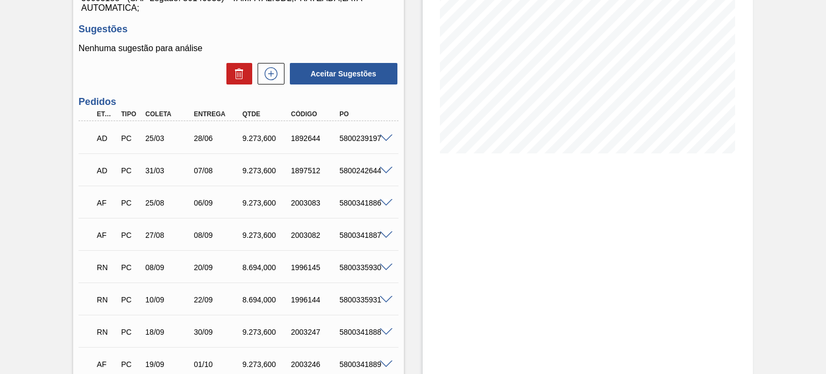
click at [486, 234] on div "Estoque De 25/08/2025 Até 30/09/2025 Filtro 25/08 Projeção de Estoque 49,502.09…" at bounding box center [588, 244] width 330 height 704
click at [386, 234] on span at bounding box center [385, 235] width 13 height 8
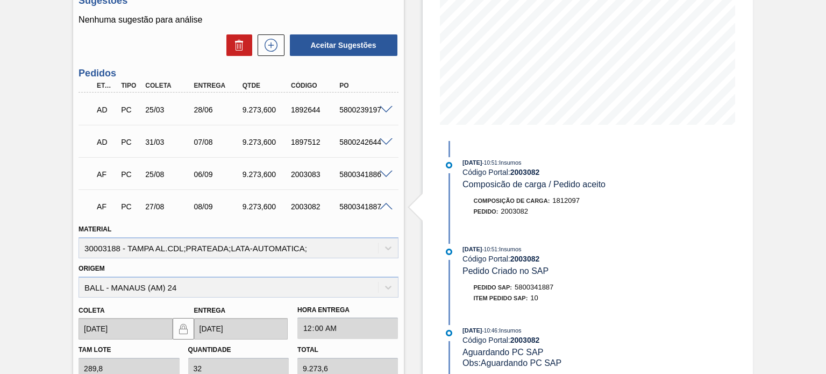
scroll to position [215, 0]
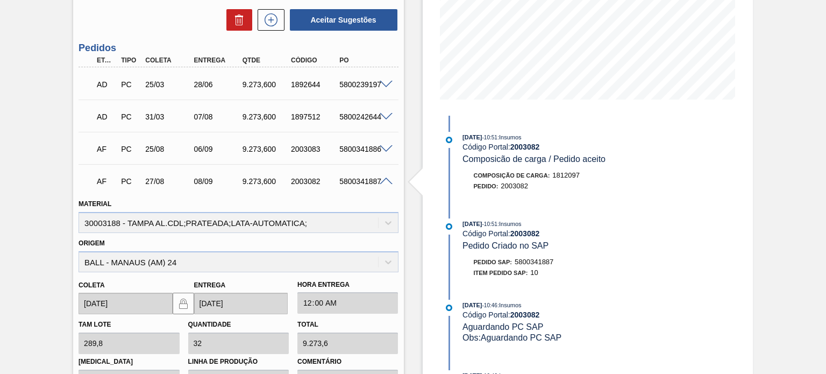
click at [386, 180] on span at bounding box center [385, 181] width 13 height 8
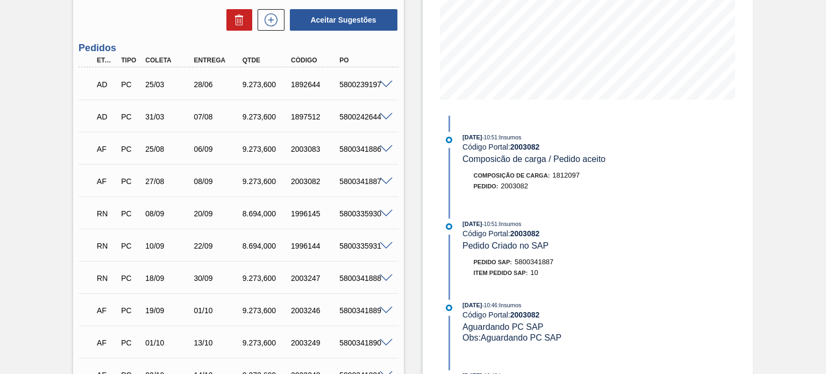
click at [385, 147] on span at bounding box center [385, 149] width 13 height 8
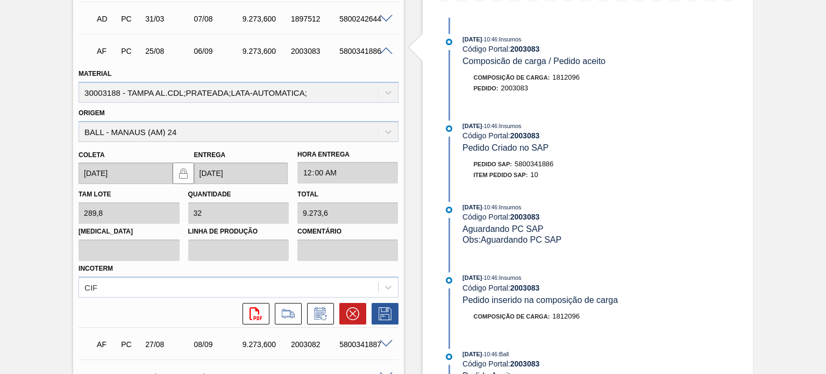
scroll to position [323, 0]
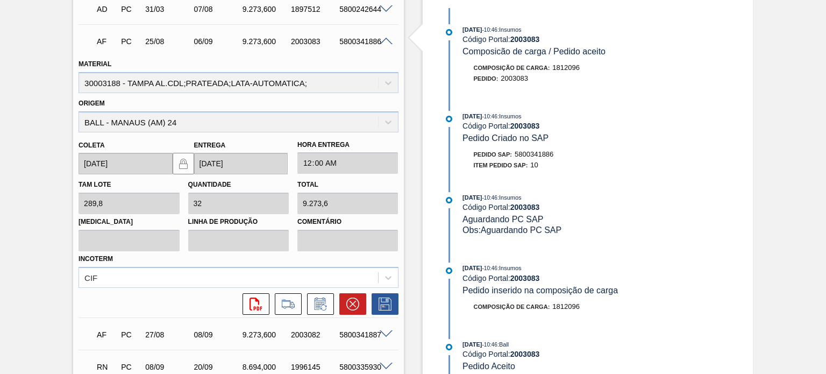
click at [385, 45] on div "5800341886" at bounding box center [362, 41] width 53 height 9
click at [387, 45] on div "5800341886" at bounding box center [362, 41] width 53 height 9
click at [384, 38] on span at bounding box center [385, 42] width 13 height 8
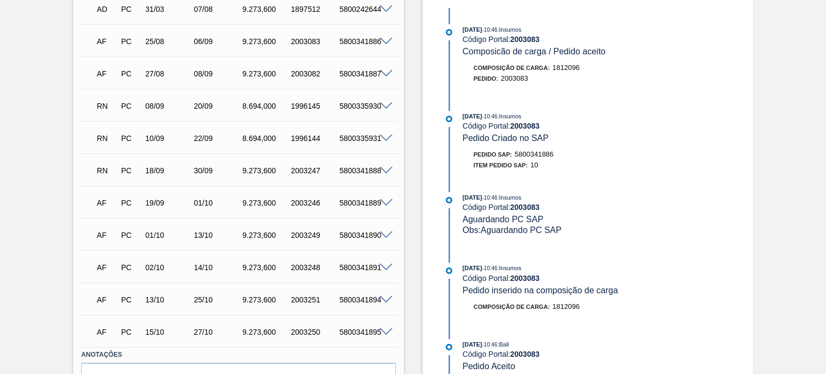
click at [382, 70] on span at bounding box center [385, 74] width 13 height 8
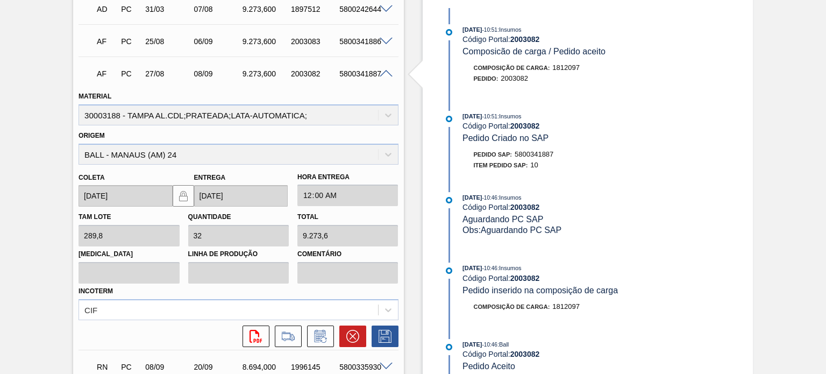
click at [384, 40] on span at bounding box center [385, 42] width 13 height 8
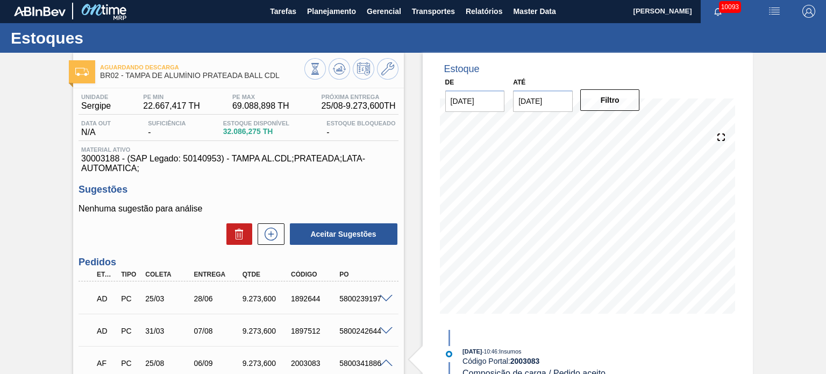
scroll to position [0, 0]
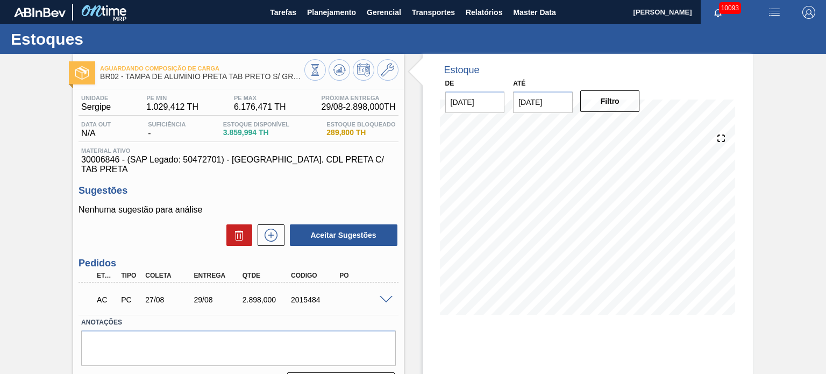
click at [0, 220] on div "Aguardando Composição de Carga BR02 - TAMPA DE ALUMÍNIO PRETA TAB PRETO S/ GRAV…" at bounding box center [413, 258] width 826 height 409
click at [373, 290] on div "AC PC 27/08 29/08 2.898,000 2015484" at bounding box center [235, 299] width 291 height 22
click at [379, 296] on span at bounding box center [385, 300] width 13 height 8
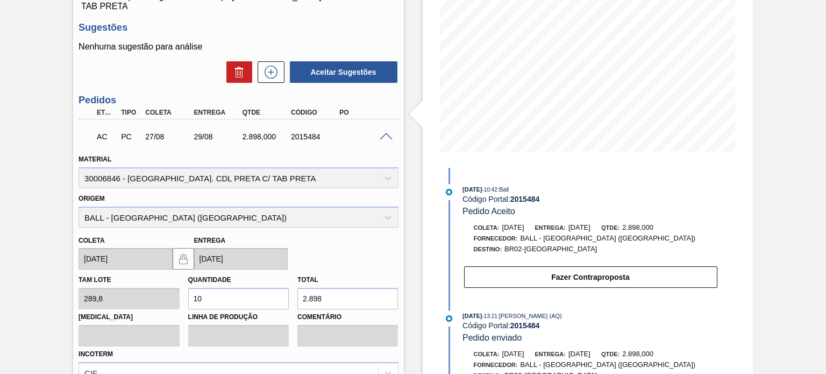
scroll to position [161, 0]
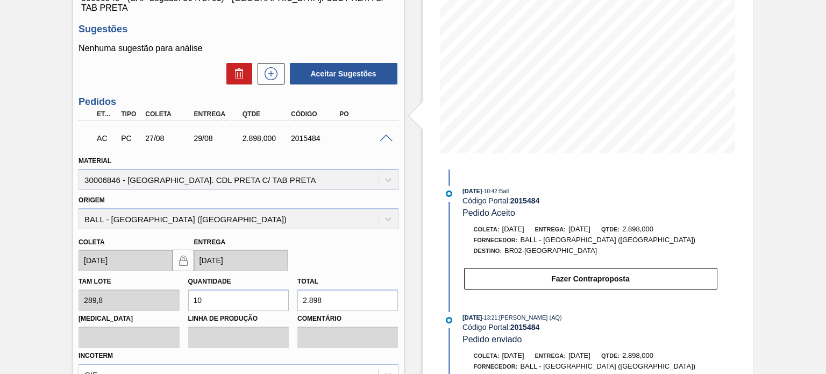
click at [387, 134] on span at bounding box center [385, 138] width 13 height 8
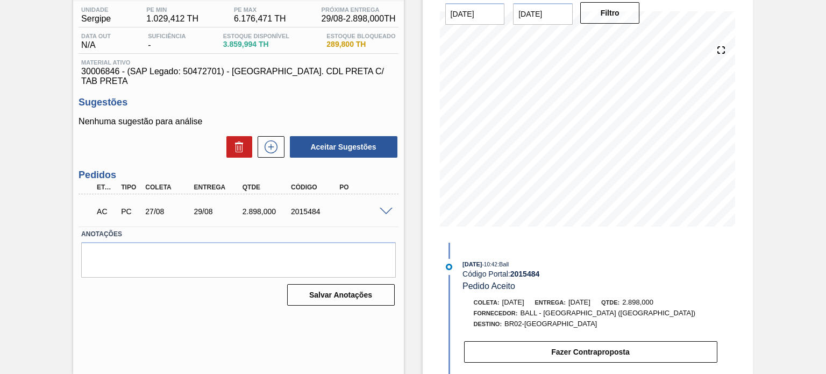
click at [384, 197] on div "AC PC 27/08 29/08 2.898,000 2015484" at bounding box center [237, 210] width 319 height 27
click at [385, 207] on span at bounding box center [385, 211] width 13 height 8
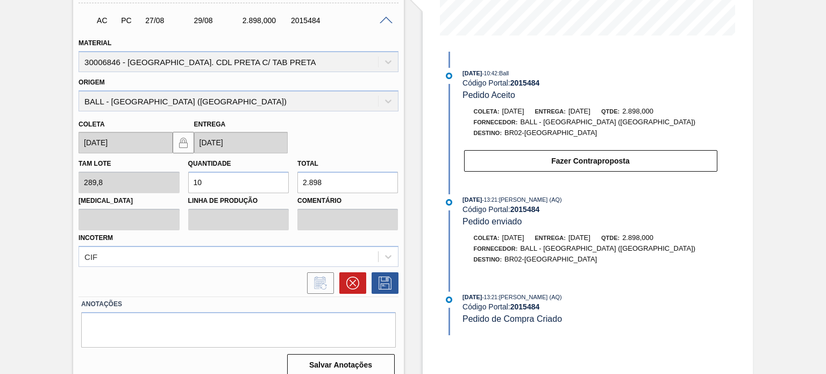
scroll to position [225, 0]
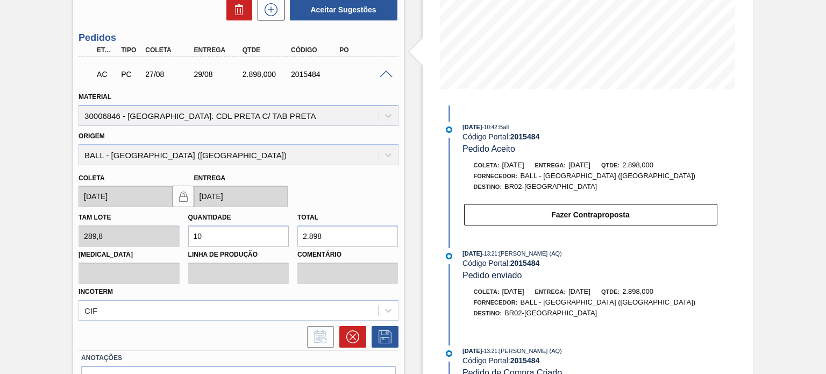
click at [384, 70] on span at bounding box center [385, 74] width 13 height 8
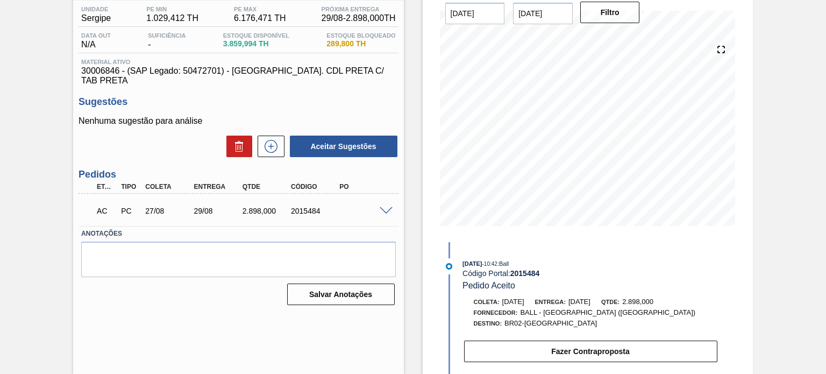
scroll to position [88, 0]
click at [384, 207] on span at bounding box center [385, 211] width 13 height 8
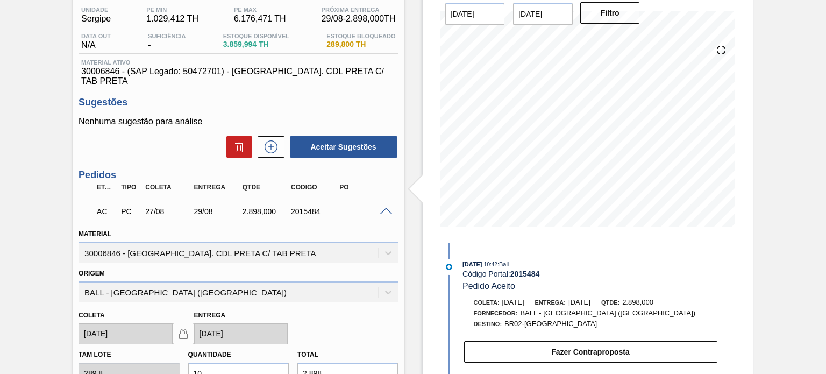
click at [383, 207] on span at bounding box center [385, 211] width 13 height 8
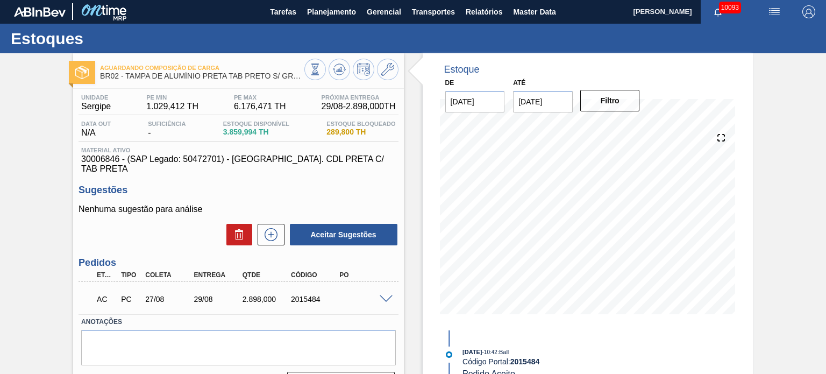
scroll to position [0, 0]
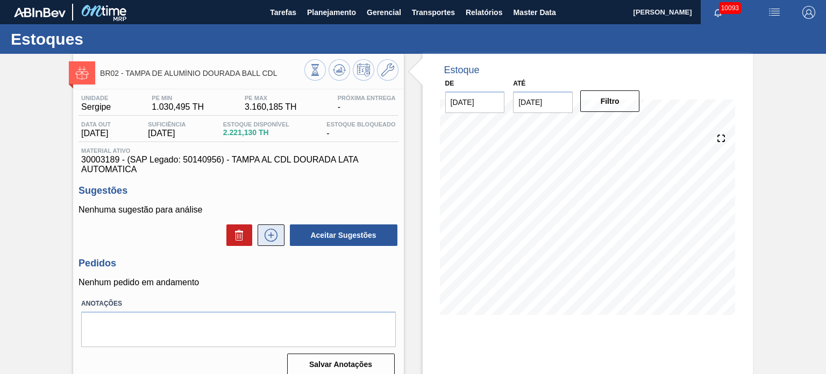
click at [267, 240] on icon at bounding box center [270, 234] width 13 height 13
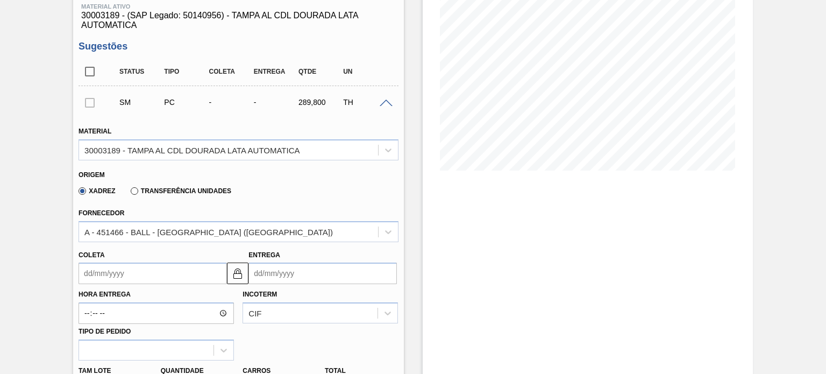
scroll to position [161, 0]
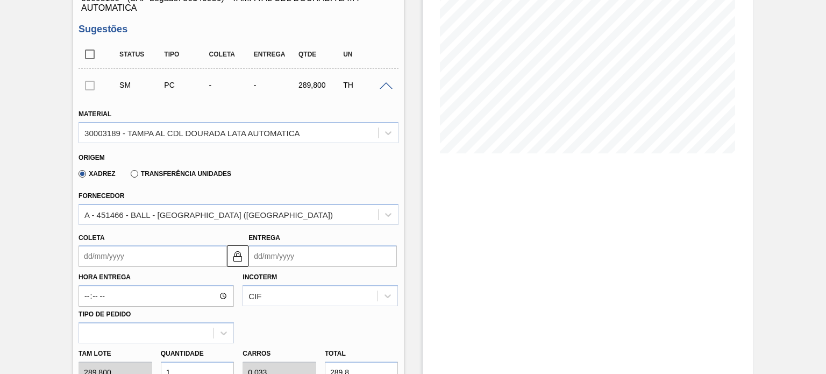
click at [126, 243] on div "Coleta" at bounding box center [152, 248] width 148 height 37
click at [135, 255] on input "Coleta" at bounding box center [152, 256] width 148 height 22
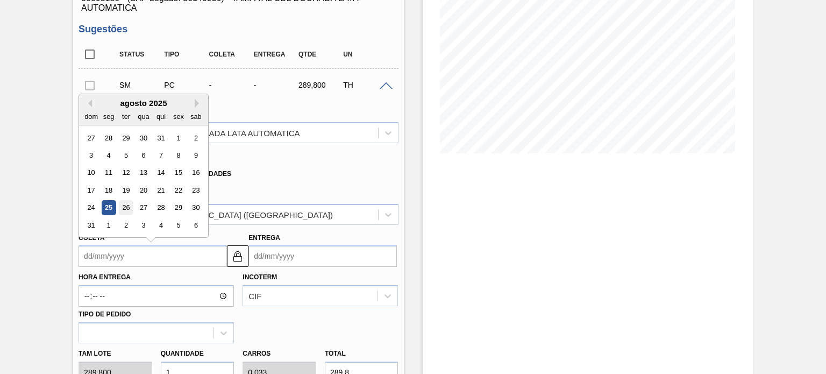
click at [123, 212] on div "26" at bounding box center [126, 208] width 15 height 15
type input "[DATE]"
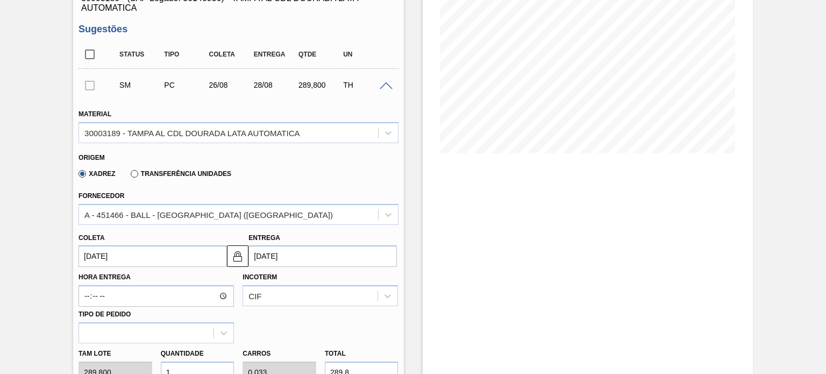
scroll to position [215, 0]
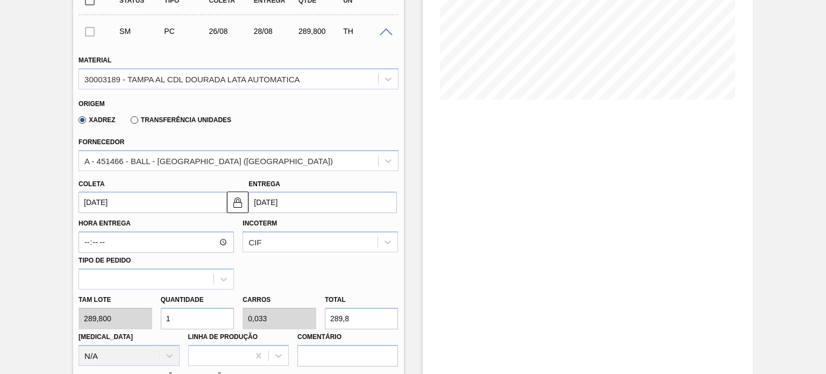
drag, startPoint x: 177, startPoint y: 320, endPoint x: 160, endPoint y: 319, distance: 16.7
click at [161, 319] on input "1" at bounding box center [198, 318] width 74 height 22
type input "2"
type input "0,067"
type input "579,6"
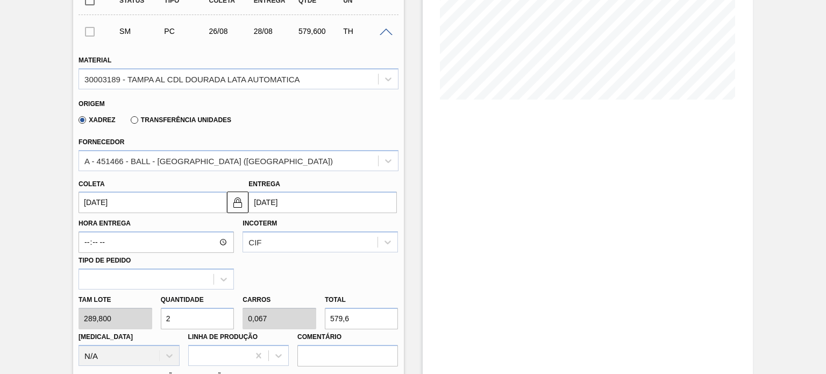
type input "20"
type input "0,667"
type input "5.796"
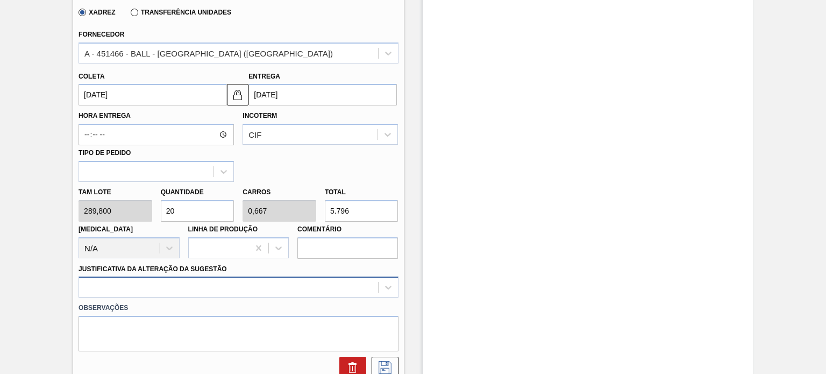
type input "20"
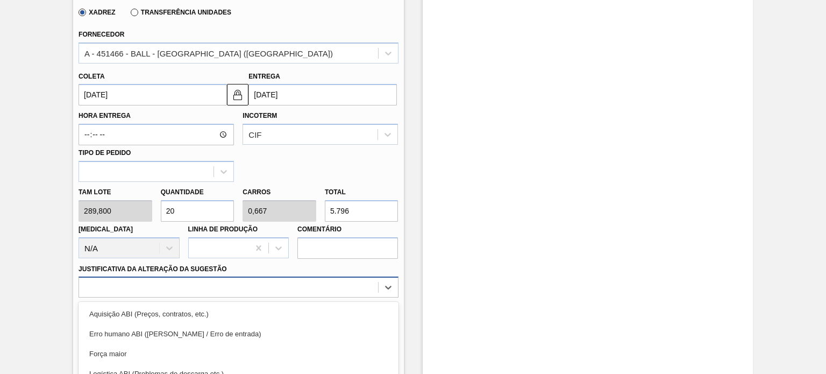
click at [204, 291] on div "option Master data incorreto ABI (LT, MOQ, etc.) focused, 5 of 18. 18 results a…" at bounding box center [237, 286] width 319 height 21
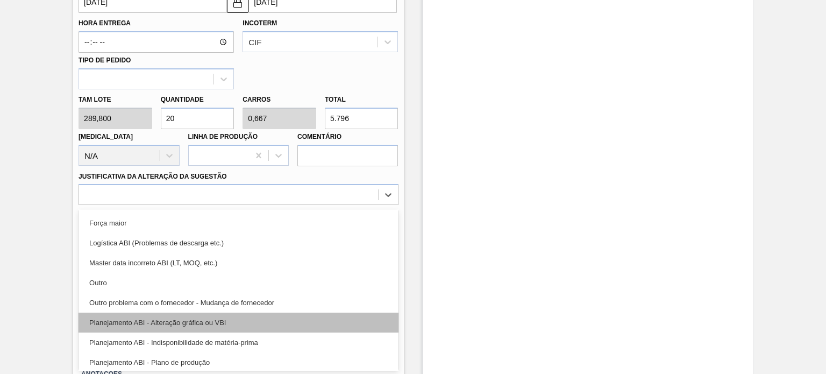
scroll to position [54, 0]
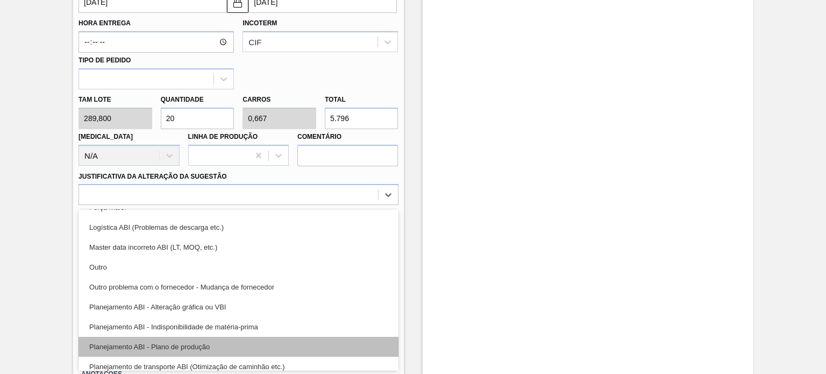
click at [207, 339] on div "Planejamento ABI - Plano de produção" at bounding box center [237, 346] width 319 height 20
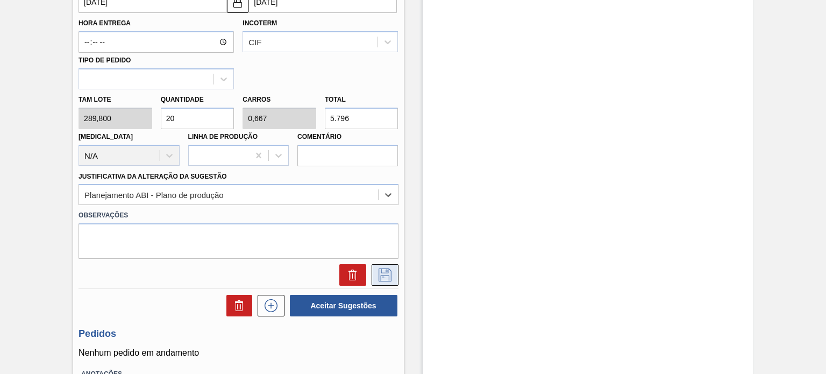
click at [377, 279] on icon at bounding box center [384, 274] width 17 height 13
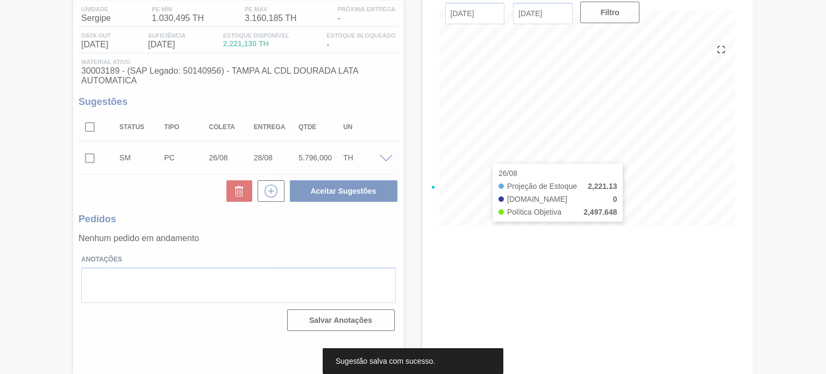
scroll to position [88, 0]
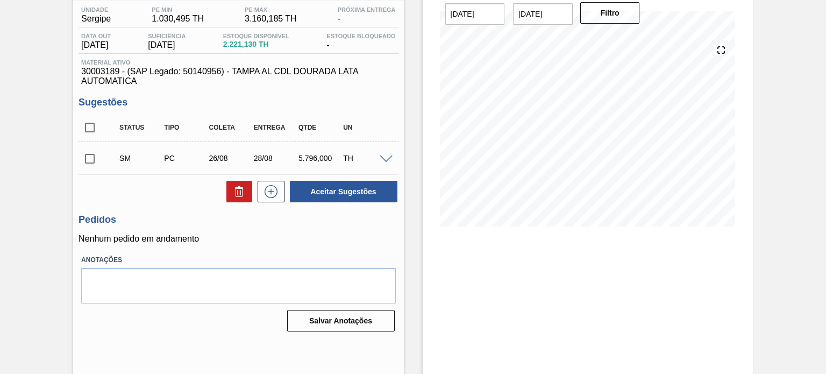
click at [92, 162] on input "checkbox" at bounding box center [89, 158] width 23 height 23
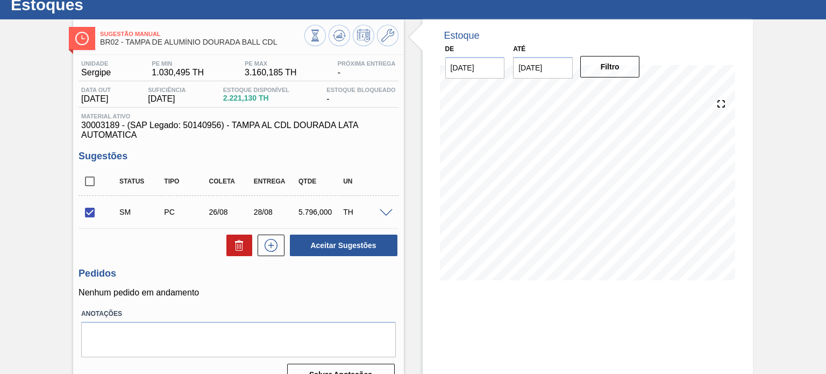
click at [380, 217] on div "SM PC 26/08 28/08 5.796,000 TH" at bounding box center [246, 212] width 268 height 22
click at [383, 209] on span at bounding box center [385, 213] width 13 height 8
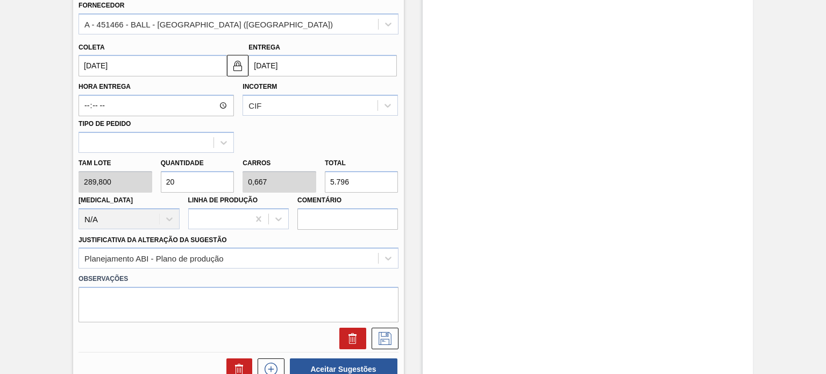
scroll to position [357, 0]
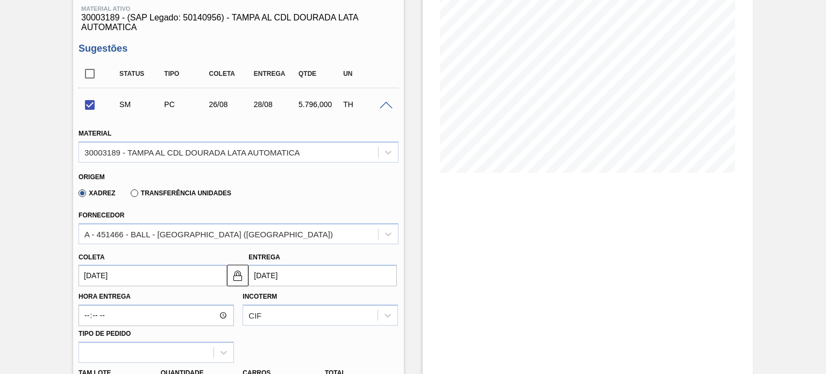
click at [384, 105] on span at bounding box center [385, 106] width 13 height 8
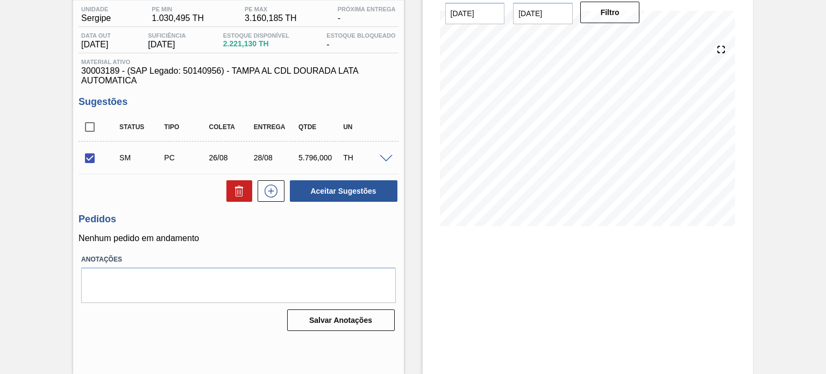
scroll to position [88, 0]
click at [348, 190] on button "Aceitar Sugestões" at bounding box center [344, 192] width 108 height 22
checkbox input "false"
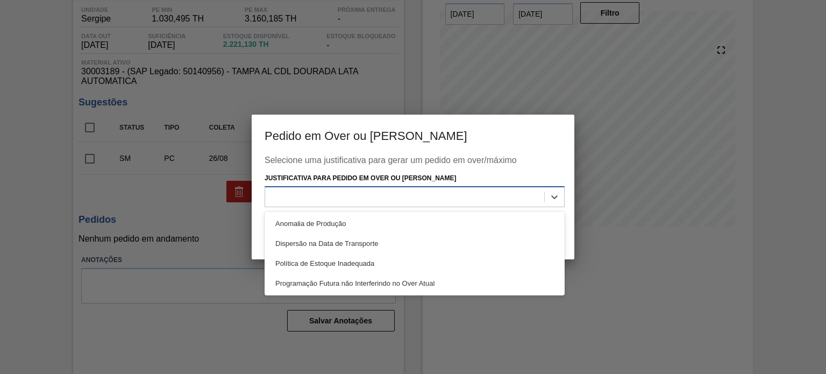
click at [418, 190] on div at bounding box center [404, 197] width 279 height 16
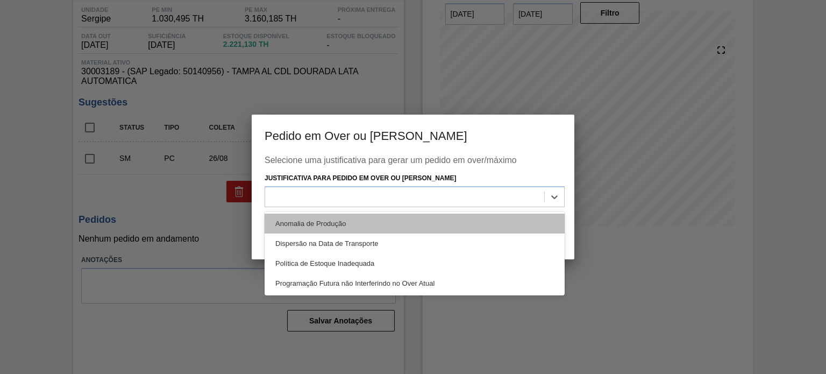
click at [392, 224] on div "Anomalia de Produção" at bounding box center [414, 223] width 300 height 20
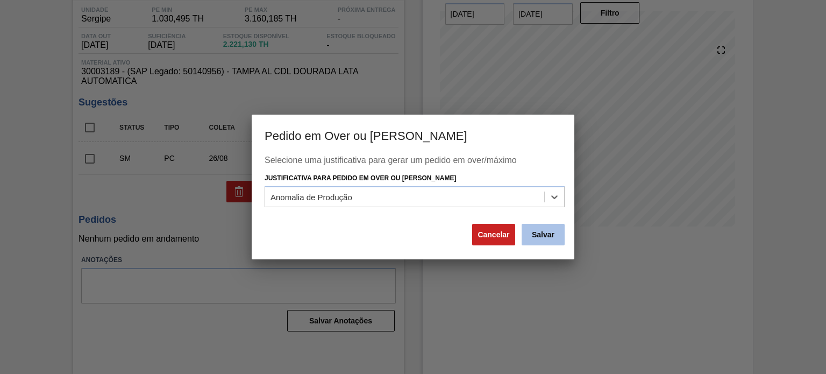
click at [535, 232] on button "Salvar" at bounding box center [542, 235] width 43 height 22
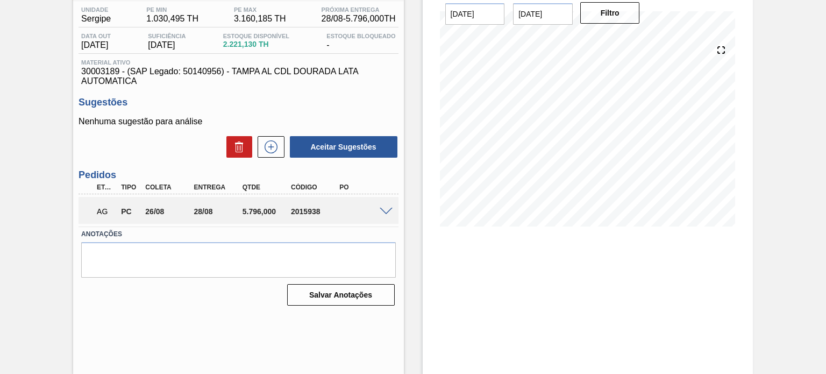
click at [385, 210] on span at bounding box center [385, 211] width 13 height 8
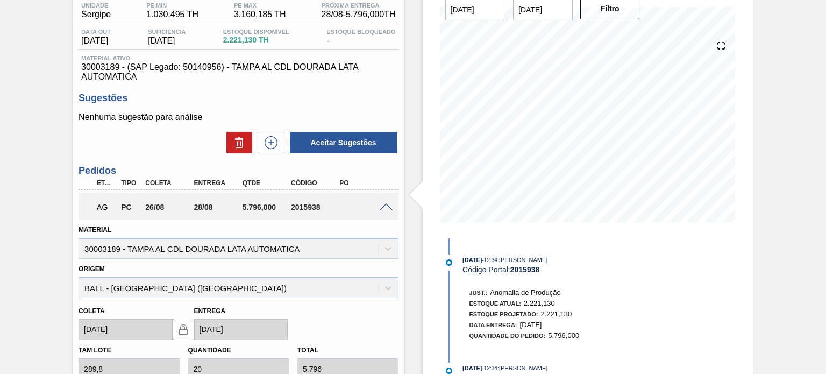
scroll to position [0, 0]
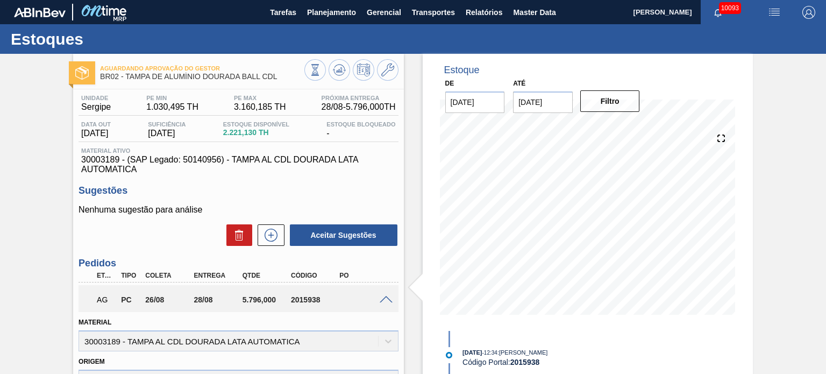
click at [383, 297] on span at bounding box center [385, 300] width 13 height 8
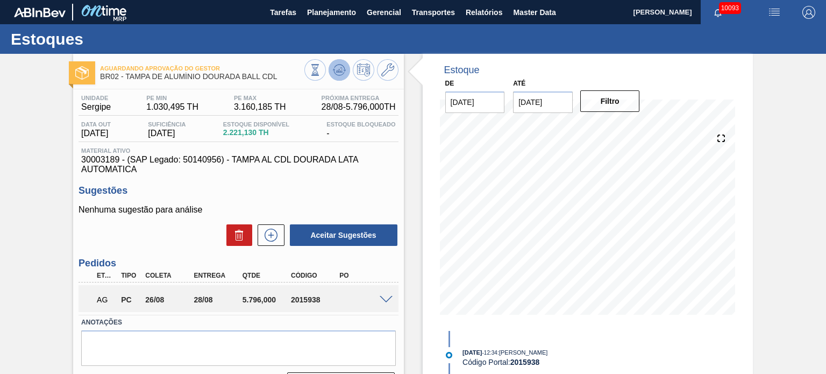
click at [330, 74] on button at bounding box center [339, 70] width 22 height 22
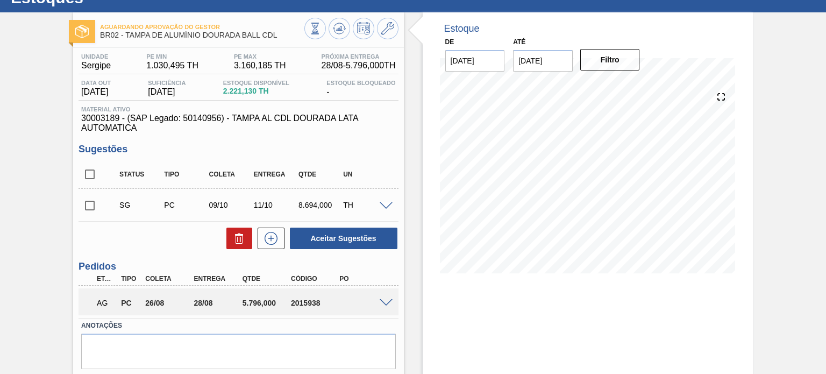
scroll to position [54, 0]
